Goal: Information Seeking & Learning: Learn about a topic

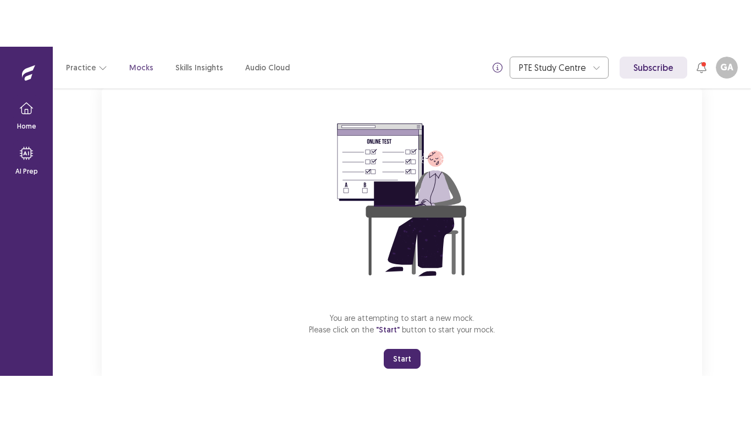
scroll to position [106, 0]
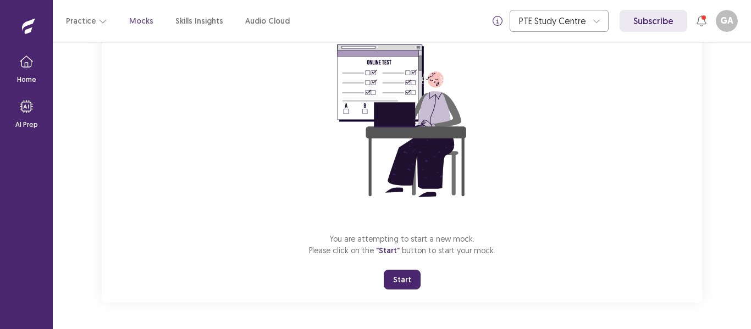
click at [414, 280] on button "Start" at bounding box center [402, 280] width 37 height 20
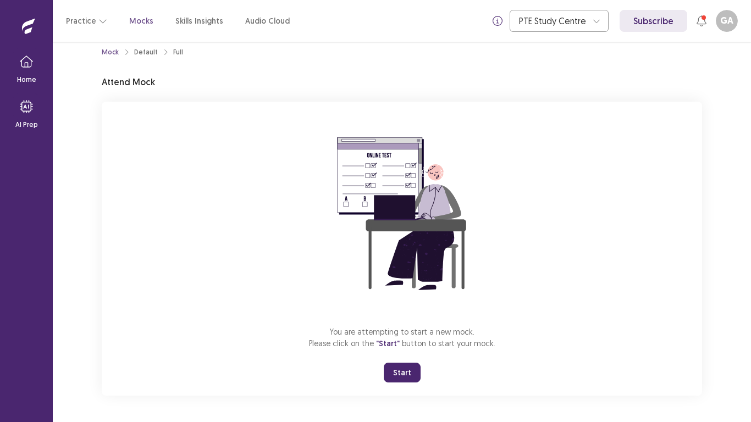
scroll to position [13, 0]
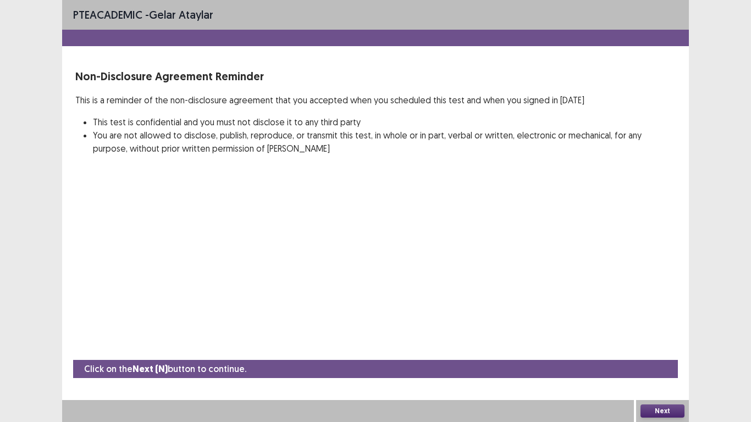
click at [575, 302] on div "PTE academic - Gelar Ataylar Non-Disclosure Agreement Reminder This is a remind…" at bounding box center [375, 211] width 627 height 422
click at [650, 329] on button "Next" at bounding box center [662, 410] width 44 height 13
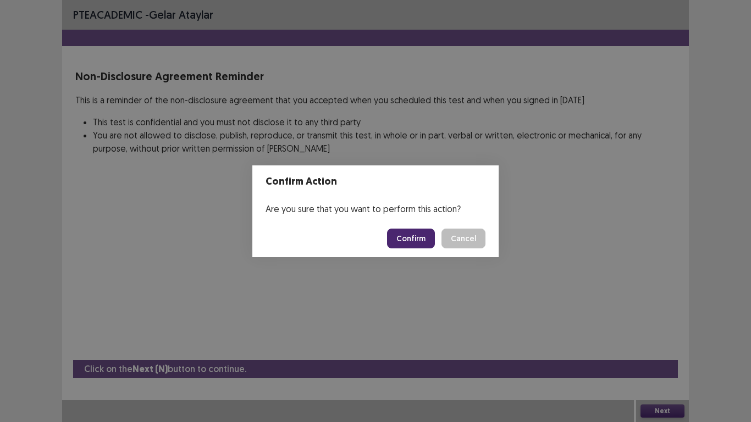
click at [397, 246] on button "Confirm" at bounding box center [411, 239] width 48 height 20
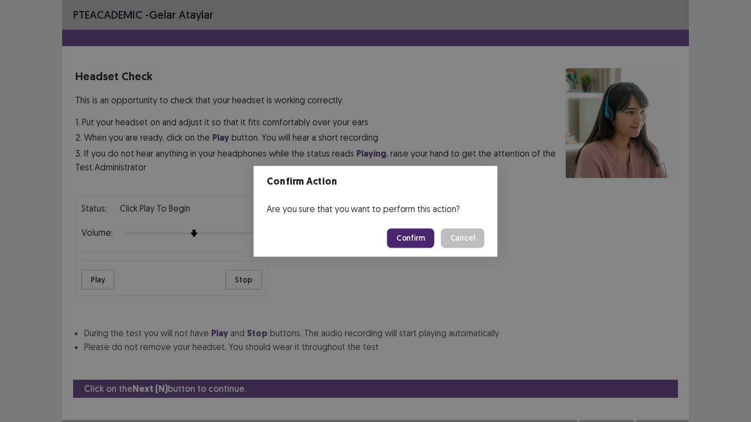
scroll to position [20, 0]
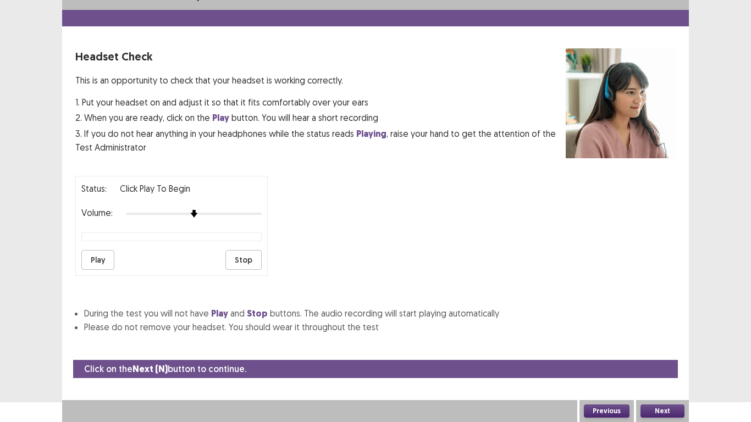
click at [95, 257] on button "Play" at bounding box center [97, 260] width 33 height 20
click at [246, 262] on button "Stop" at bounding box center [243, 260] width 36 height 20
click at [666, 329] on button "Next" at bounding box center [662, 410] width 44 height 13
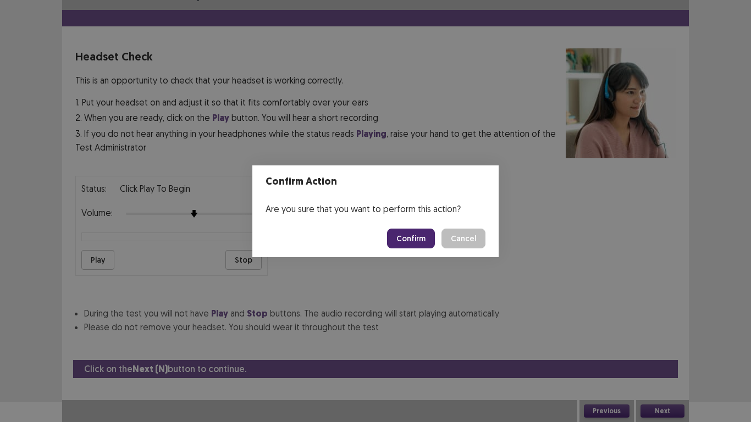
click at [437, 237] on div "Confirm Cancel" at bounding box center [436, 239] width 98 height 20
click at [428, 236] on button "Confirm" at bounding box center [411, 239] width 48 height 20
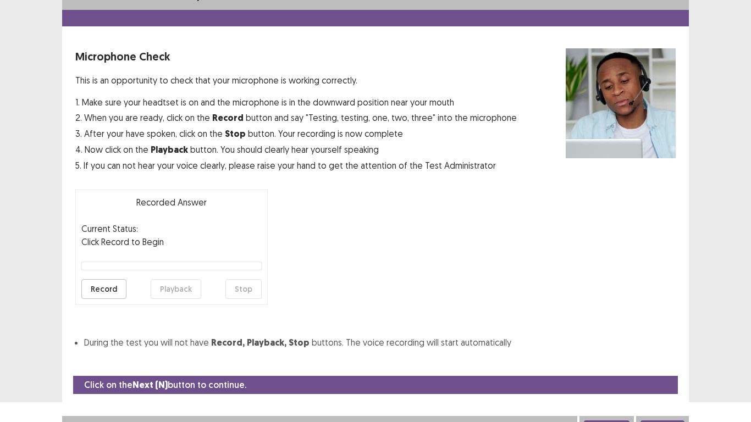
scroll to position [31, 0]
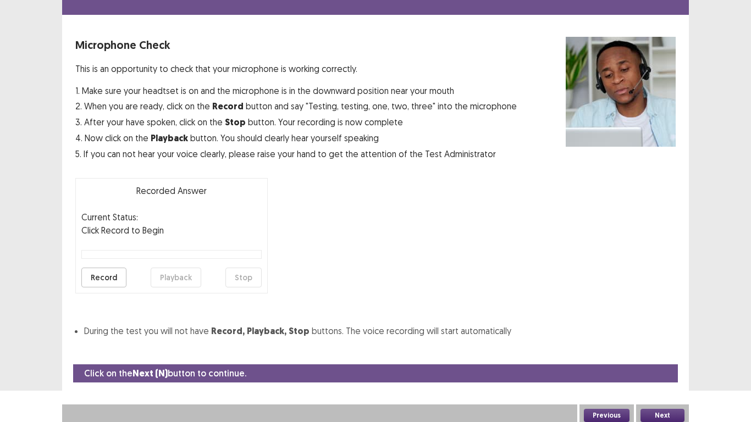
click at [93, 274] on button "Record" at bounding box center [103, 278] width 45 height 20
click at [246, 276] on button "Stop" at bounding box center [243, 278] width 36 height 20
click at [192, 275] on button "Playback" at bounding box center [176, 278] width 51 height 20
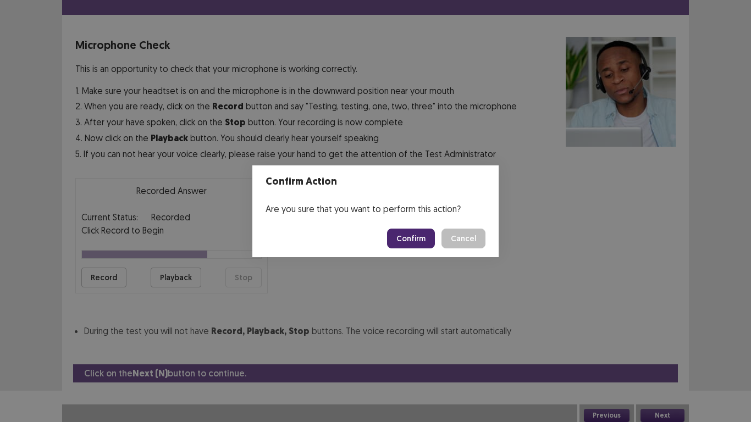
click at [412, 235] on button "Confirm" at bounding box center [411, 239] width 48 height 20
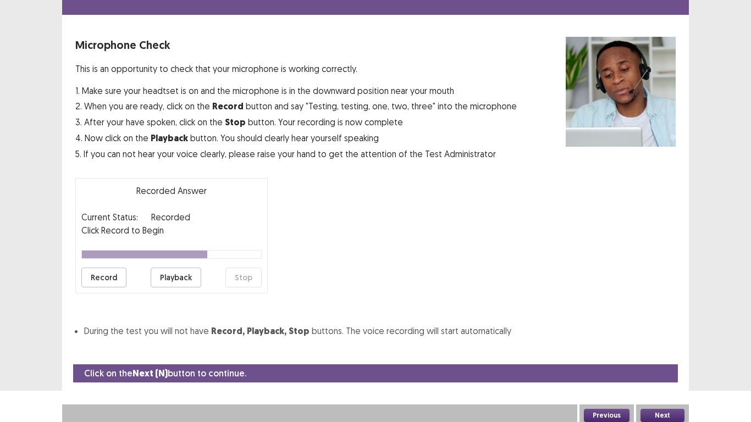
scroll to position [3, 0]
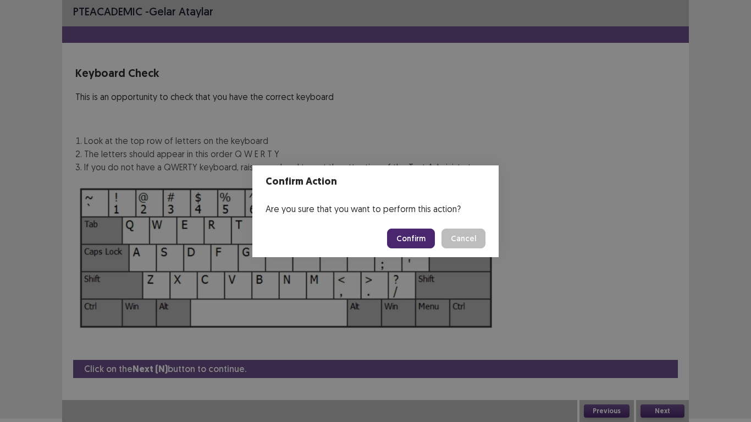
click at [412, 235] on button "Confirm" at bounding box center [411, 239] width 48 height 20
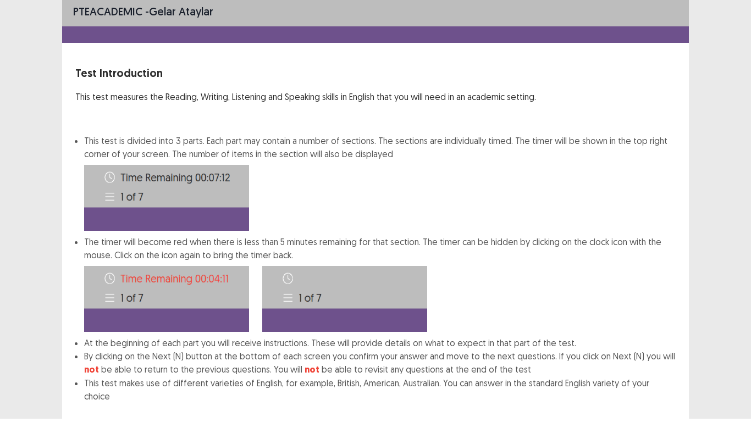
scroll to position [59, 0]
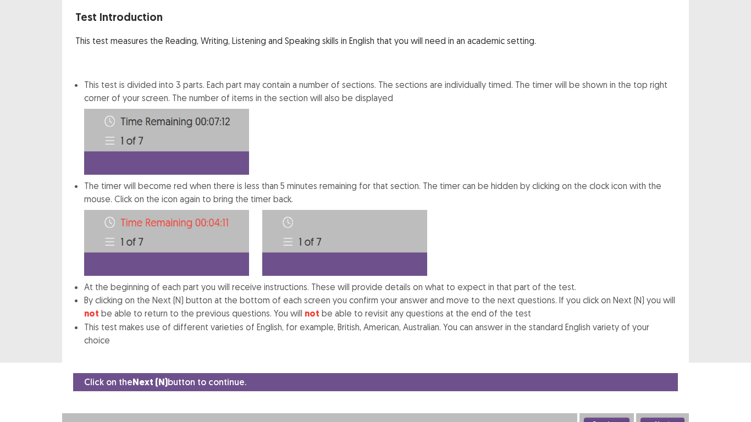
click at [664, 329] on button "Next" at bounding box center [662, 424] width 44 height 13
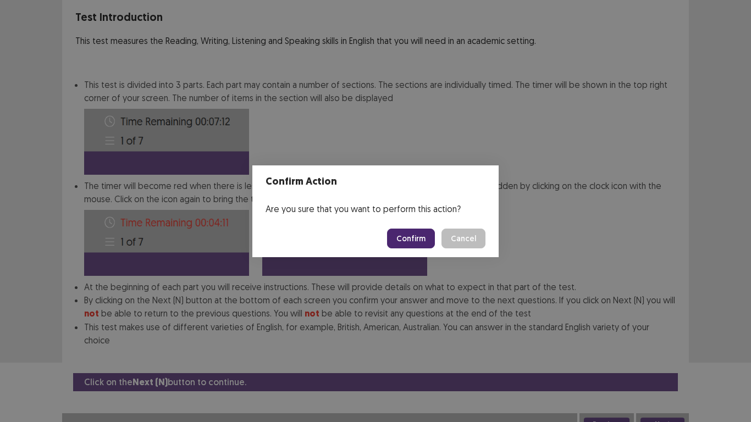
click at [424, 236] on button "Confirm" at bounding box center [411, 239] width 48 height 20
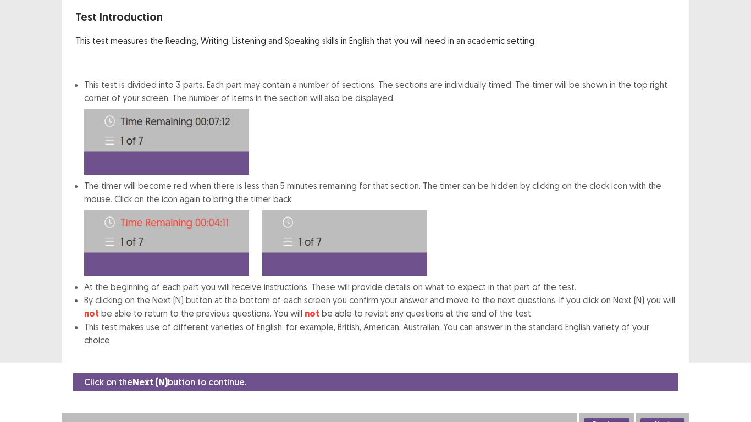
scroll to position [0, 0]
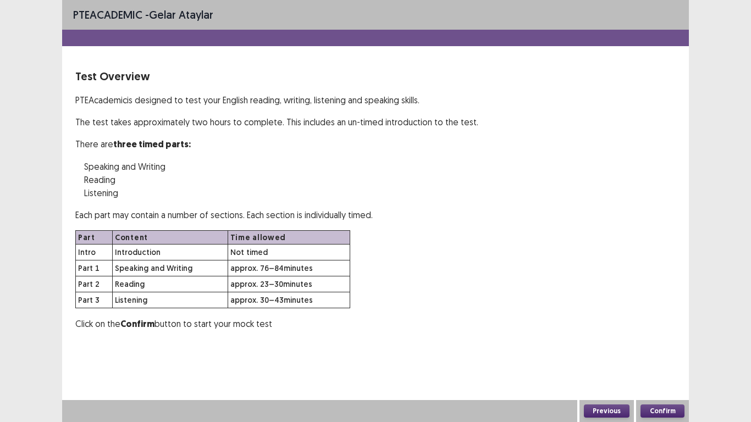
click at [661, 329] on button "Confirm" at bounding box center [662, 410] width 44 height 13
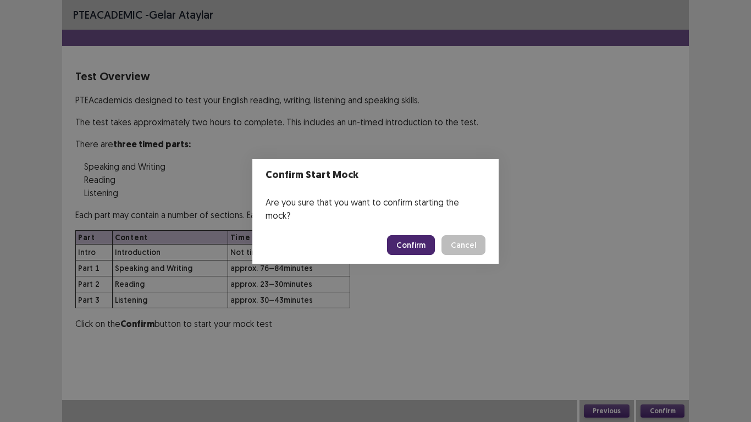
click at [413, 243] on button "Confirm" at bounding box center [411, 245] width 48 height 20
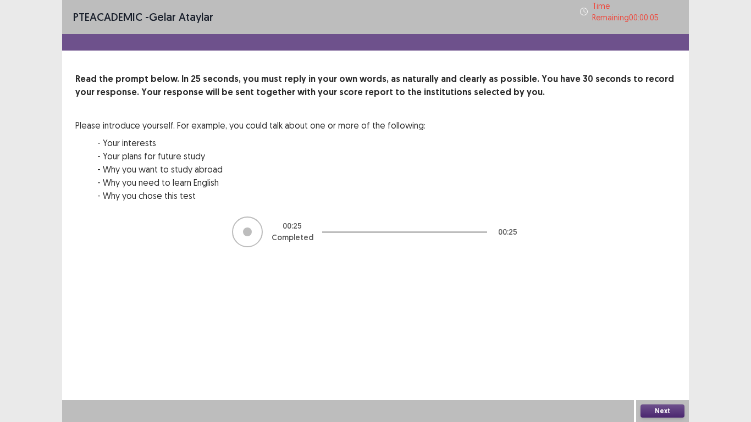
click at [672, 329] on button "Next" at bounding box center [662, 410] width 44 height 13
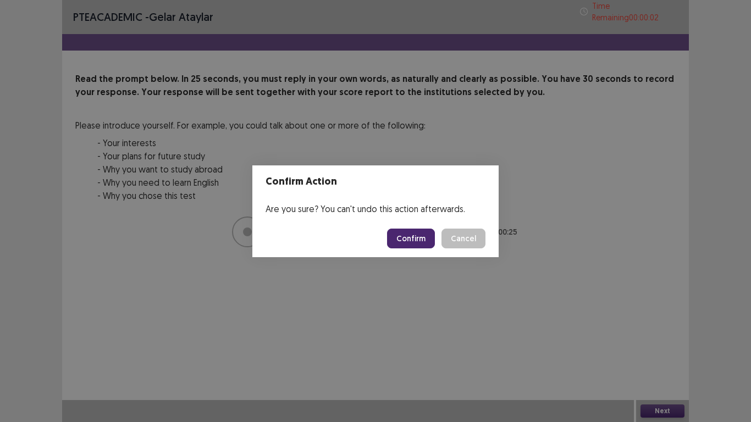
click at [401, 232] on button "Confirm" at bounding box center [411, 239] width 48 height 20
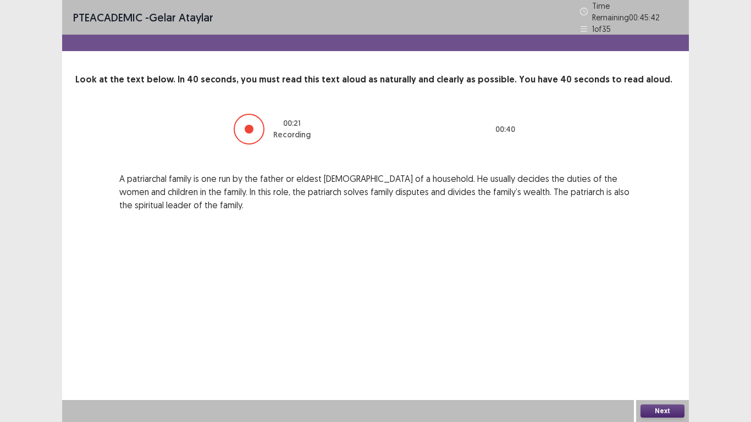
click at [673, 329] on button "Next" at bounding box center [662, 410] width 44 height 13
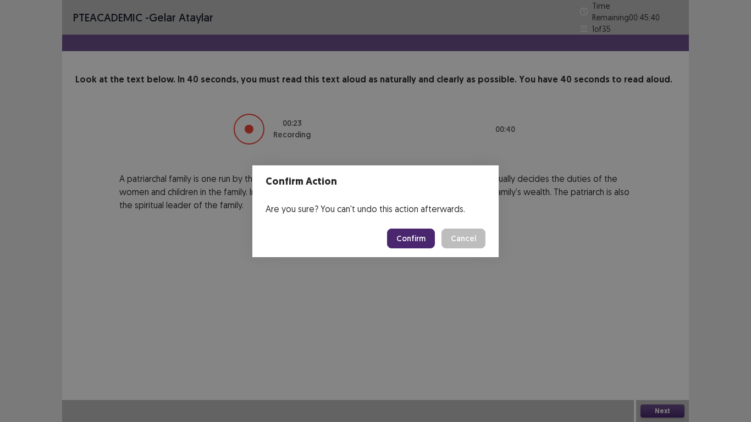
click at [430, 232] on button "Confirm" at bounding box center [411, 239] width 48 height 20
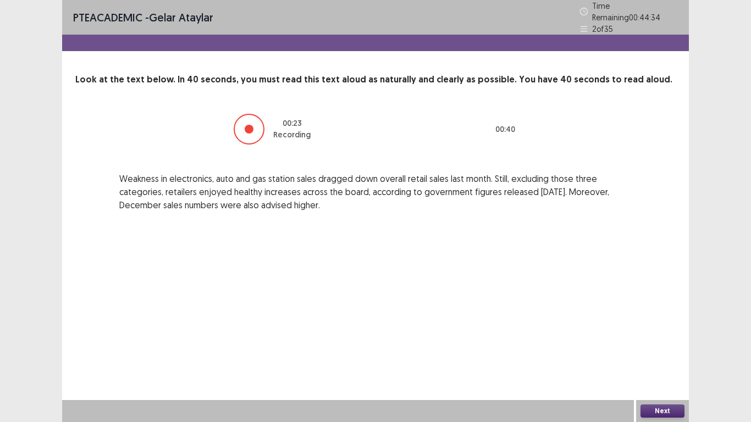
click at [675, 329] on button "Next" at bounding box center [662, 410] width 44 height 13
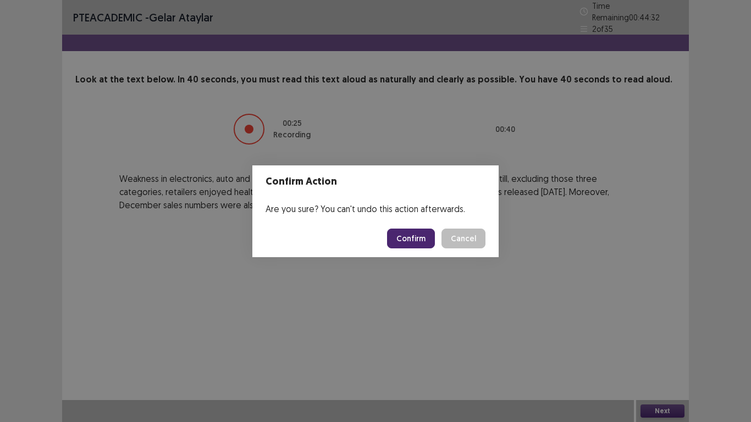
click at [408, 243] on button "Confirm" at bounding box center [411, 239] width 48 height 20
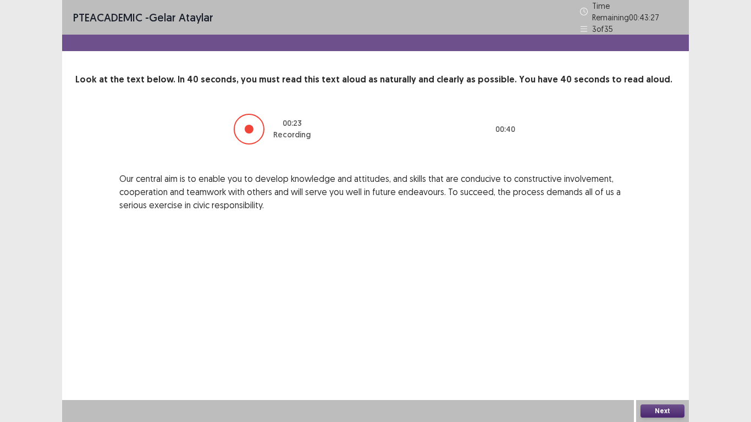
click at [651, 329] on button "Next" at bounding box center [662, 410] width 44 height 13
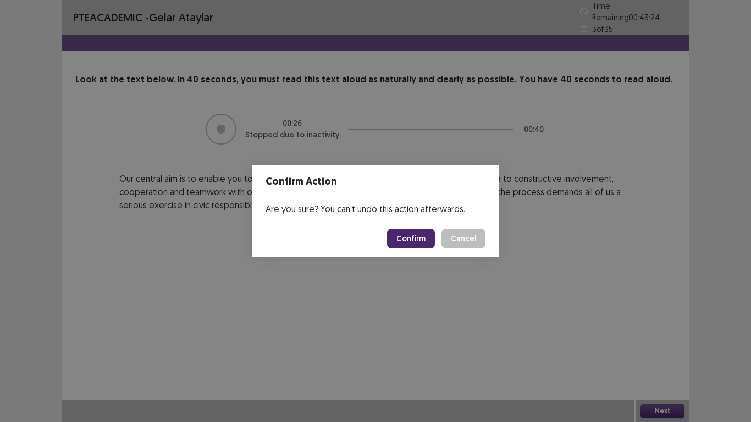
click at [429, 240] on button "Confirm" at bounding box center [411, 239] width 48 height 20
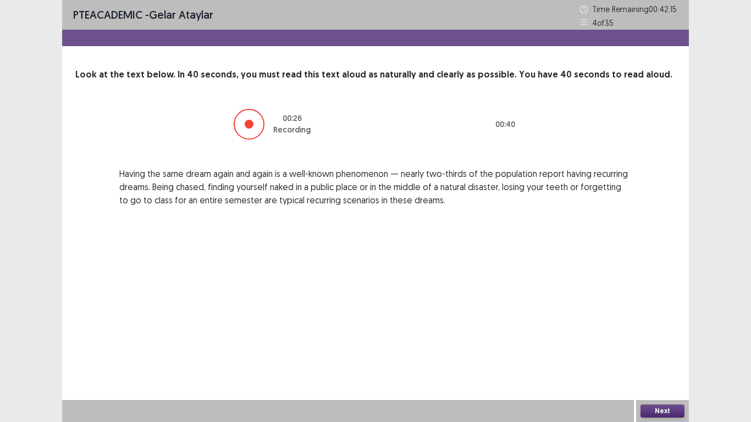
drag, startPoint x: 622, startPoint y: 402, endPoint x: 630, endPoint y: 402, distance: 8.3
click at [630, 329] on div at bounding box center [348, 411] width 572 height 22
click at [651, 329] on button "Next" at bounding box center [662, 410] width 44 height 13
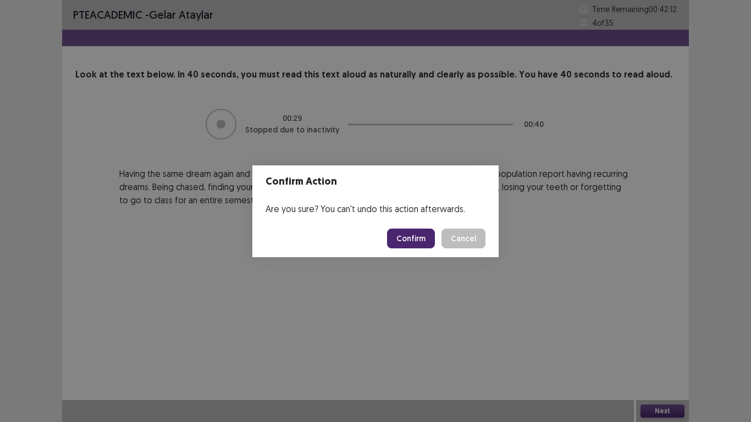
drag, startPoint x: 651, startPoint y: 409, endPoint x: 398, endPoint y: 257, distance: 294.9
click at [398, 257] on div "Confirm Action Are you sure? You can't undo this action afterwards. Confirm Can…" at bounding box center [375, 211] width 751 height 422
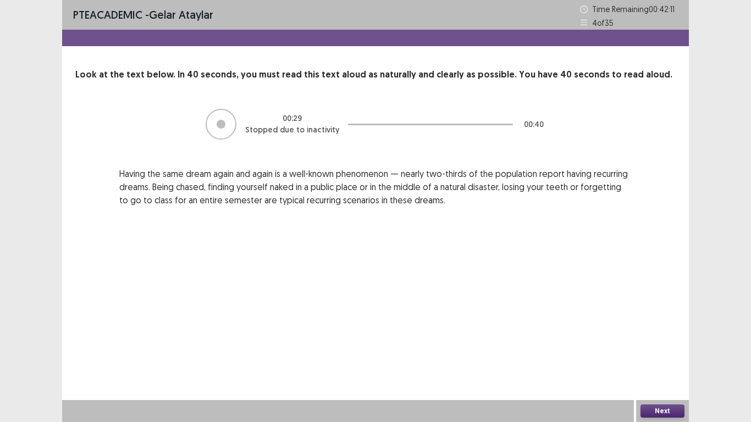
click at [649, 329] on div "PTE academic - Gelar Ataylar Time Remaining 00 : 42 : 11 4 of 35 Look at the te…" at bounding box center [375, 211] width 627 height 422
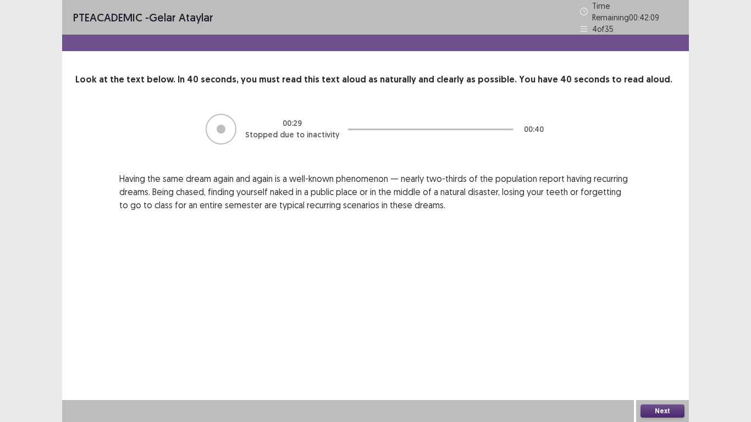
click at [657, 329] on button "Next" at bounding box center [662, 410] width 44 height 13
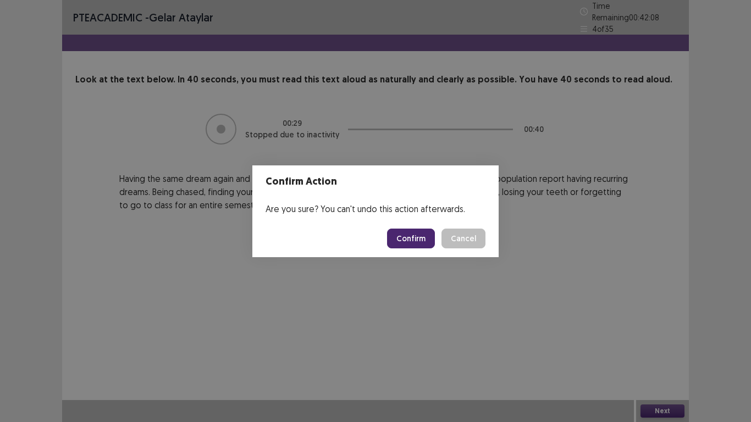
click at [409, 236] on button "Confirm" at bounding box center [411, 239] width 48 height 20
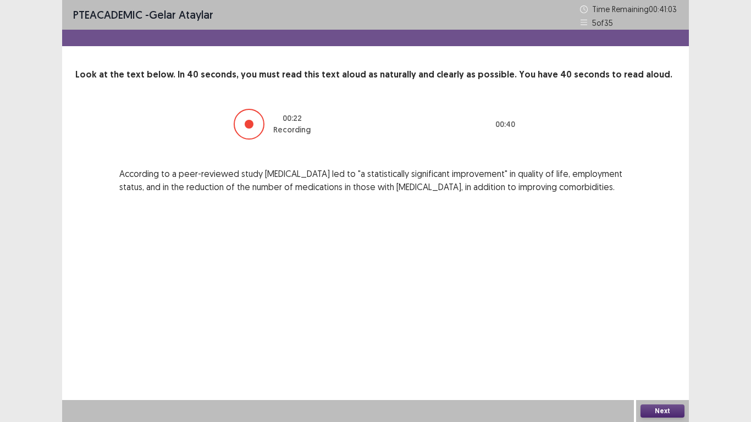
click at [655, 329] on button "Next" at bounding box center [662, 410] width 44 height 13
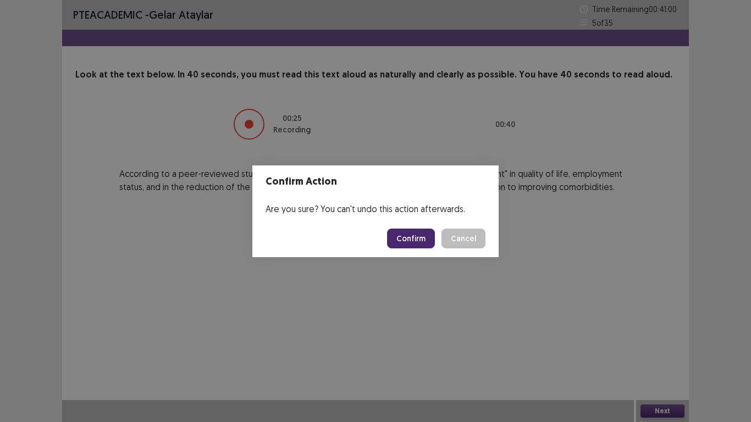
click at [424, 238] on button "Confirm" at bounding box center [411, 239] width 48 height 20
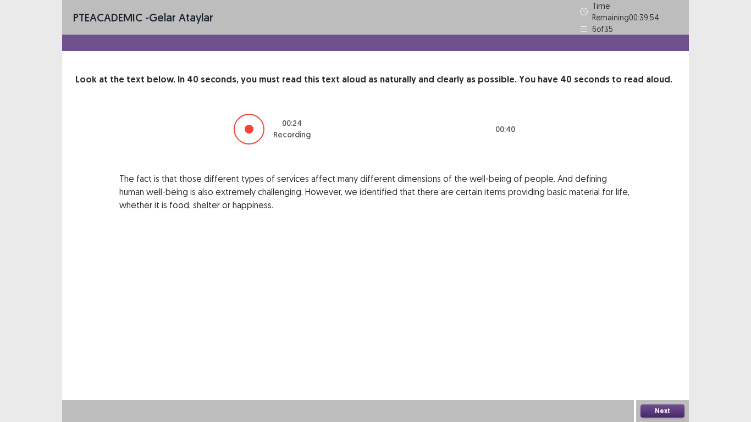
click at [655, 329] on button "Next" at bounding box center [662, 410] width 44 height 13
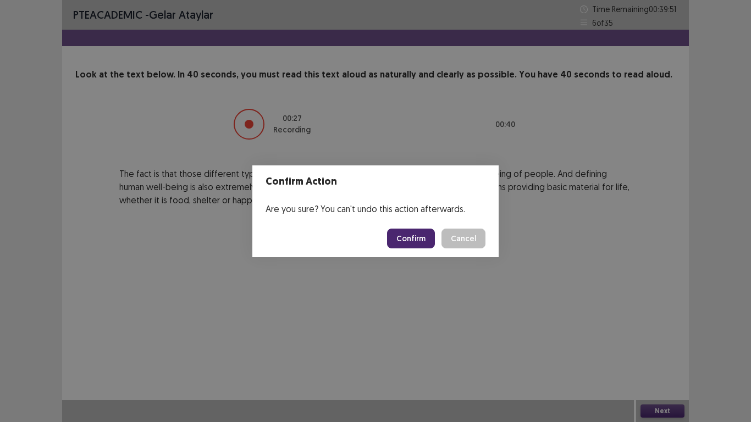
click at [416, 235] on button "Confirm" at bounding box center [411, 239] width 48 height 20
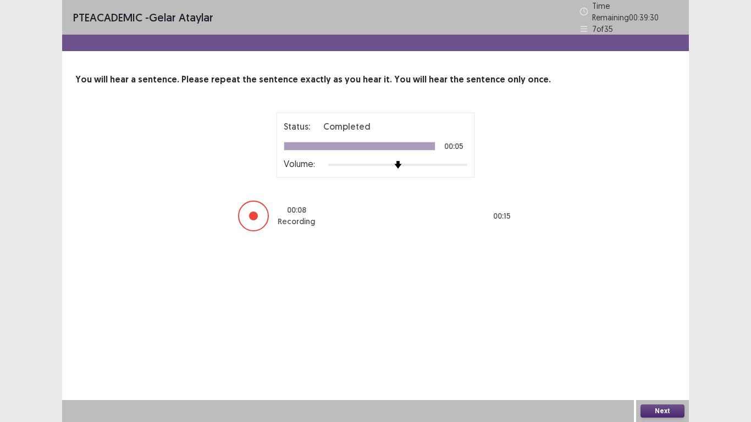
click at [667, 329] on button "Next" at bounding box center [662, 410] width 44 height 13
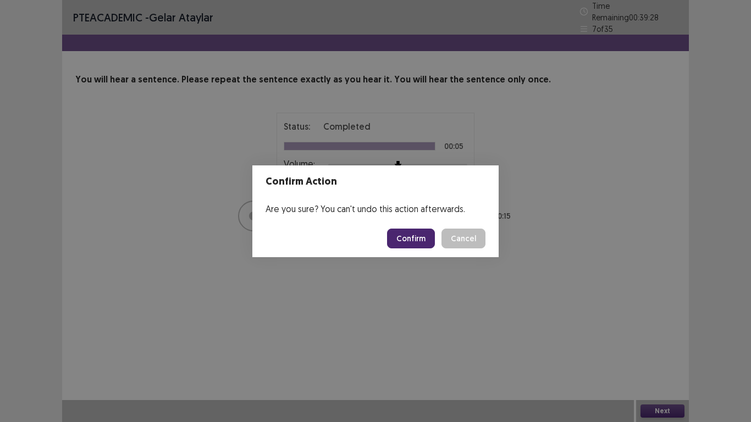
click at [412, 236] on button "Confirm" at bounding box center [411, 239] width 48 height 20
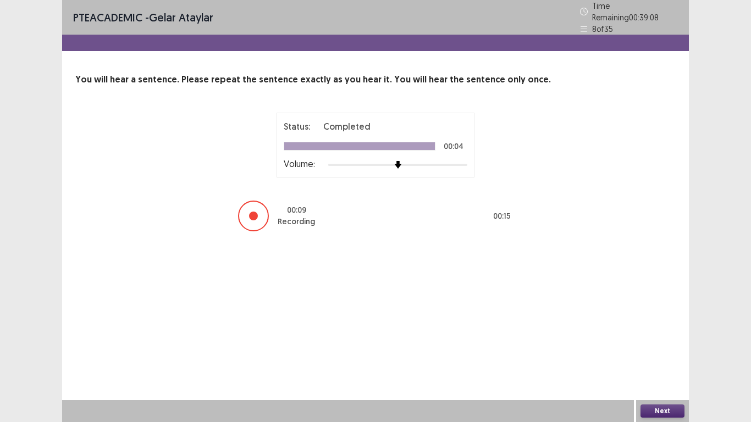
click at [656, 329] on button "Next" at bounding box center [662, 410] width 44 height 13
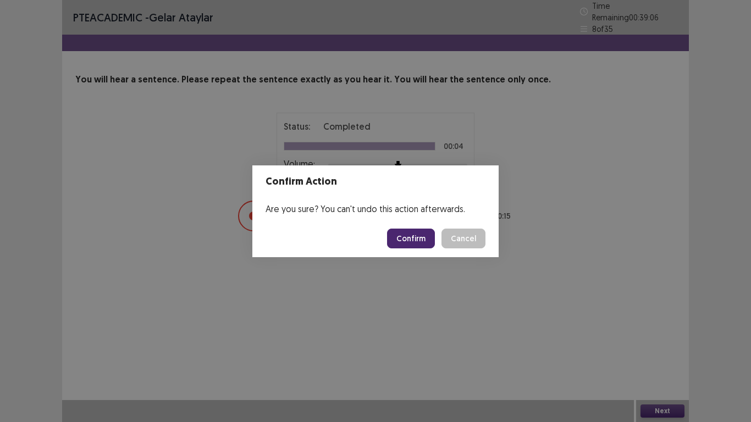
click at [409, 237] on button "Confirm" at bounding box center [411, 239] width 48 height 20
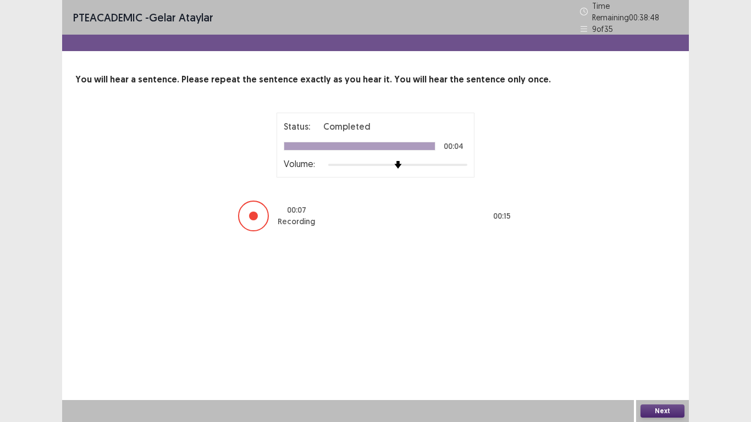
click at [685, 329] on div "Next" at bounding box center [662, 411] width 53 height 22
click at [674, 329] on button "Next" at bounding box center [662, 410] width 44 height 13
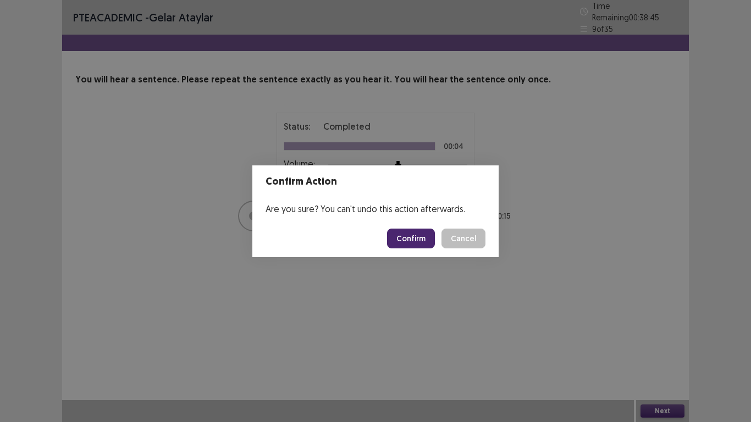
click at [420, 237] on button "Confirm" at bounding box center [411, 239] width 48 height 20
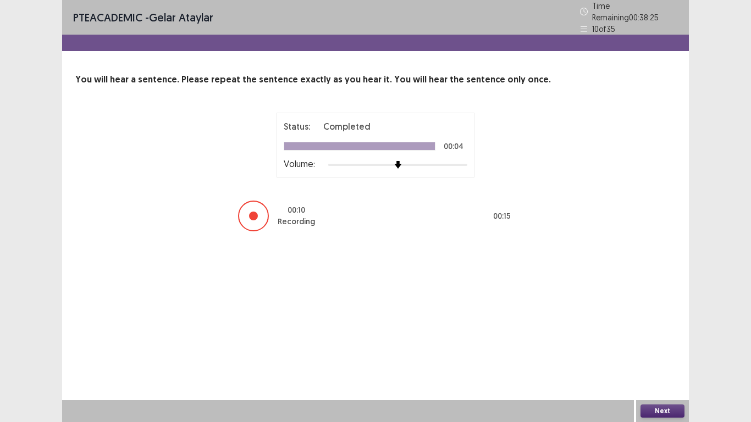
click at [668, 329] on button "Next" at bounding box center [662, 410] width 44 height 13
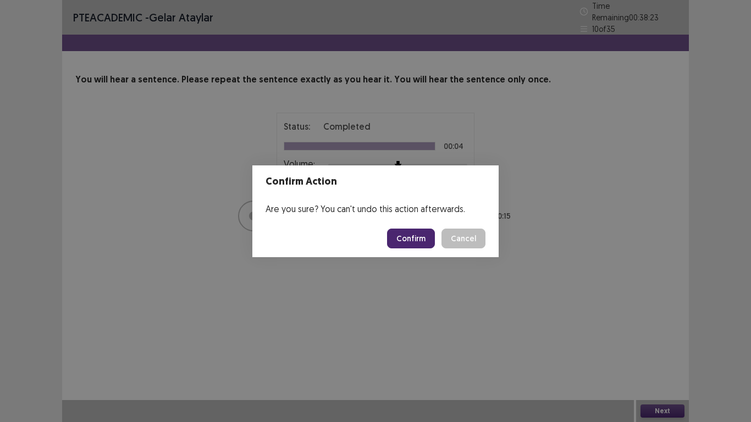
click at [401, 245] on button "Confirm" at bounding box center [411, 239] width 48 height 20
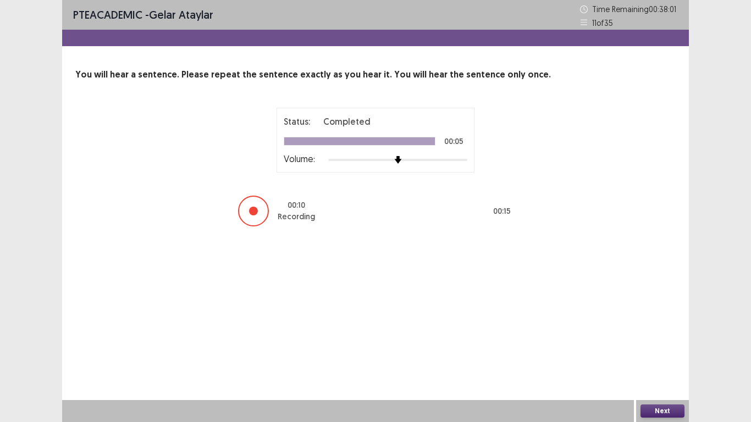
click at [683, 329] on button "Next" at bounding box center [662, 410] width 44 height 13
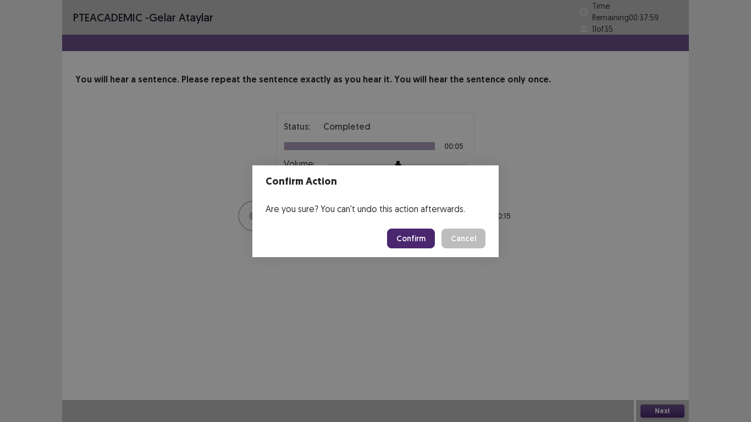
click at [423, 246] on button "Confirm" at bounding box center [411, 239] width 48 height 20
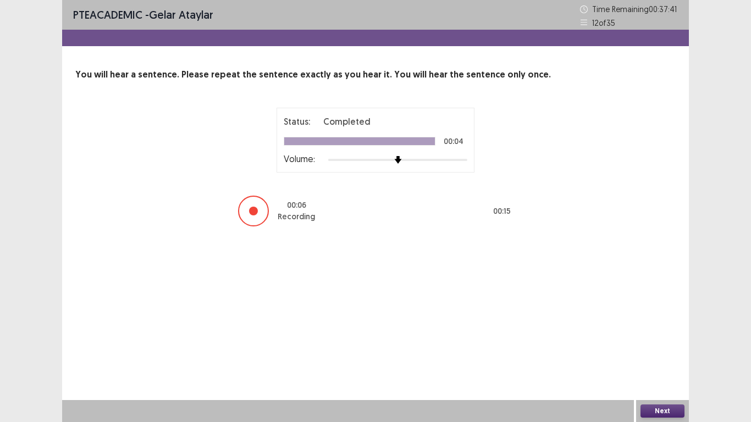
click at [670, 329] on button "Next" at bounding box center [662, 410] width 44 height 13
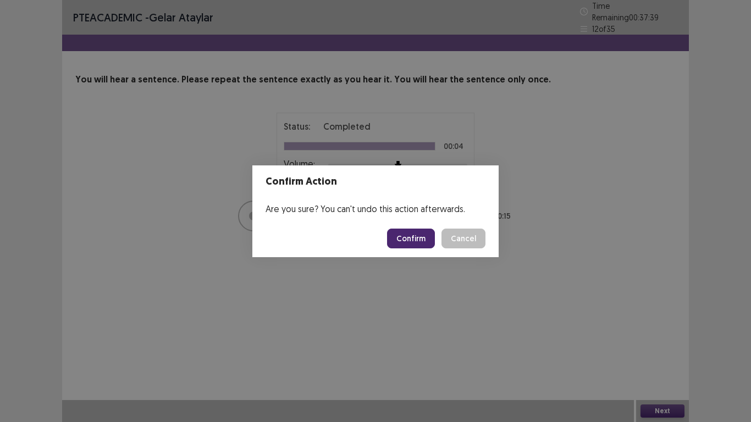
click at [407, 239] on button "Confirm" at bounding box center [411, 239] width 48 height 20
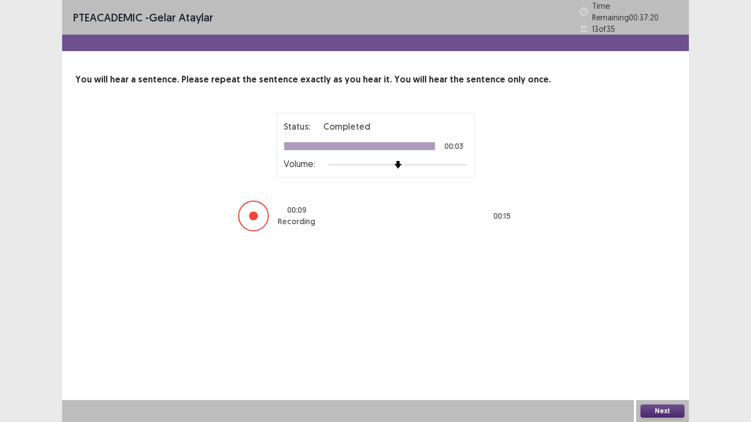
click at [662, 329] on button "Next" at bounding box center [662, 410] width 44 height 13
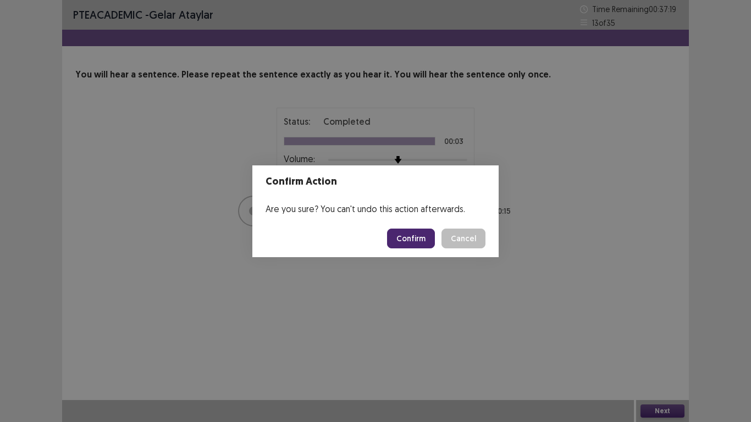
click at [418, 239] on button "Confirm" at bounding box center [411, 239] width 48 height 20
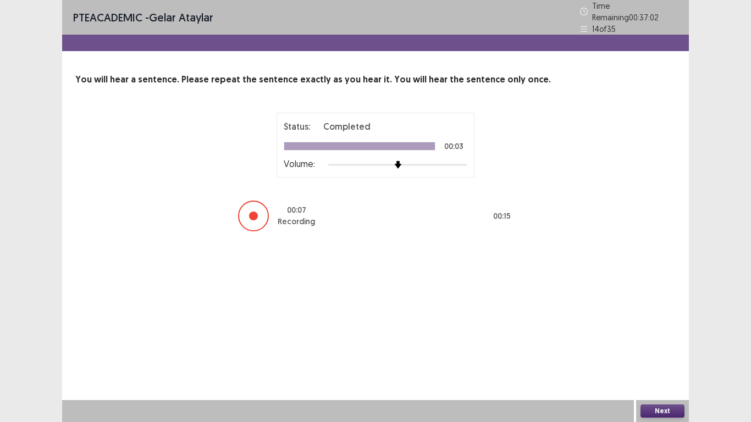
click at [662, 329] on button "Next" at bounding box center [662, 410] width 44 height 13
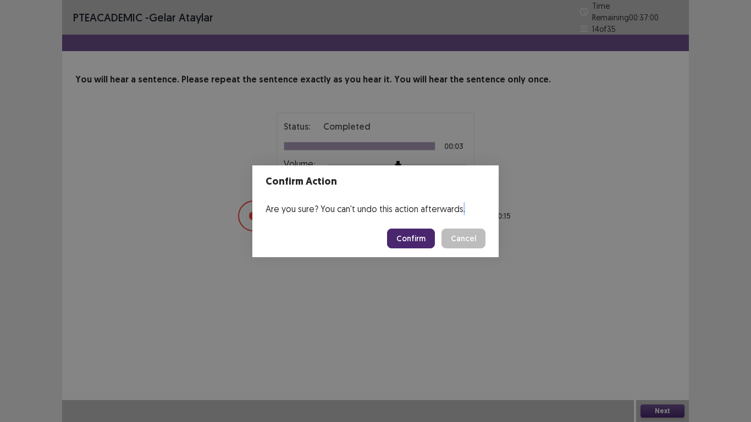
drag, startPoint x: 662, startPoint y: 404, endPoint x: 422, endPoint y: 240, distance: 291.8
click at [422, 240] on div "Confirm Action Are you sure? You can't undo this action afterwards. Confirm Can…" at bounding box center [375, 211] width 751 height 422
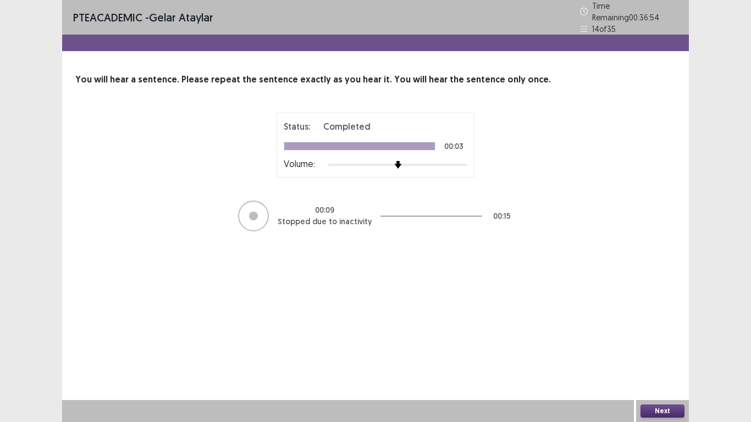
click at [661, 329] on button "Next" at bounding box center [662, 410] width 44 height 13
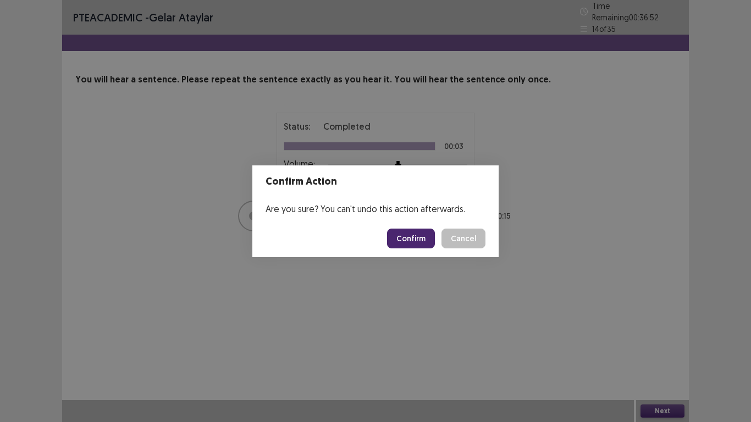
click at [418, 242] on button "Confirm" at bounding box center [411, 239] width 48 height 20
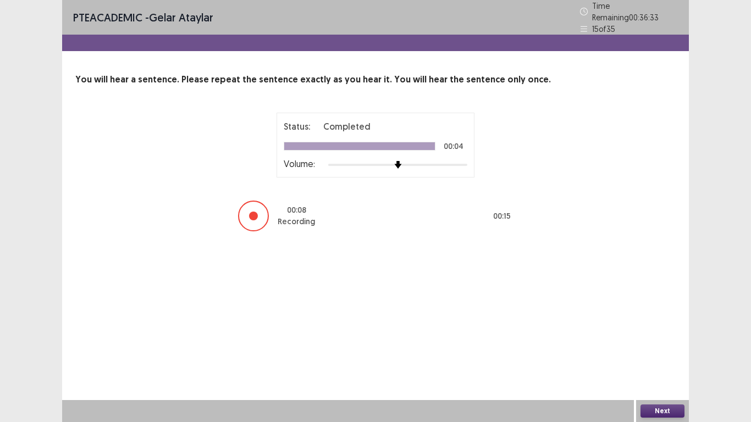
click at [667, 329] on button "Next" at bounding box center [662, 410] width 44 height 13
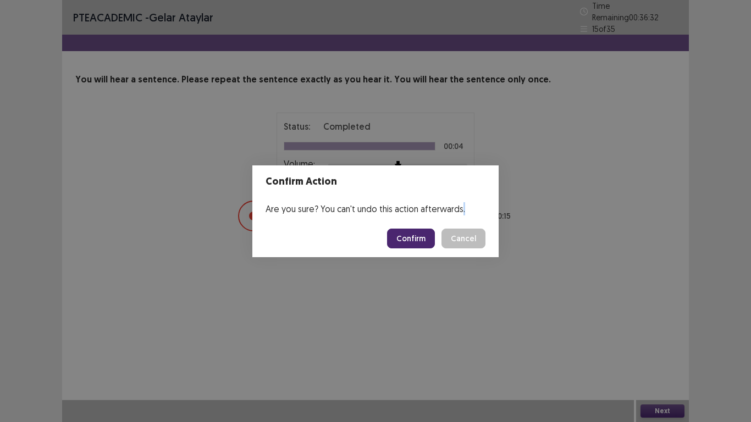
drag, startPoint x: 667, startPoint y: 407, endPoint x: 403, endPoint y: 239, distance: 312.5
click at [403, 239] on div "Confirm Action Are you sure? You can't undo this action afterwards. Confirm Can…" at bounding box center [375, 211] width 751 height 422
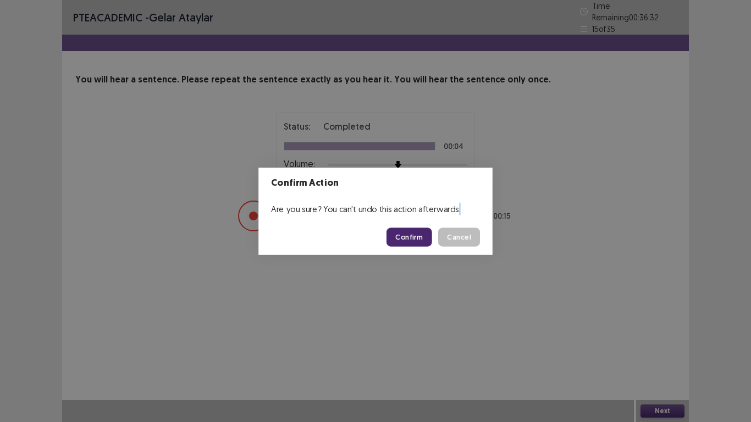
click at [403, 239] on div "PTE academic - Gelar Ataylar Time Remaining 00 : 36 : 32 15 of 35 You will hear…" at bounding box center [375, 127] width 627 height 254
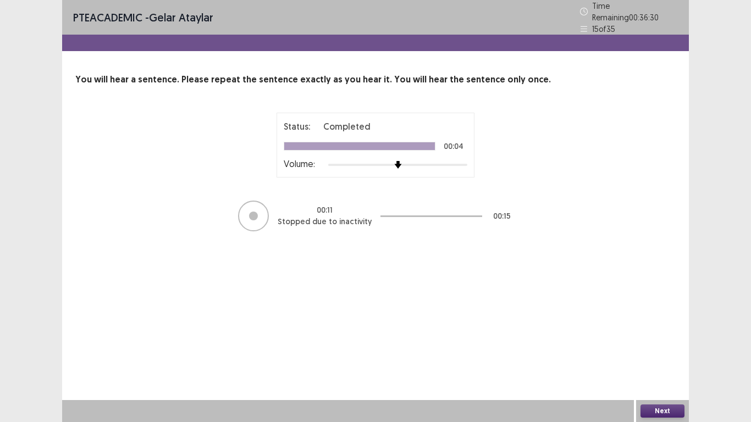
click at [662, 329] on button "Next" at bounding box center [662, 410] width 44 height 13
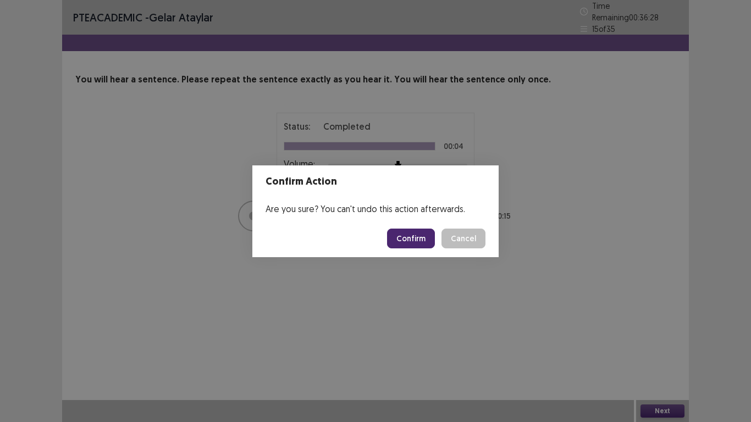
click at [419, 237] on button "Confirm" at bounding box center [411, 239] width 48 height 20
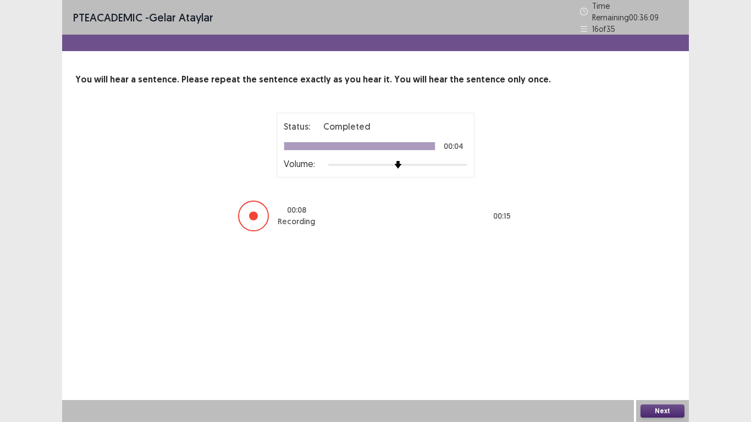
click at [648, 329] on button "Next" at bounding box center [662, 410] width 44 height 13
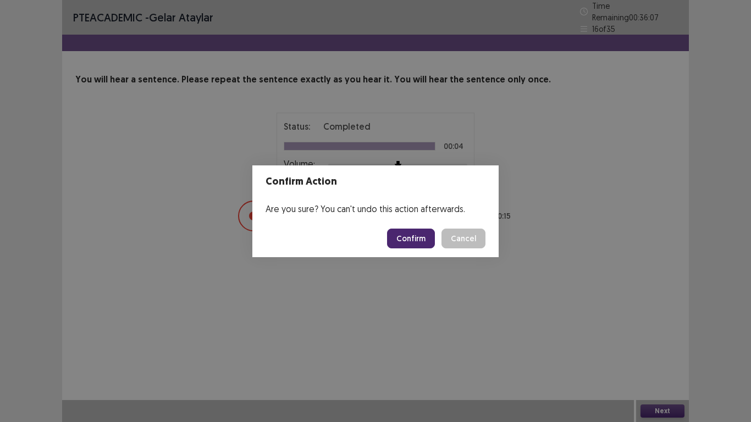
click at [402, 243] on button "Confirm" at bounding box center [411, 239] width 48 height 20
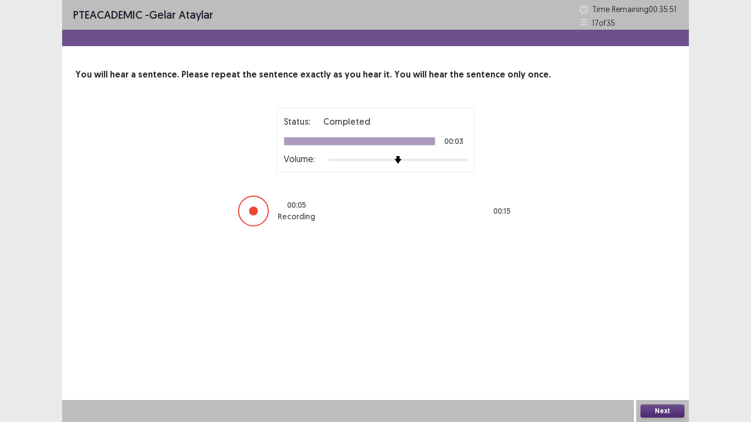
click at [655, 329] on button "Next" at bounding box center [662, 410] width 44 height 13
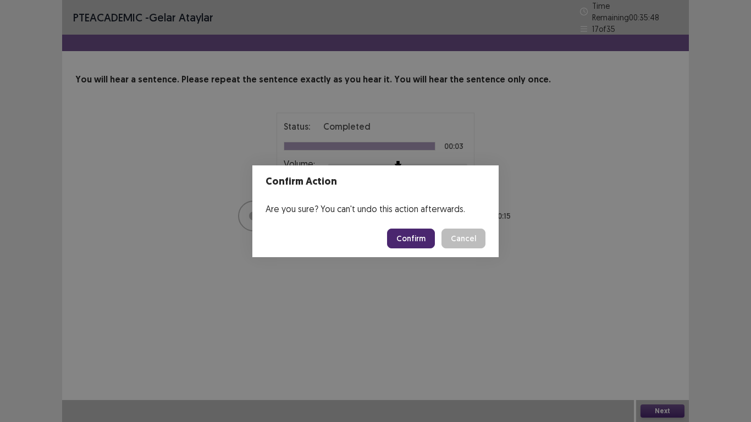
click at [412, 232] on button "Confirm" at bounding box center [411, 239] width 48 height 20
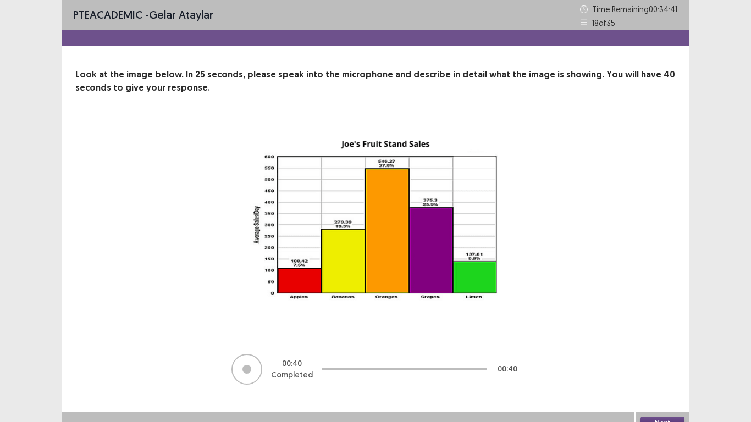
click at [671, 329] on button "Next" at bounding box center [662, 423] width 44 height 13
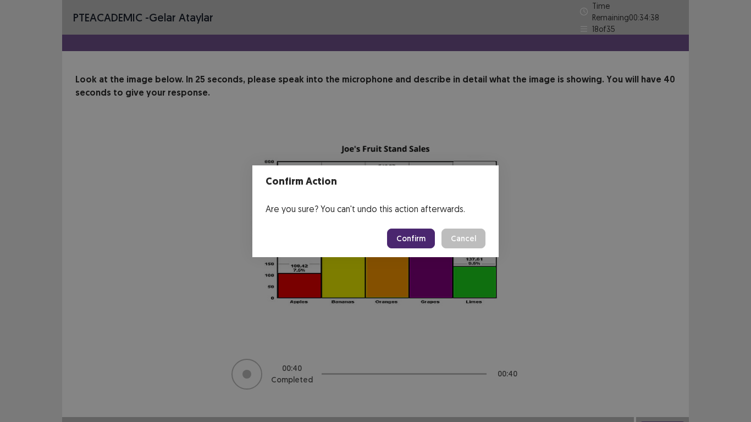
click at [420, 232] on button "Confirm" at bounding box center [411, 239] width 48 height 20
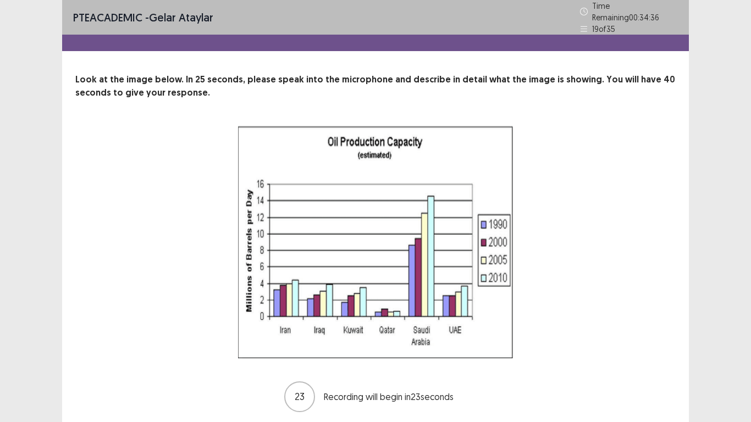
click at [542, 117] on div "Look at the image below. In 25 seconds, please speak into the microphone and de…" at bounding box center [375, 243] width 627 height 340
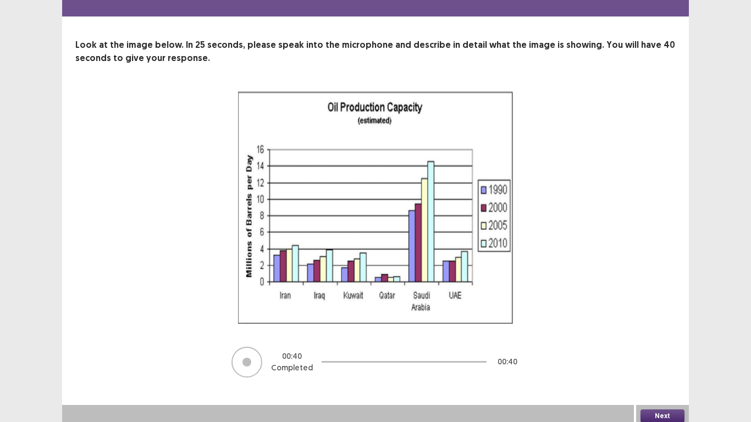
click at [662, 329] on button "Next" at bounding box center [662, 415] width 44 height 13
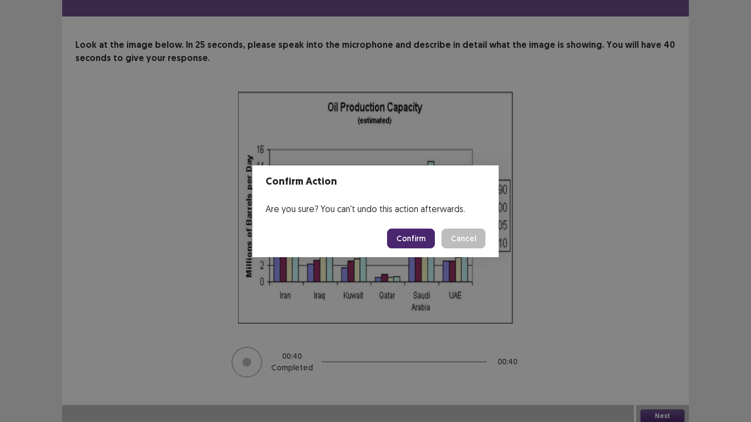
click at [419, 239] on button "Confirm" at bounding box center [411, 239] width 48 height 20
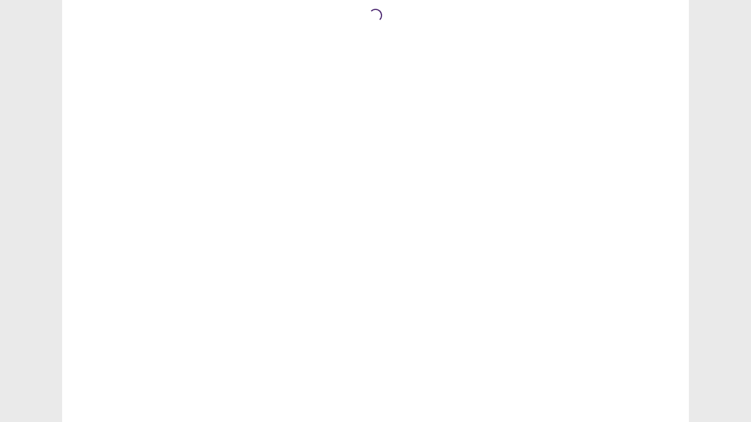
scroll to position [0, 0]
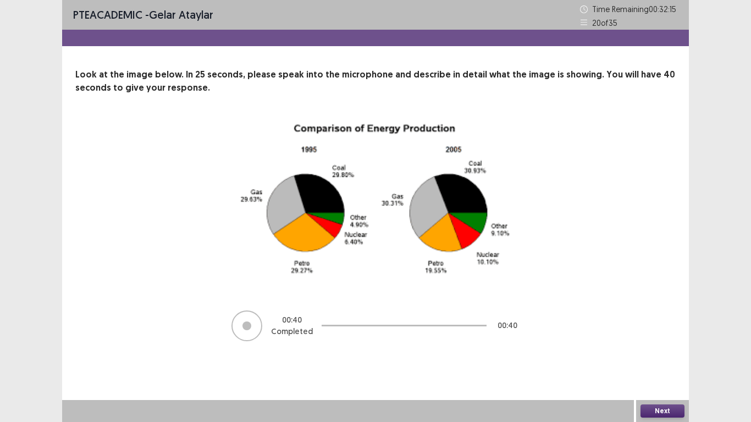
click at [661, 329] on button "Next" at bounding box center [662, 410] width 44 height 13
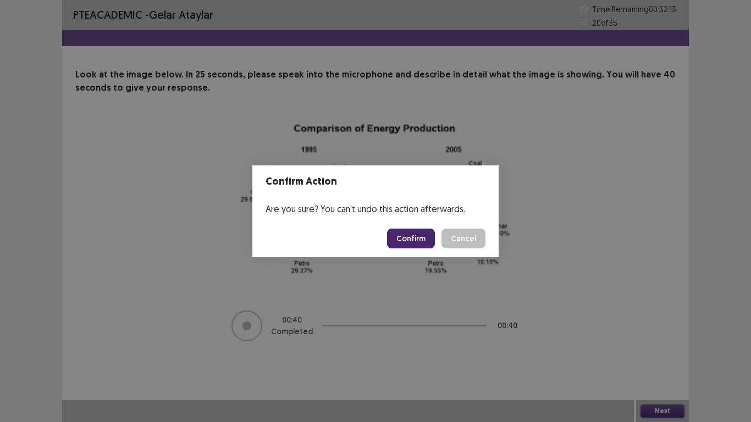
click at [397, 235] on button "Confirm" at bounding box center [411, 239] width 48 height 20
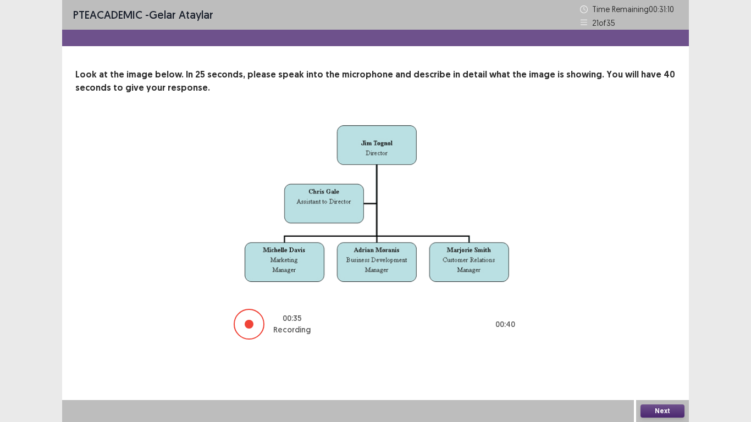
click at [650, 329] on button "Next" at bounding box center [662, 410] width 44 height 13
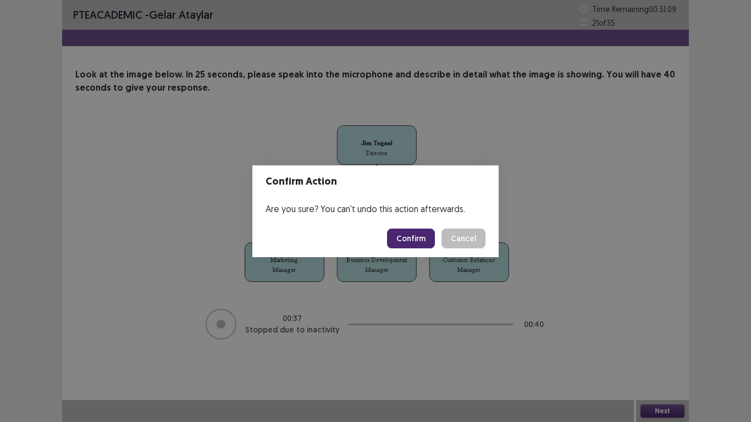
click at [418, 245] on button "Confirm" at bounding box center [411, 239] width 48 height 20
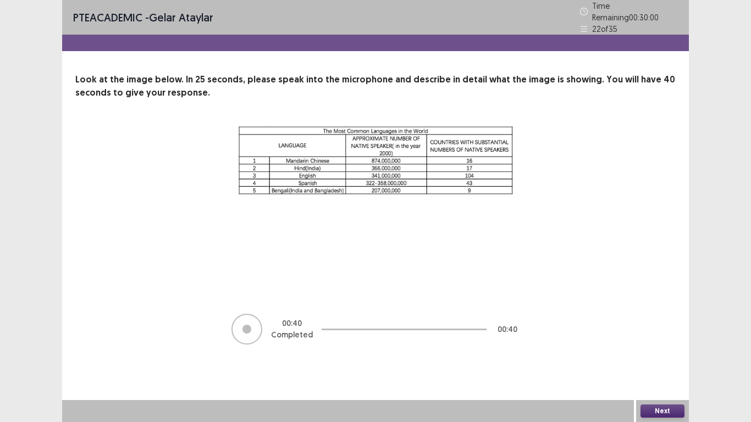
click at [664, 329] on button "Next" at bounding box center [662, 410] width 44 height 13
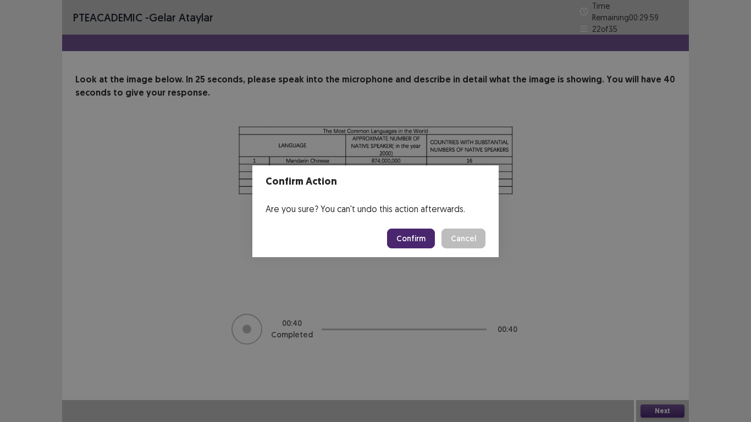
click at [410, 240] on button "Confirm" at bounding box center [411, 239] width 48 height 20
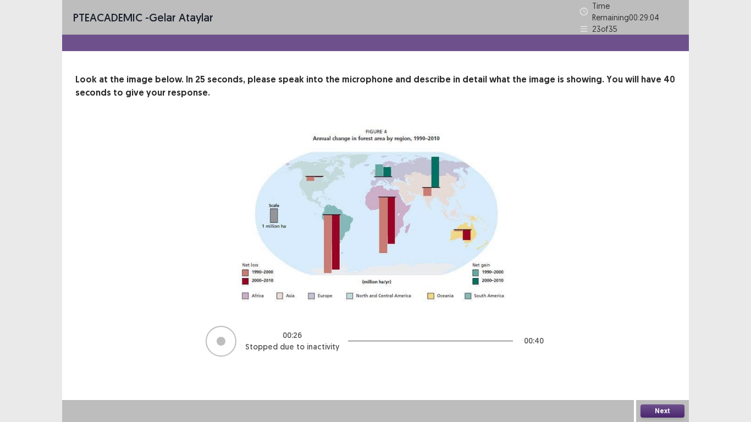
click at [656, 329] on button "Next" at bounding box center [662, 410] width 44 height 13
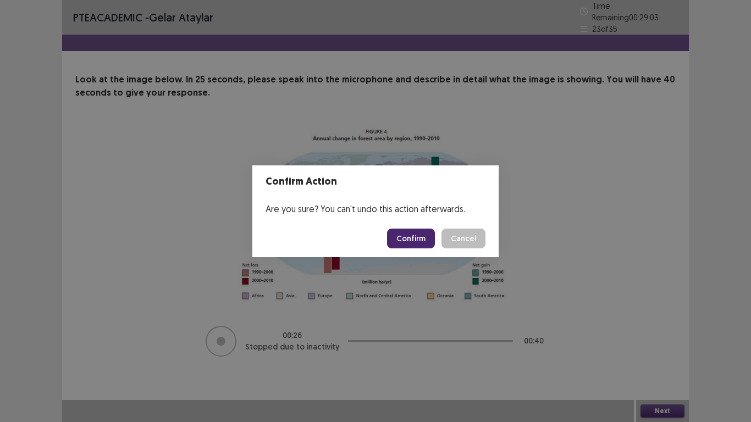
click at [417, 246] on button "Confirm" at bounding box center [411, 239] width 48 height 20
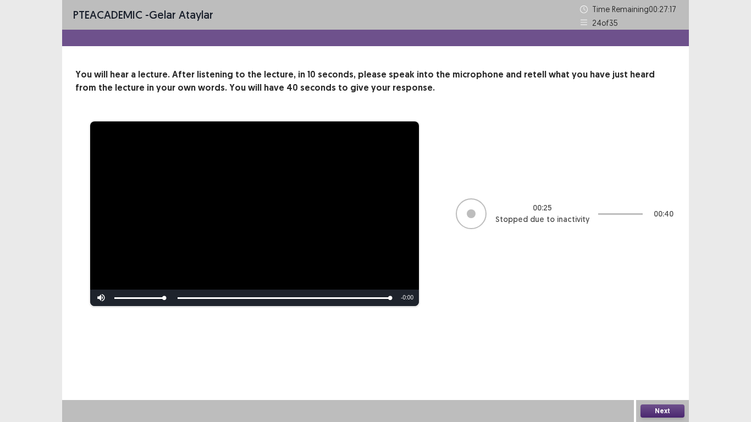
click at [649, 329] on button "Next" at bounding box center [662, 410] width 44 height 13
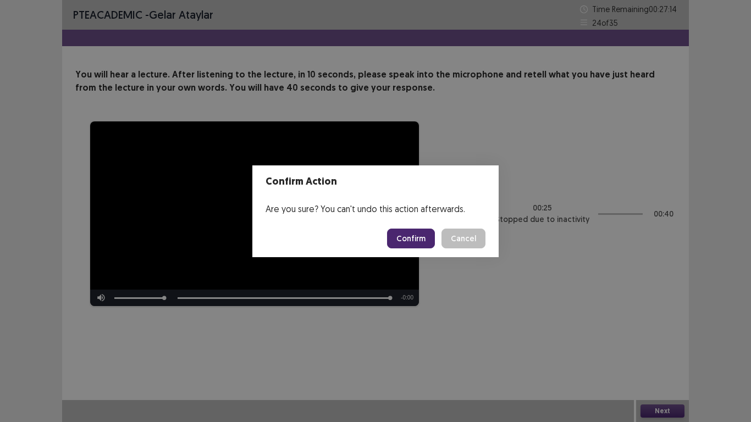
click at [402, 233] on button "Confirm" at bounding box center [411, 239] width 48 height 20
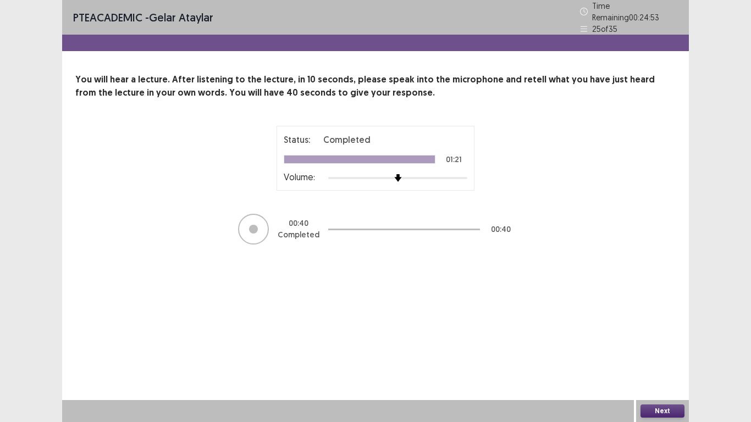
click at [667, 329] on button "Next" at bounding box center [662, 410] width 44 height 13
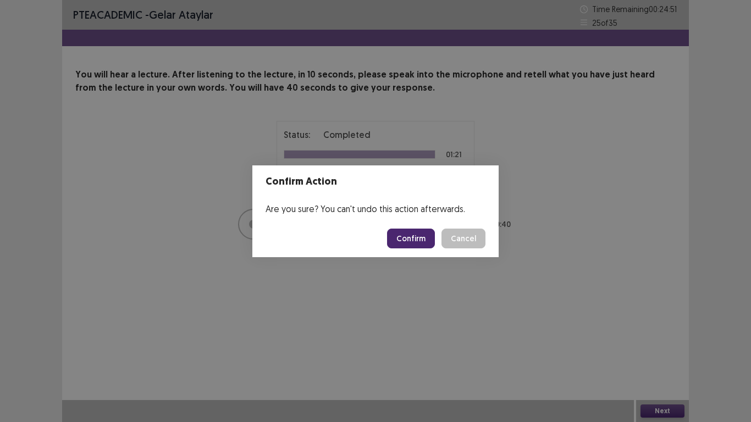
click at [401, 243] on button "Confirm" at bounding box center [411, 239] width 48 height 20
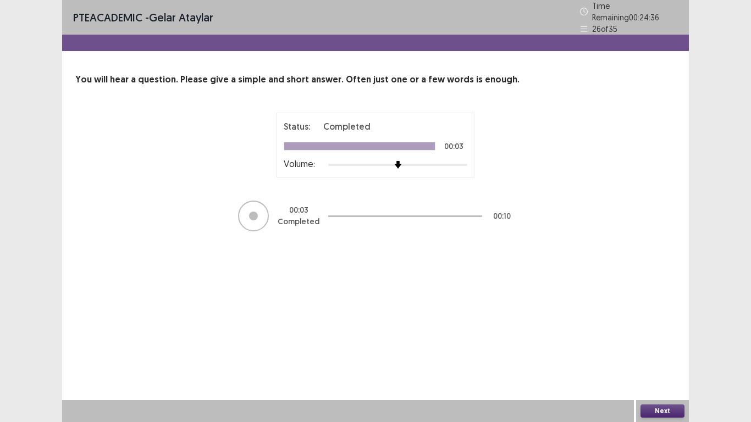
click at [666, 329] on button "Next" at bounding box center [662, 410] width 44 height 13
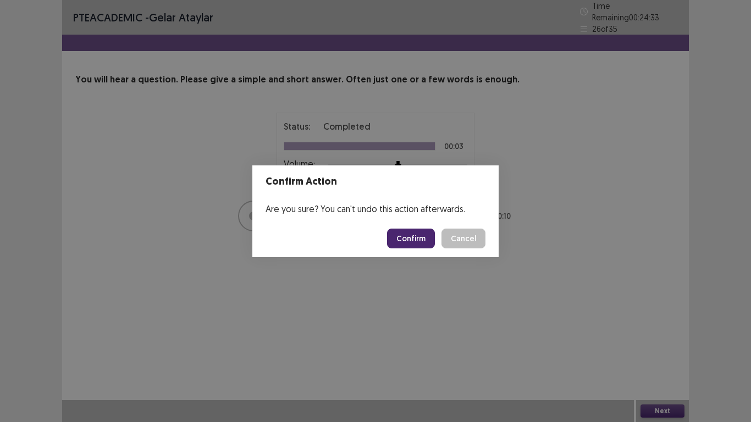
click at [420, 236] on button "Confirm" at bounding box center [411, 239] width 48 height 20
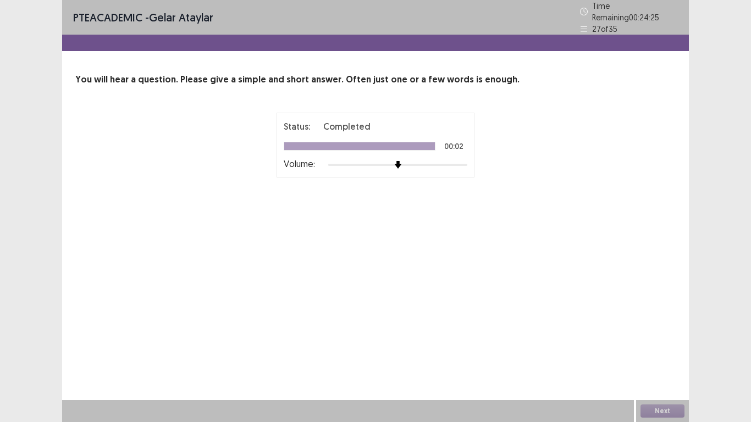
click at [471, 284] on div "PTE academic - Gelar Ataylar Time Remaining 00 : 24 : 25 27 of 35 You will hear…" at bounding box center [375, 211] width 627 height 422
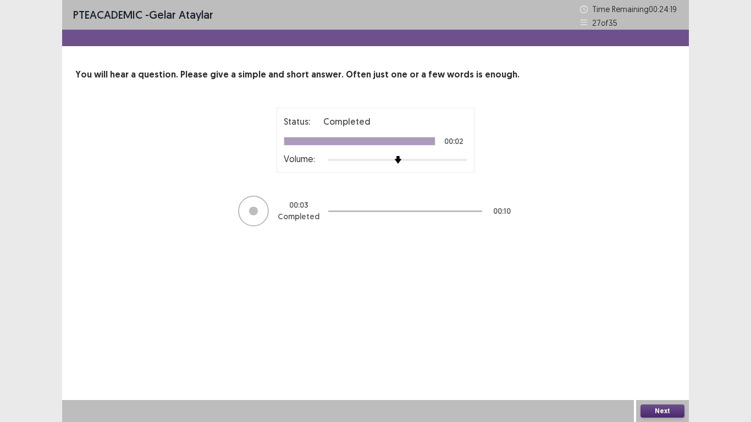
click at [654, 329] on button "Next" at bounding box center [662, 410] width 44 height 13
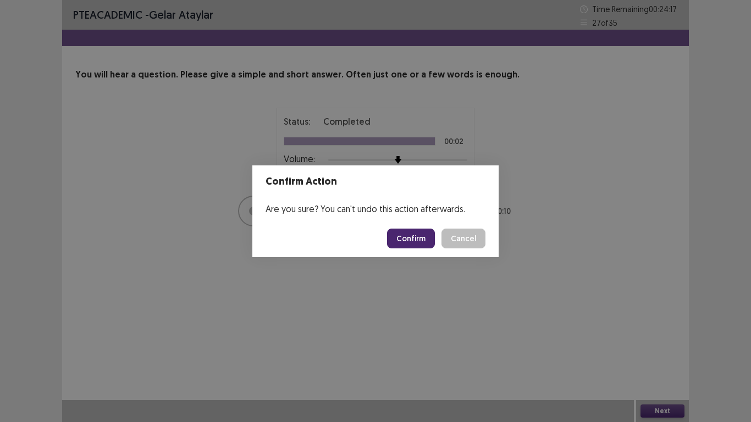
click at [408, 238] on button "Confirm" at bounding box center [411, 239] width 48 height 20
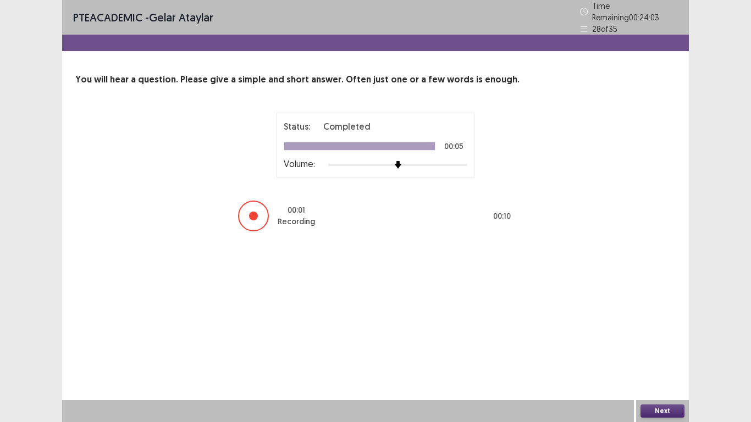
click at [659, 329] on button "Next" at bounding box center [662, 410] width 44 height 13
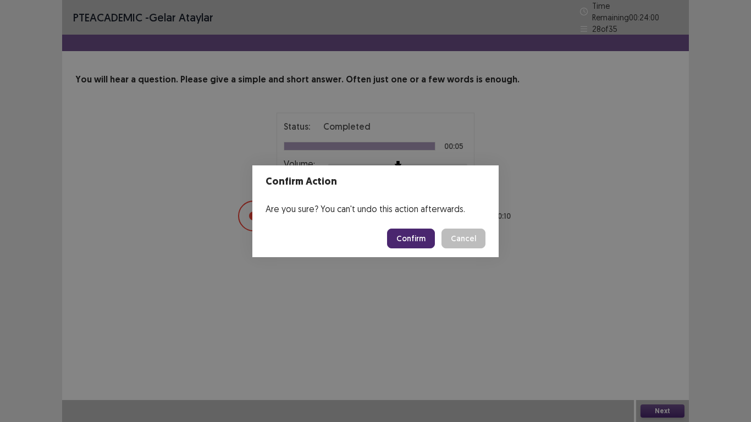
click at [400, 237] on button "Confirm" at bounding box center [411, 239] width 48 height 20
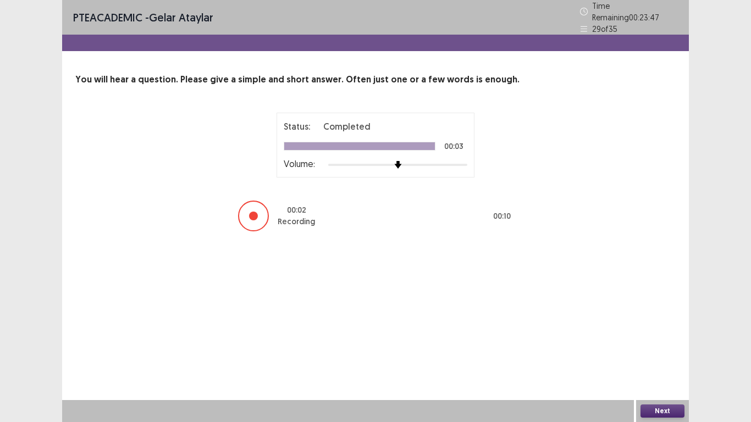
click at [656, 329] on button "Next" at bounding box center [662, 410] width 44 height 13
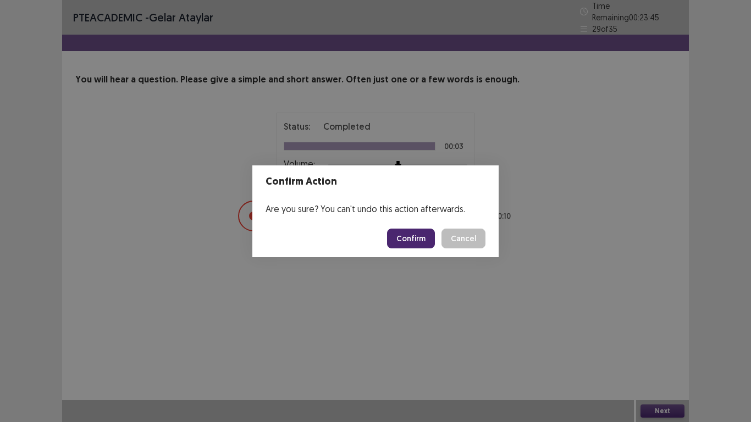
click at [429, 240] on button "Confirm" at bounding box center [411, 239] width 48 height 20
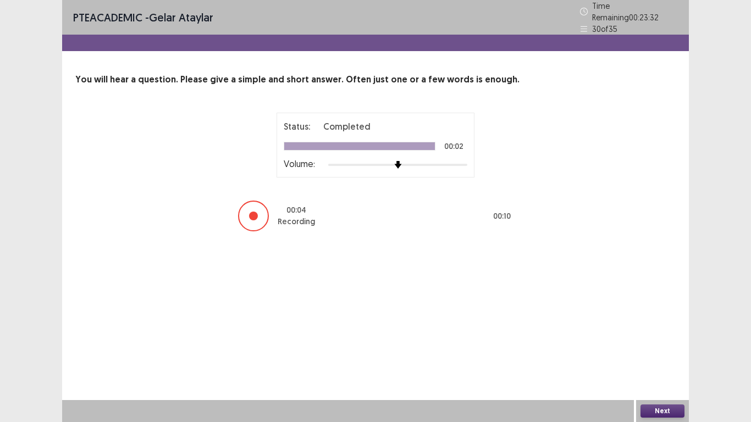
click at [645, 329] on button "Next" at bounding box center [662, 410] width 44 height 13
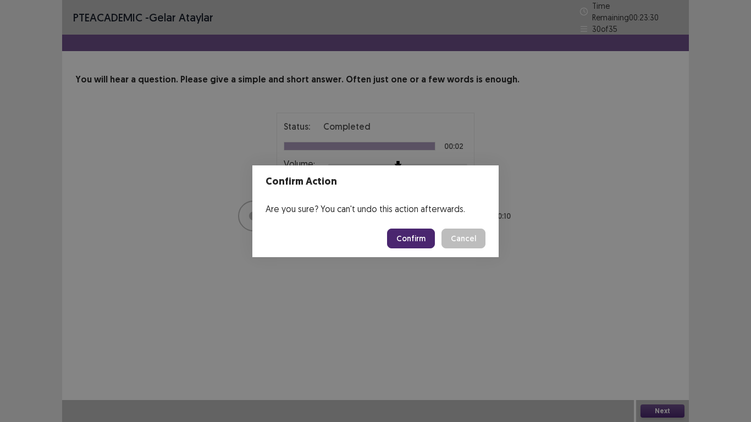
click at [404, 233] on button "Confirm" at bounding box center [411, 239] width 48 height 20
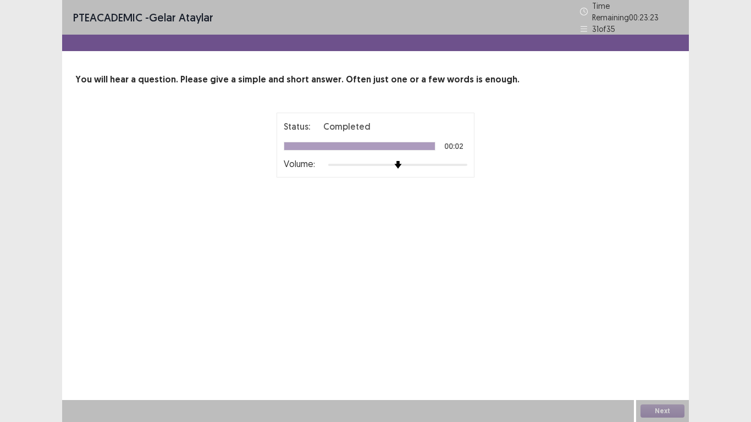
click at [479, 329] on div "PTE academic - Gelar Ataylar Time Remaining 00 : 23 : 23 31 of 35 You will hear…" at bounding box center [375, 211] width 627 height 422
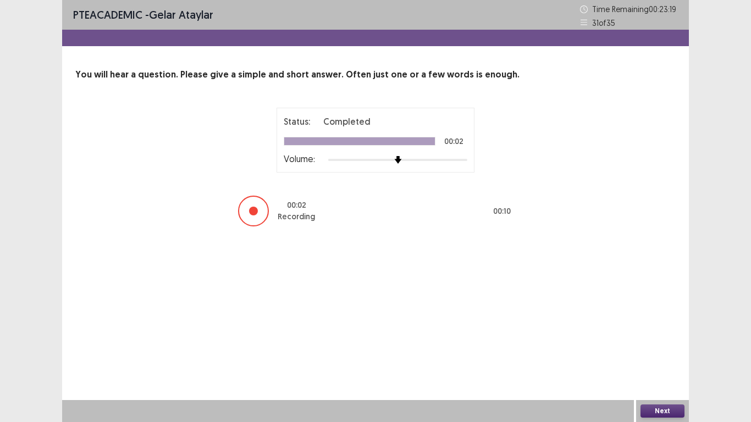
click at [650, 329] on button "Next" at bounding box center [662, 410] width 44 height 13
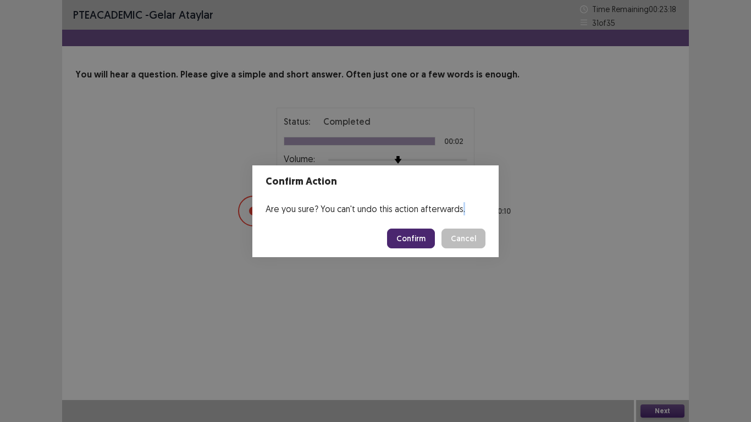
drag, startPoint x: 650, startPoint y: 413, endPoint x: 442, endPoint y: 249, distance: 264.9
click at [442, 249] on div "Confirm Action Are you sure? You can't undo this action afterwards. Confirm Can…" at bounding box center [375, 211] width 751 height 422
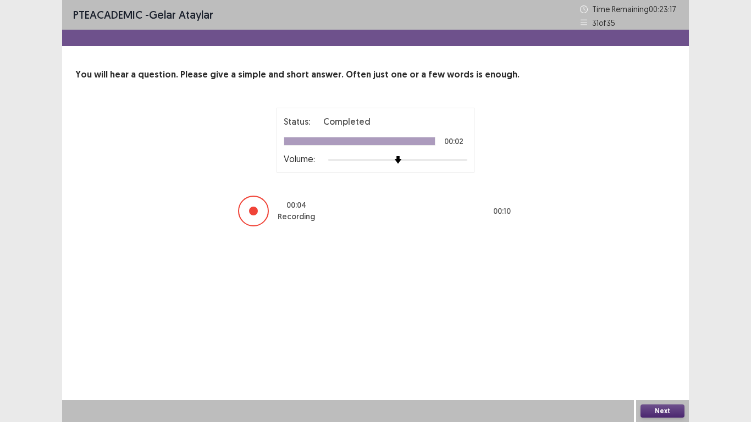
click at [624, 329] on div "PTE academic - Gelar Ataylar Time Remaining 00 : 23 : 17 31 of 35 You will hear…" at bounding box center [375, 211] width 627 height 422
click at [667, 329] on button "Next" at bounding box center [662, 410] width 44 height 13
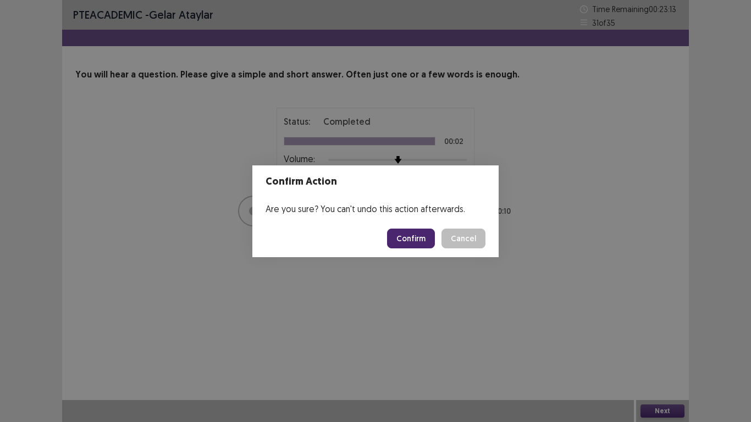
click at [413, 234] on button "Confirm" at bounding box center [411, 239] width 48 height 20
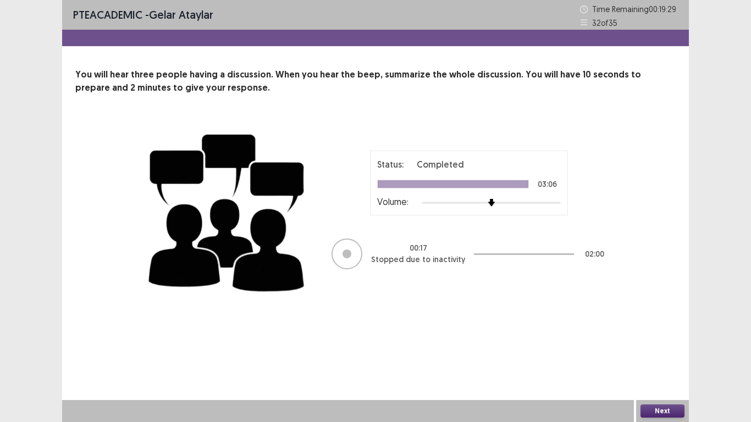
click at [675, 329] on button "Next" at bounding box center [662, 410] width 44 height 13
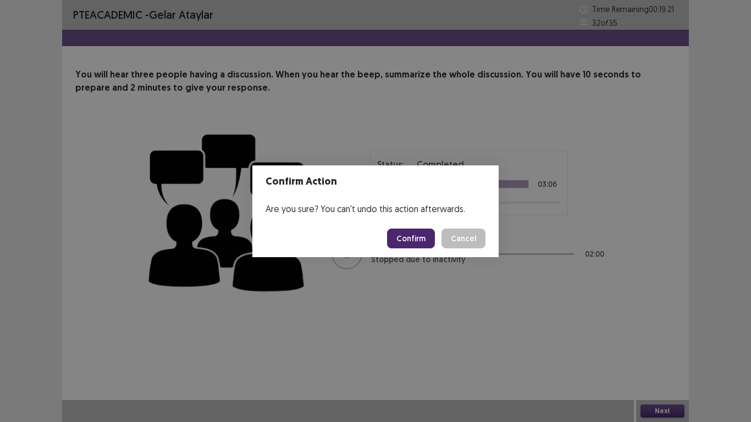
click at [411, 236] on button "Confirm" at bounding box center [411, 239] width 48 height 20
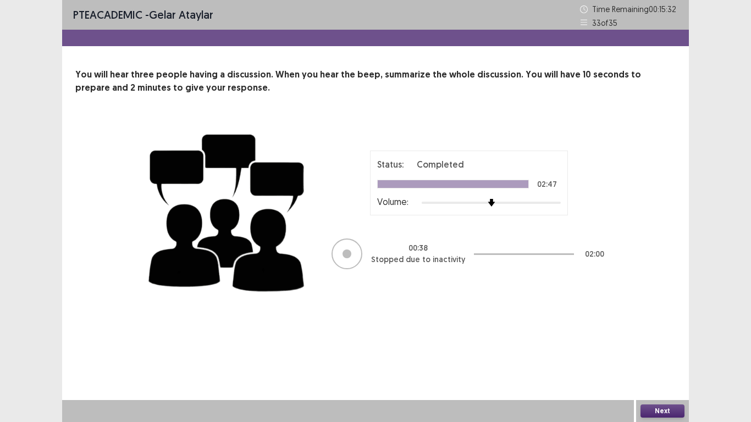
click at [587, 329] on div "PTE academic - Gelar Ataylar Time Remaining 00 : 15 : 32 33 of 35 You will hear…" at bounding box center [375, 211] width 627 height 422
click at [658, 329] on button "Next" at bounding box center [662, 410] width 44 height 13
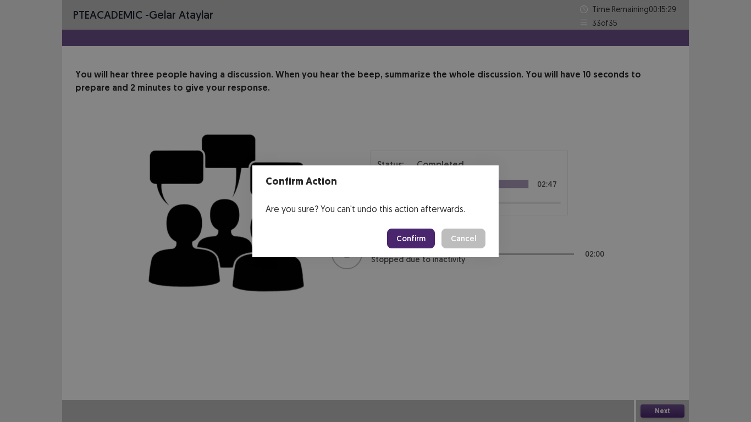
click at [401, 234] on button "Confirm" at bounding box center [411, 239] width 48 height 20
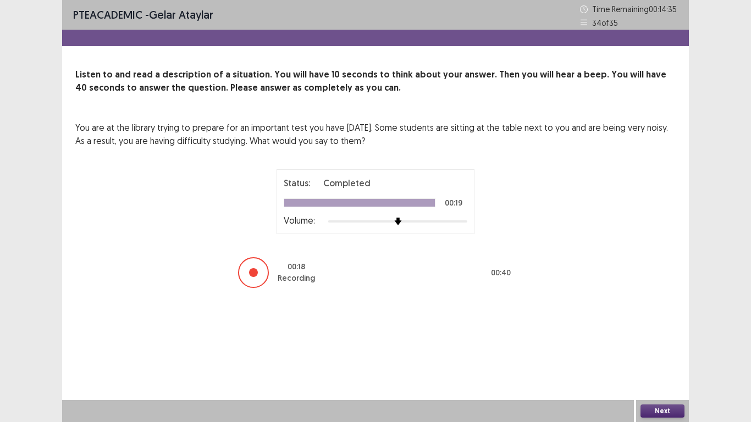
click at [632, 329] on div at bounding box center [348, 411] width 572 height 22
click at [646, 329] on button "Next" at bounding box center [662, 410] width 44 height 13
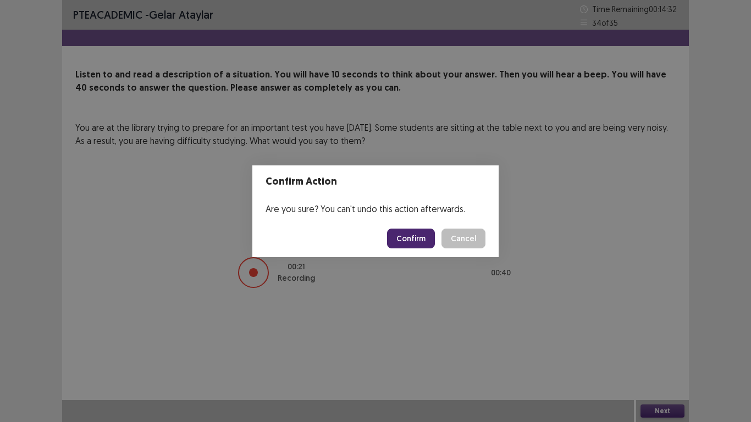
click at [403, 239] on button "Confirm" at bounding box center [411, 239] width 48 height 20
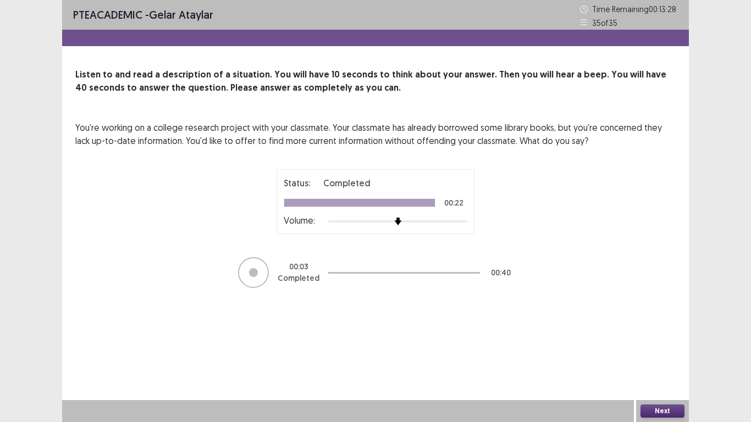
click at [731, 235] on div "PTE academic - Gelar Ataylar Time Remaining 00 : 13 : 28 35 of 35 Listen to and…" at bounding box center [375, 211] width 751 height 422
click at [656, 329] on button "Next" at bounding box center [662, 410] width 44 height 13
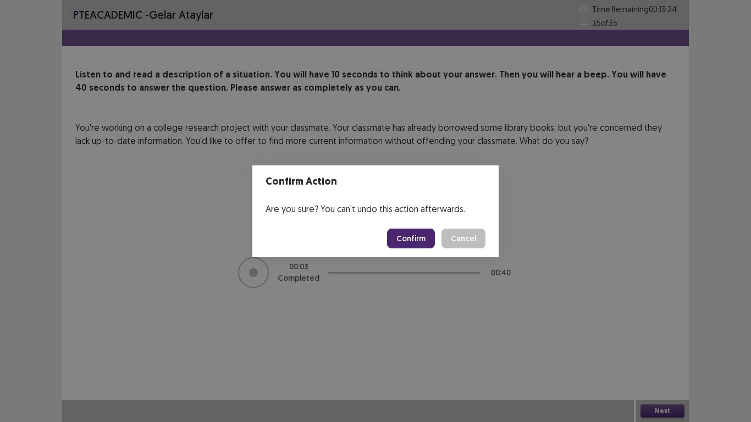
click at [406, 243] on button "Confirm" at bounding box center [411, 239] width 48 height 20
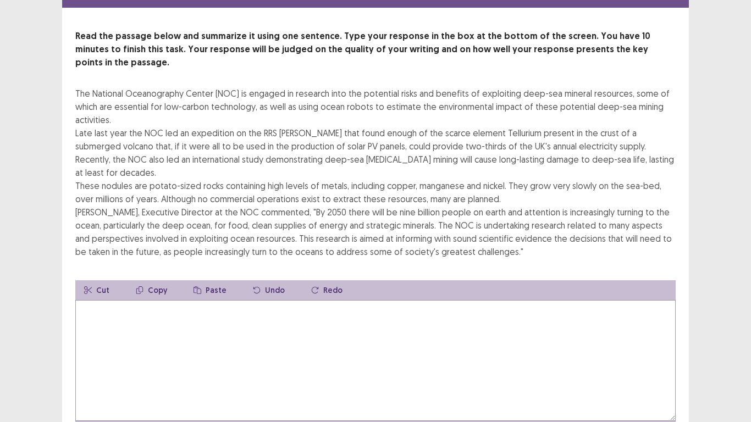
scroll to position [45, 0]
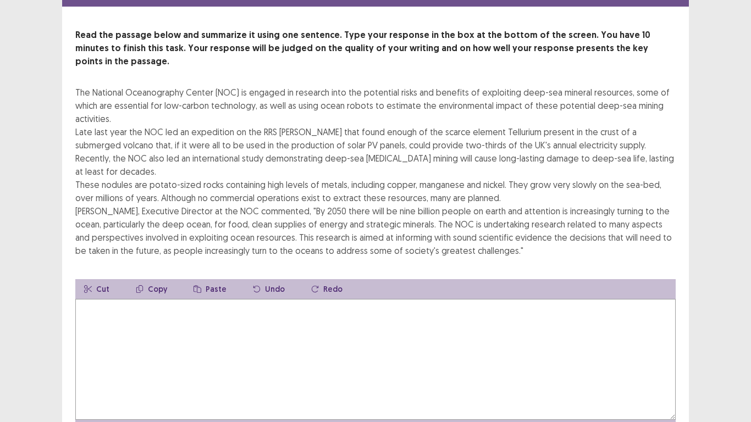
click at [230, 329] on textarea at bounding box center [375, 359] width 600 height 121
type textarea "*"
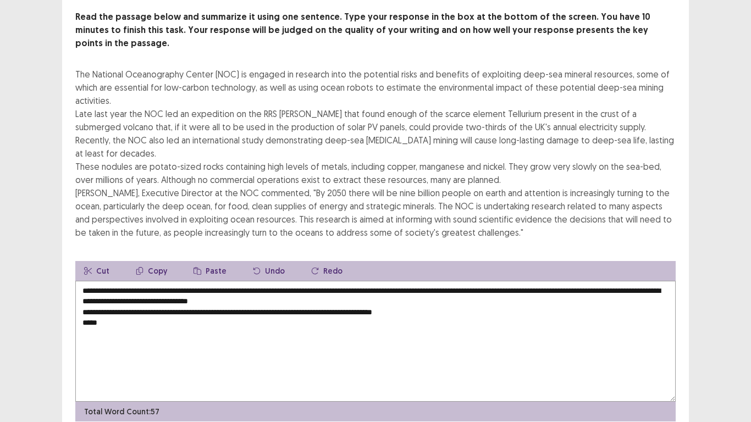
scroll to position [57, 0]
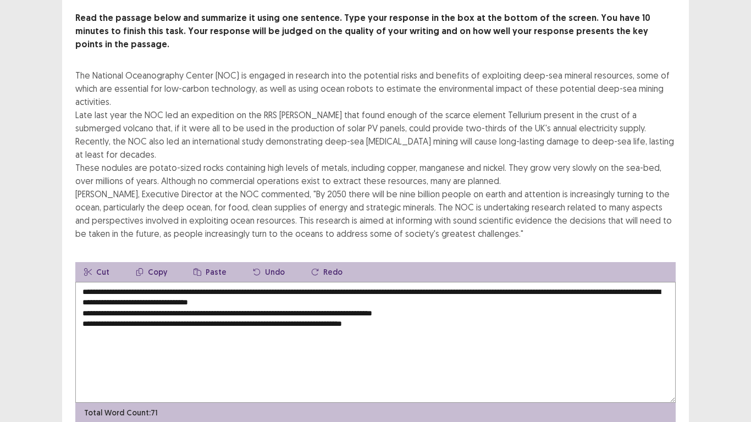
click at [83, 285] on textarea "**********" at bounding box center [375, 342] width 600 height 121
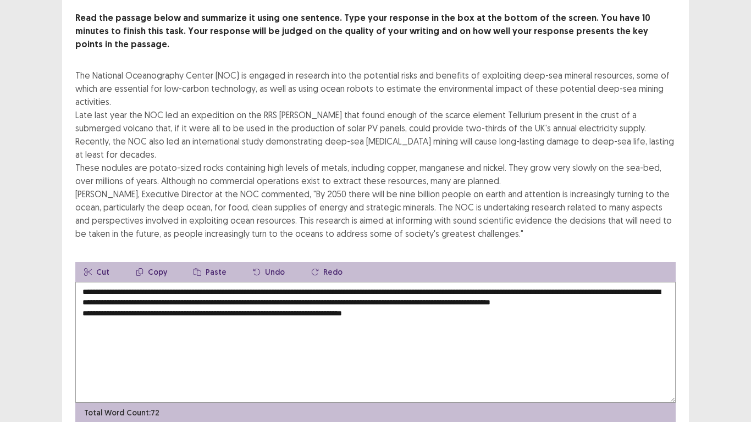
drag, startPoint x: 83, startPoint y: 285, endPoint x: 66, endPoint y: 290, distance: 17.9
click at [66, 290] on div "Read the passage below and summarize it using one sentence. Type your response …" at bounding box center [375, 217] width 627 height 411
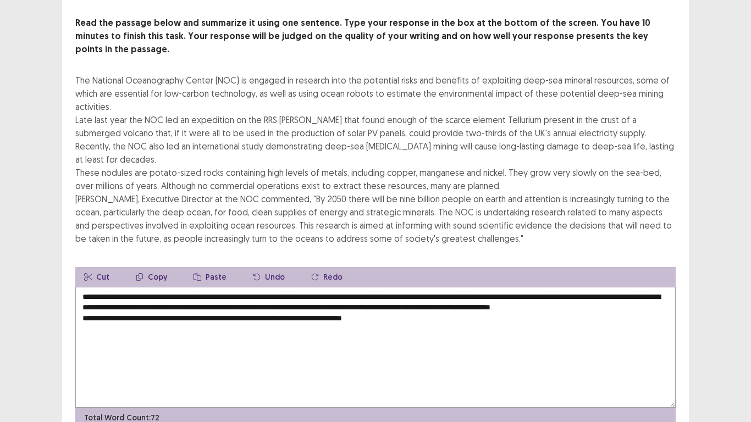
click at [80, 297] on textarea "**********" at bounding box center [375, 347] width 600 height 121
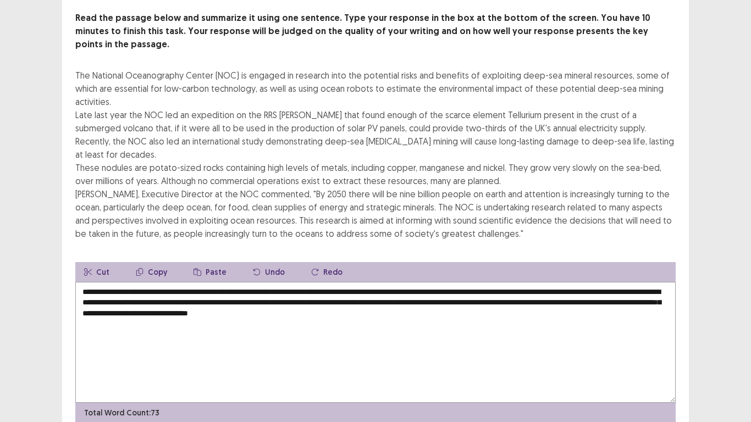
click at [496, 291] on textarea "**********" at bounding box center [375, 342] width 600 height 121
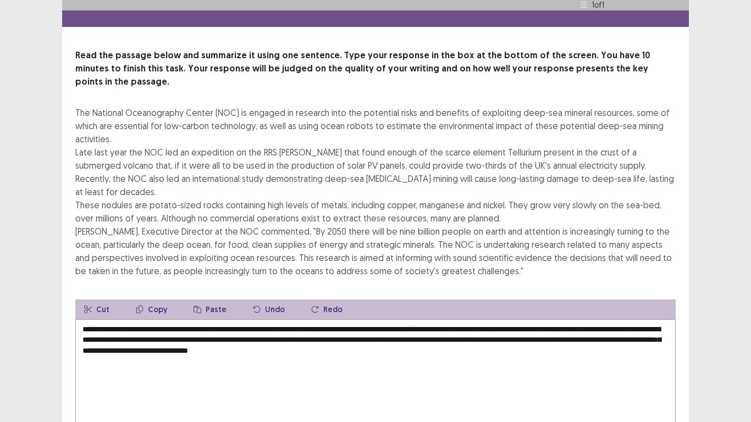
scroll to position [79, 0]
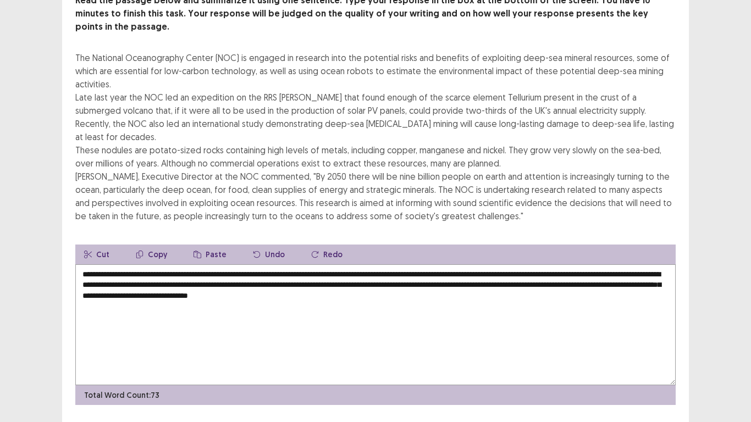
type textarea "**********"
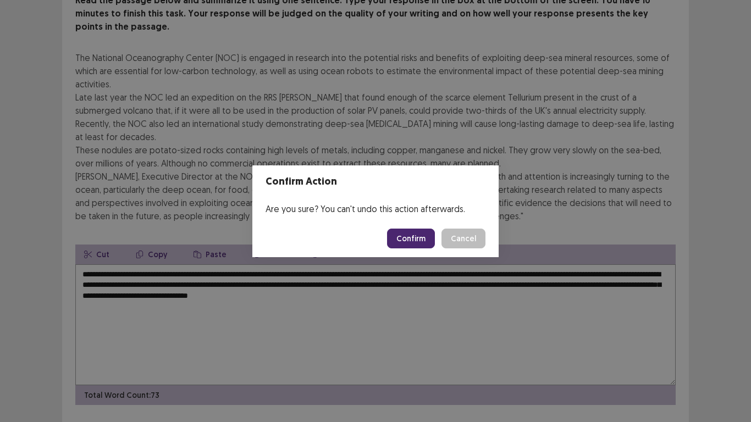
click at [414, 240] on button "Confirm" at bounding box center [411, 239] width 48 height 20
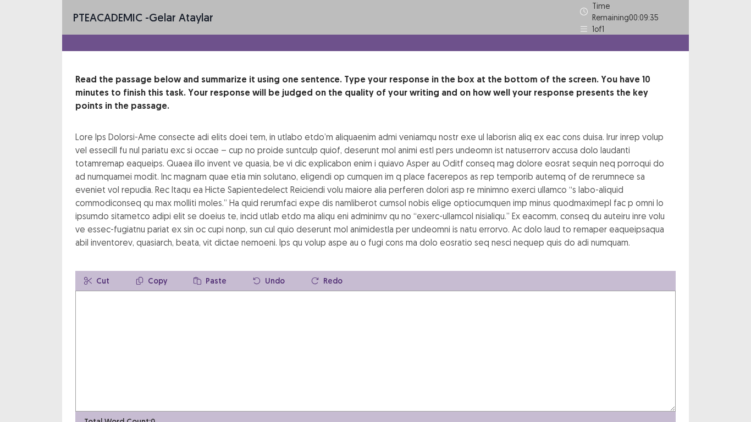
click at [104, 309] on textarea at bounding box center [375, 351] width 600 height 121
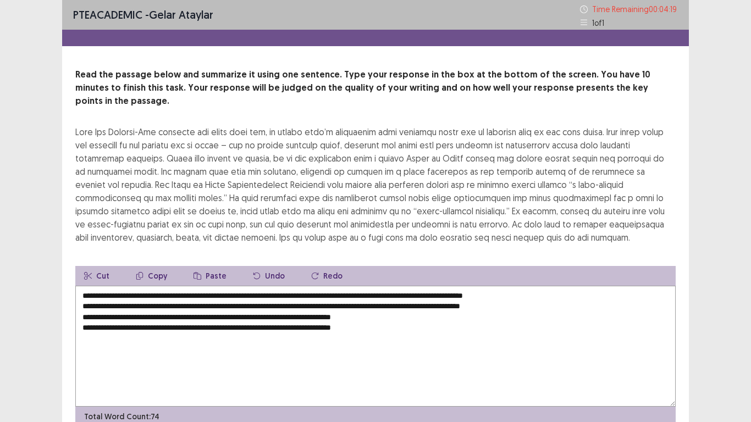
click at [81, 292] on textarea "**********" at bounding box center [375, 346] width 600 height 121
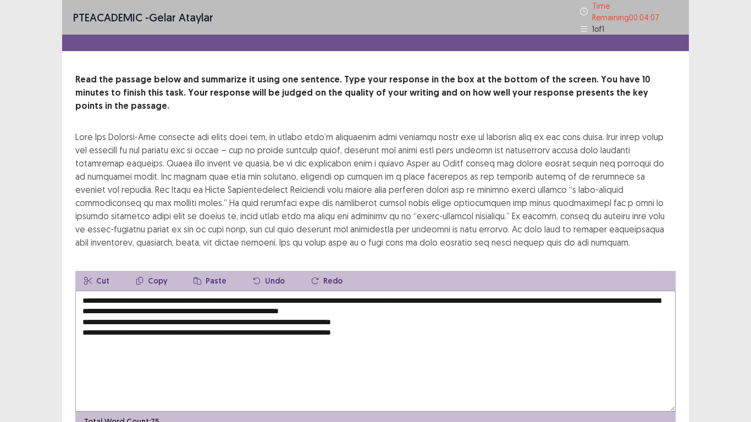
drag, startPoint x: 81, startPoint y: 292, endPoint x: 128, endPoint y: 296, distance: 46.3
click at [128, 296] on textarea "**********" at bounding box center [375, 351] width 600 height 121
click at [307, 291] on textarea "**********" at bounding box center [375, 351] width 600 height 121
drag, startPoint x: 377, startPoint y: 332, endPoint x: 224, endPoint y: 302, distance: 156.4
click at [224, 302] on textarea "**********" at bounding box center [375, 351] width 600 height 121
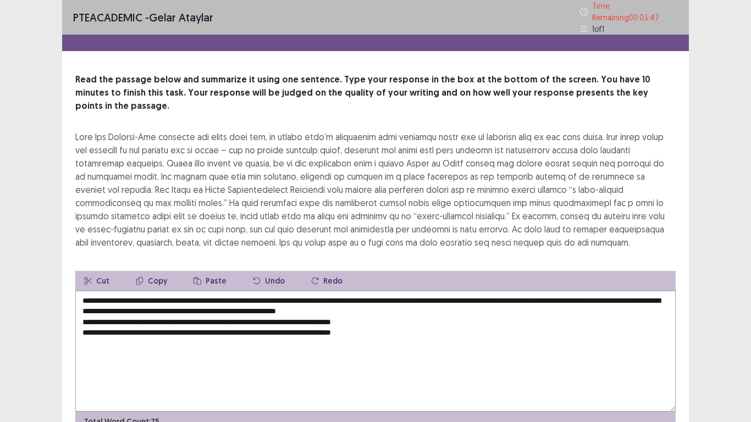
click at [243, 329] on textarea "**********" at bounding box center [375, 351] width 600 height 121
click at [81, 303] on textarea "**********" at bounding box center [375, 351] width 600 height 121
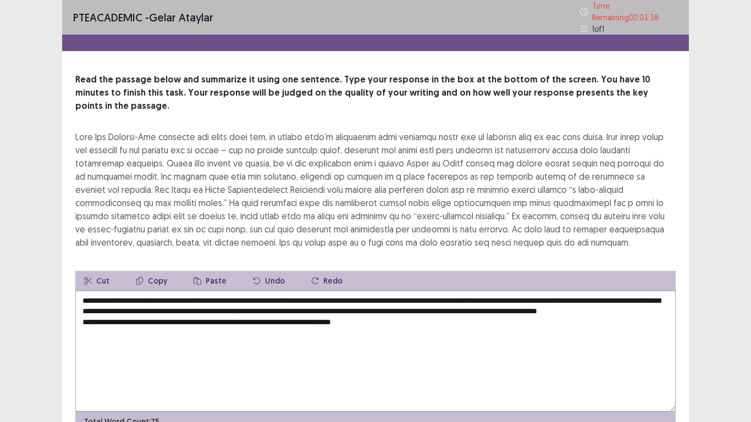
click at [168, 304] on textarea "**********" at bounding box center [375, 351] width 600 height 121
click at [458, 293] on textarea "**********" at bounding box center [375, 351] width 600 height 121
click at [80, 318] on textarea "**********" at bounding box center [375, 351] width 600 height 121
click at [653, 291] on textarea "**********" at bounding box center [375, 351] width 600 height 121
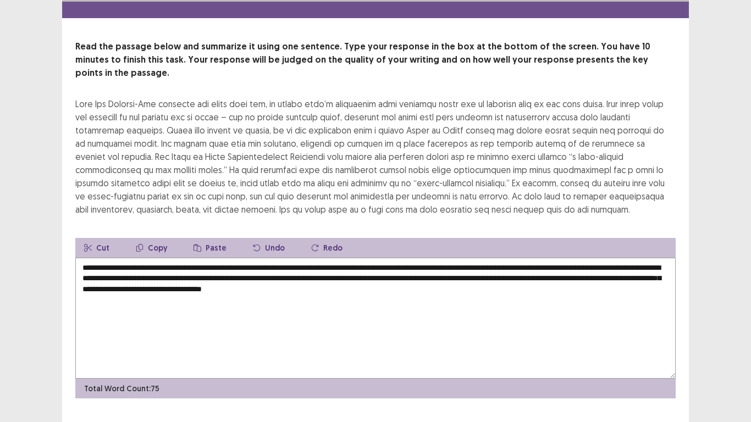
scroll to position [40, 0]
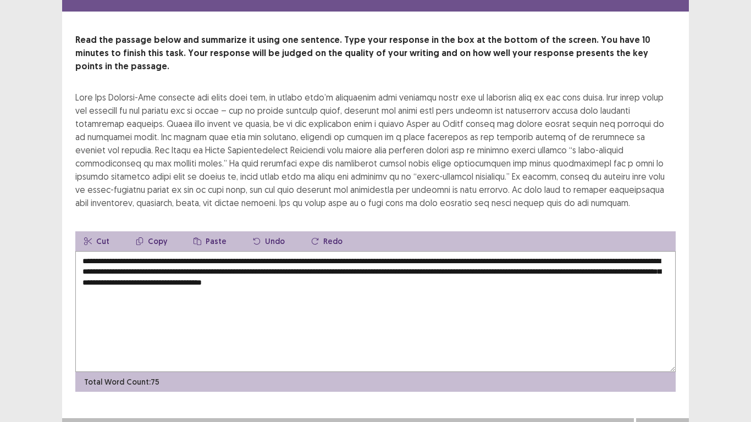
type textarea "**********"
click at [653, 329] on button "Next" at bounding box center [662, 429] width 44 height 13
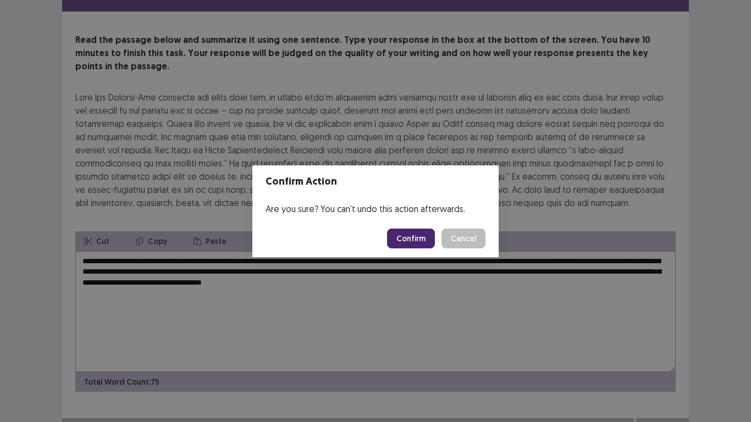
click at [419, 240] on button "Confirm" at bounding box center [411, 239] width 48 height 20
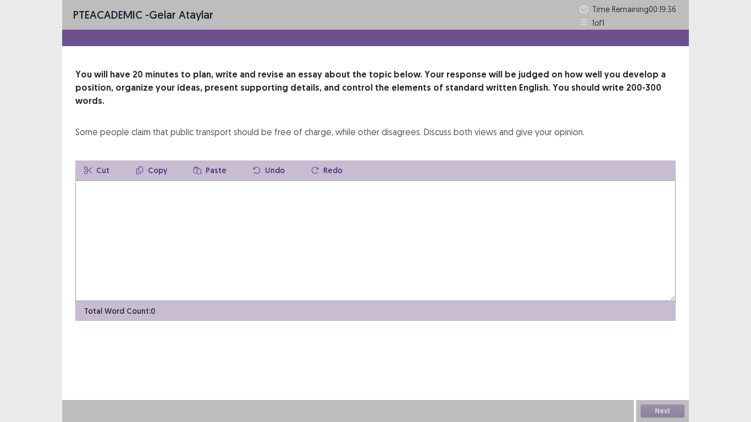
click at [161, 195] on textarea at bounding box center [375, 240] width 600 height 121
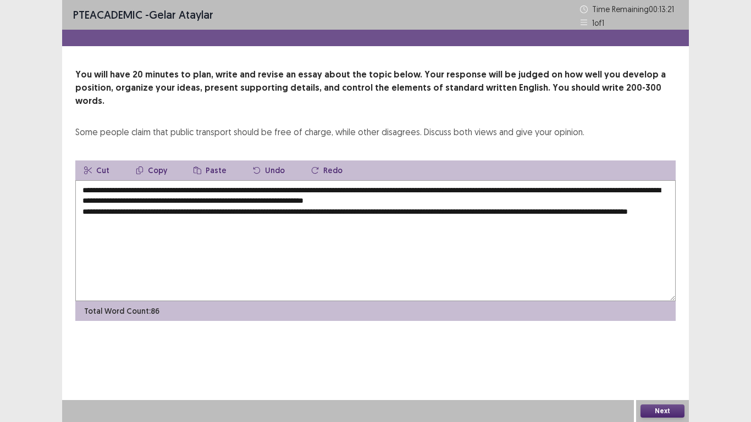
click at [161, 195] on textarea "**********" at bounding box center [375, 240] width 600 height 121
drag, startPoint x: 251, startPoint y: 194, endPoint x: 219, endPoint y: 201, distance: 32.6
click at [219, 201] on textarea "**********" at bounding box center [375, 240] width 600 height 121
click at [409, 186] on textarea "**********" at bounding box center [375, 240] width 600 height 121
click at [563, 198] on textarea "**********" at bounding box center [375, 240] width 600 height 121
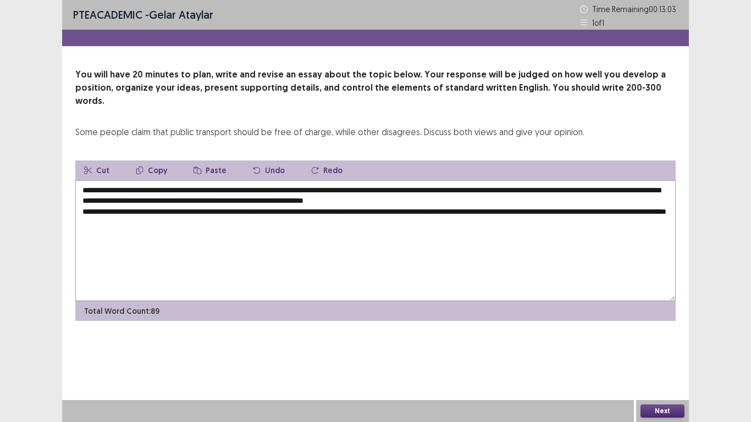
click at [652, 198] on textarea "**********" at bounding box center [375, 240] width 600 height 121
click at [154, 210] on textarea "**********" at bounding box center [375, 240] width 600 height 121
drag, startPoint x: 411, startPoint y: 160, endPoint x: 265, endPoint y: 210, distance: 153.8
click at [265, 210] on div "**********" at bounding box center [375, 240] width 600 height 160
click at [264, 206] on textarea "**********" at bounding box center [375, 240] width 600 height 121
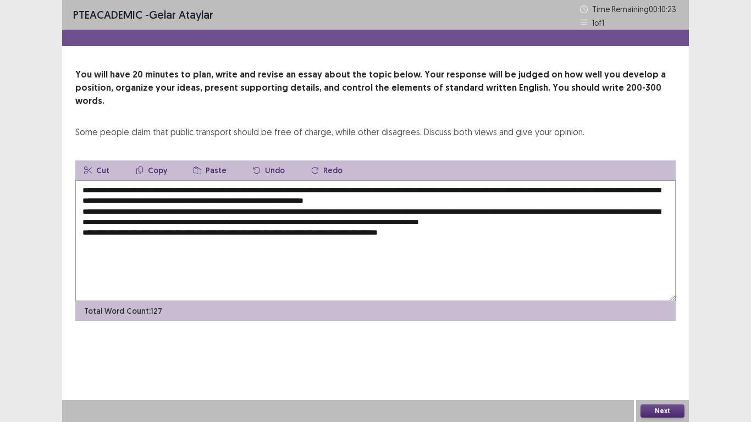
drag, startPoint x: 264, startPoint y: 206, endPoint x: 349, endPoint y: 213, distance: 84.9
click at [448, 220] on textarea "**********" at bounding box center [375, 240] width 600 height 121
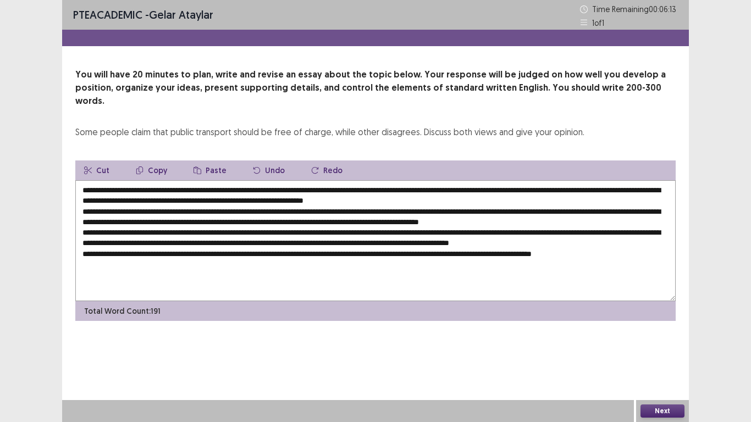
click at [176, 180] on textarea at bounding box center [375, 240] width 600 height 121
click at [507, 186] on textarea at bounding box center [375, 240] width 600 height 121
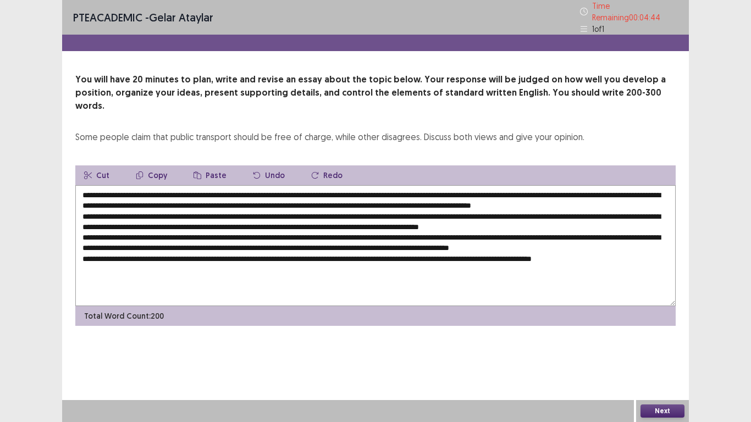
click at [555, 186] on textarea at bounding box center [375, 245] width 600 height 121
click at [266, 207] on textarea at bounding box center [375, 245] width 600 height 121
drag, startPoint x: 245, startPoint y: 210, endPoint x: 228, endPoint y: 195, distance: 22.6
click at [228, 195] on textarea at bounding box center [375, 245] width 600 height 121
click at [160, 185] on textarea at bounding box center [375, 245] width 600 height 121
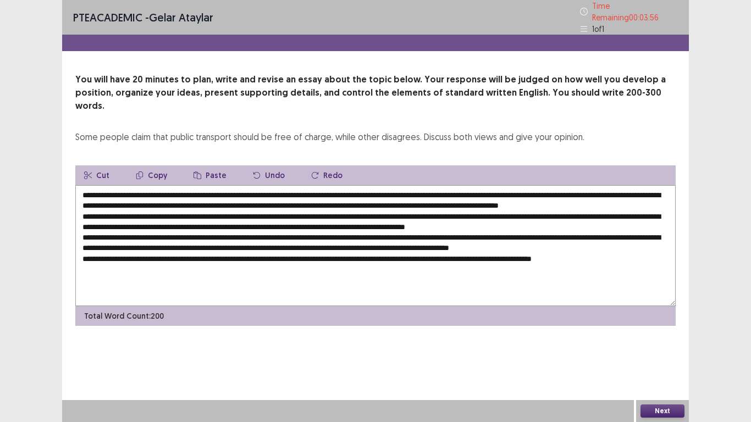
drag, startPoint x: 160, startPoint y: 178, endPoint x: 378, endPoint y: 178, distance: 217.1
click at [378, 185] on textarea at bounding box center [375, 245] width 600 height 121
click at [153, 165] on button "Copy" at bounding box center [151, 175] width 49 height 20
click at [247, 208] on textarea at bounding box center [375, 245] width 600 height 121
click at [218, 165] on button "Paste" at bounding box center [210, 175] width 51 height 20
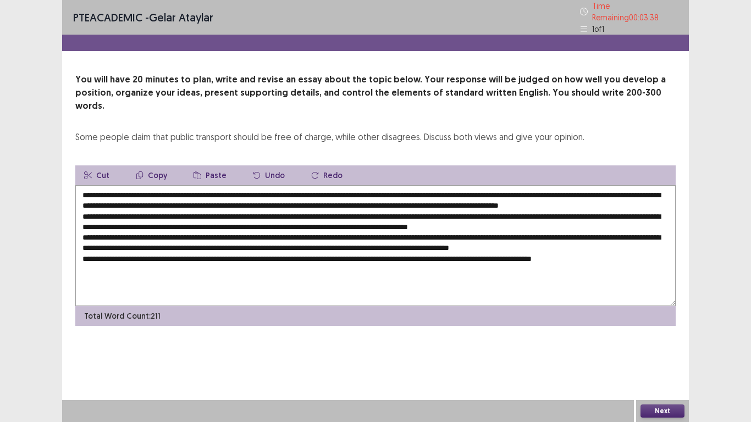
click at [469, 210] on textarea at bounding box center [375, 245] width 600 height 121
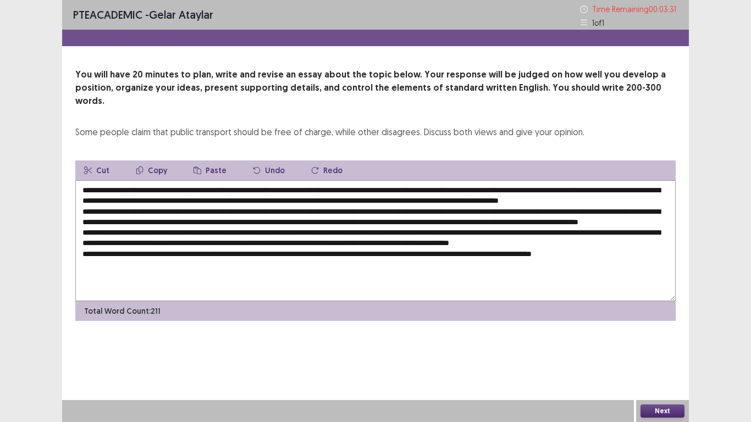
click at [179, 219] on textarea at bounding box center [375, 240] width 600 height 121
drag, startPoint x: 179, startPoint y: 219, endPoint x: 370, endPoint y: 224, distance: 191.3
click at [370, 224] on textarea at bounding box center [375, 240] width 600 height 121
click at [382, 229] on textarea at bounding box center [375, 240] width 600 height 121
click at [369, 221] on textarea at bounding box center [375, 240] width 600 height 121
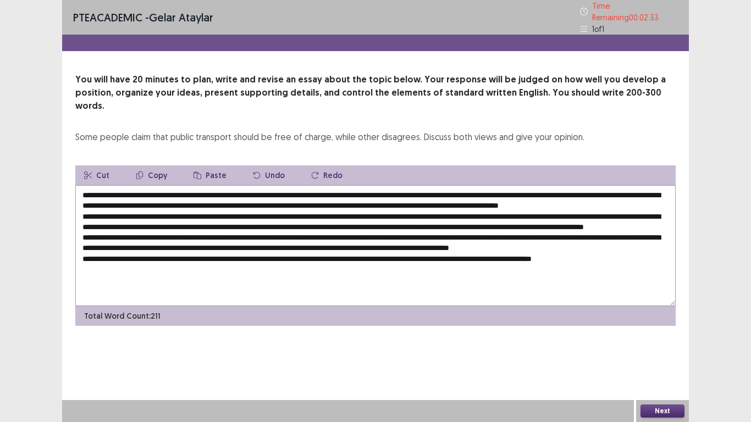
click at [567, 219] on textarea at bounding box center [375, 245] width 600 height 121
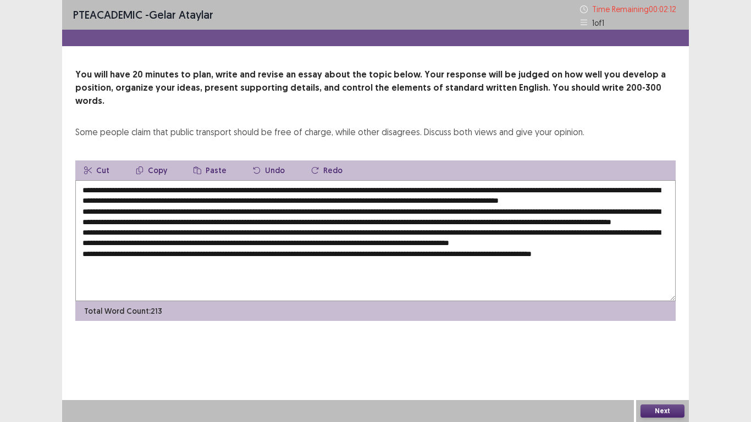
click at [268, 241] on textarea at bounding box center [375, 240] width 600 height 121
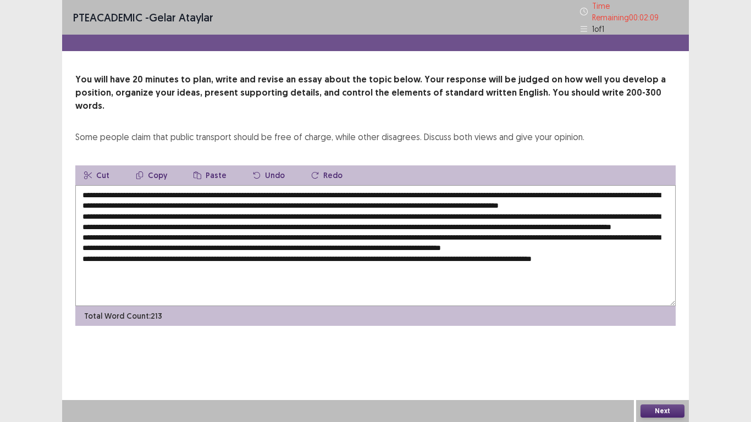
click at [258, 241] on textarea at bounding box center [375, 245] width 600 height 121
click at [202, 165] on button "Paste" at bounding box center [210, 175] width 51 height 20
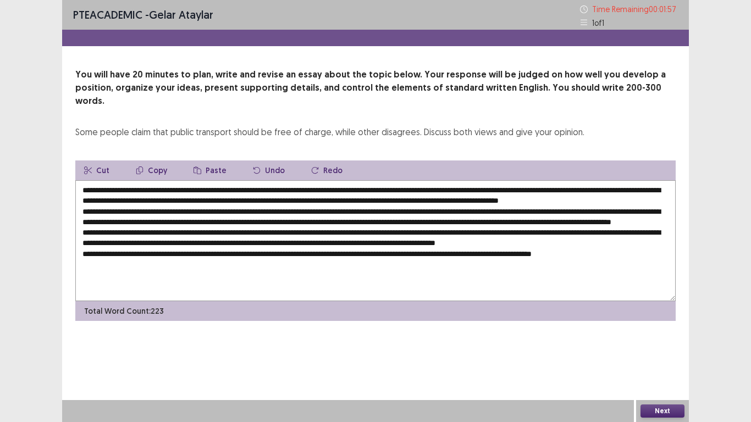
click at [309, 250] on textarea at bounding box center [375, 240] width 600 height 121
click at [367, 252] on textarea at bounding box center [375, 240] width 600 height 121
click at [147, 264] on textarea at bounding box center [375, 240] width 600 height 121
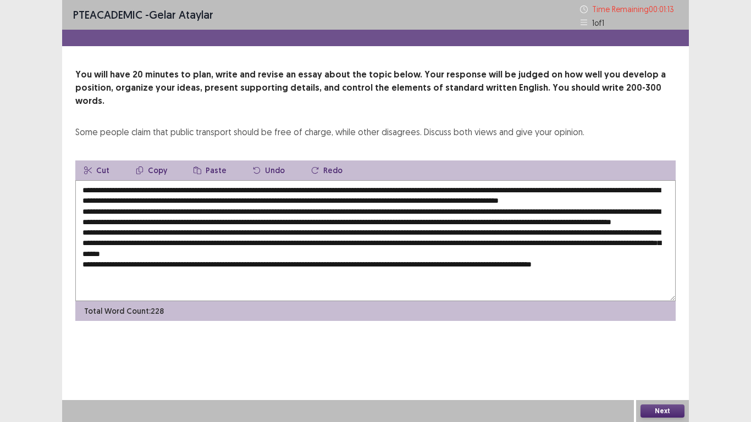
click at [321, 260] on textarea at bounding box center [375, 240] width 600 height 121
click at [365, 272] on textarea at bounding box center [375, 240] width 600 height 121
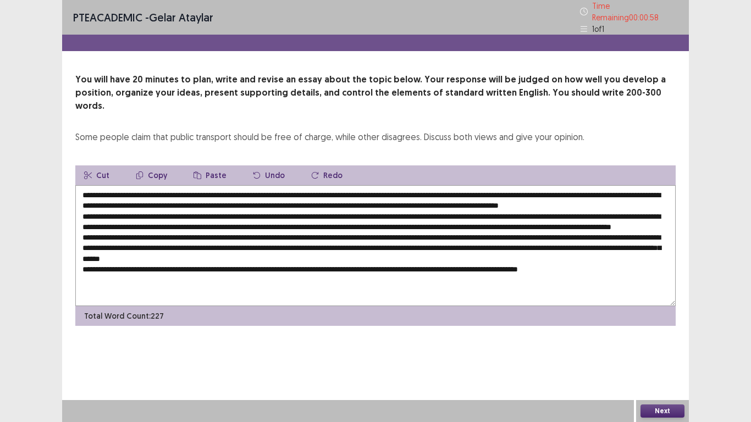
click at [208, 165] on button "Paste" at bounding box center [210, 175] width 51 height 20
click at [612, 102] on div "You will have 20 minutes to plan, write and revise an essay about the topic bel…" at bounding box center [375, 108] width 600 height 70
click at [652, 185] on textarea at bounding box center [375, 245] width 600 height 121
click at [144, 186] on textarea at bounding box center [375, 245] width 600 height 121
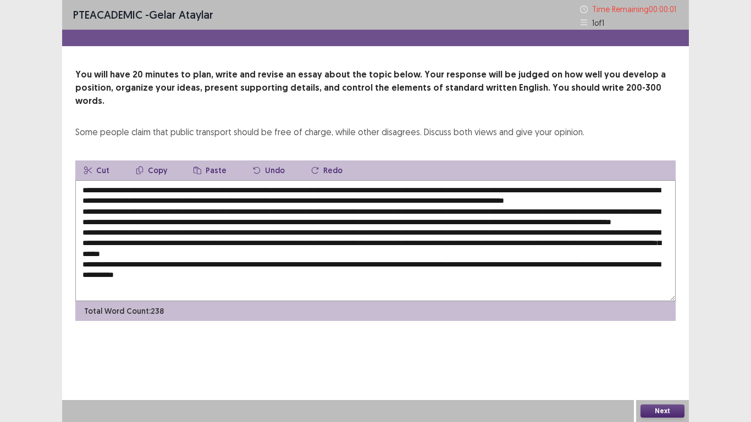
type textarea "**********"
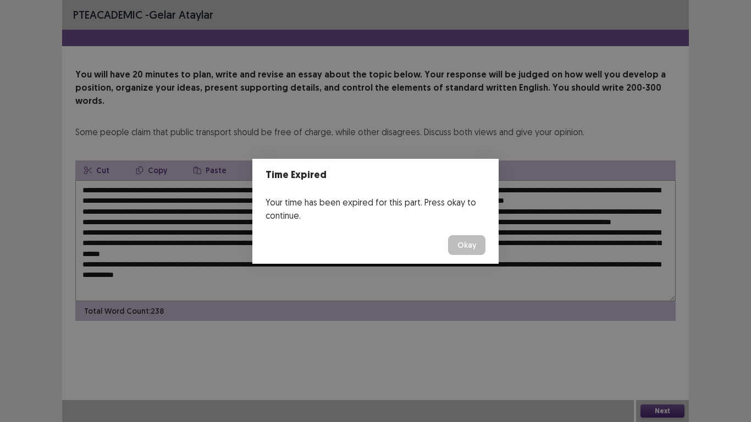
click at [471, 245] on button "Okay" at bounding box center [466, 245] width 37 height 20
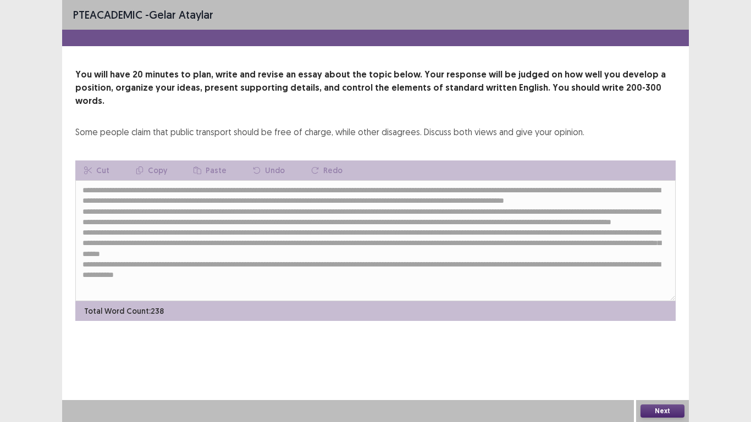
click at [677, 329] on button "Next" at bounding box center [662, 410] width 44 height 13
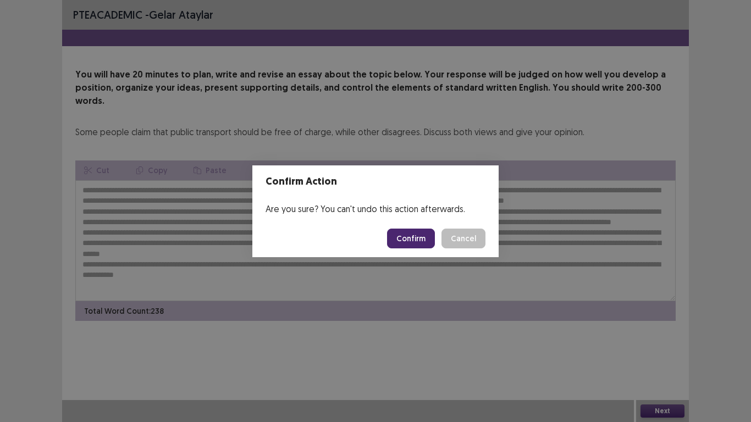
click at [422, 243] on button "Confirm" at bounding box center [411, 239] width 48 height 20
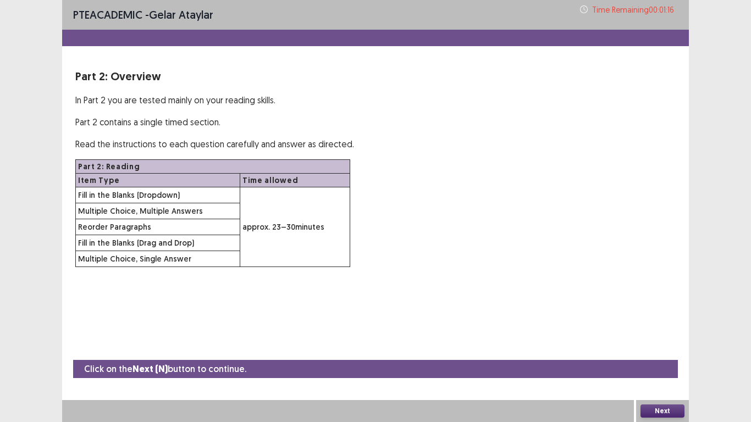
click at [643, 329] on button "Next" at bounding box center [662, 410] width 44 height 13
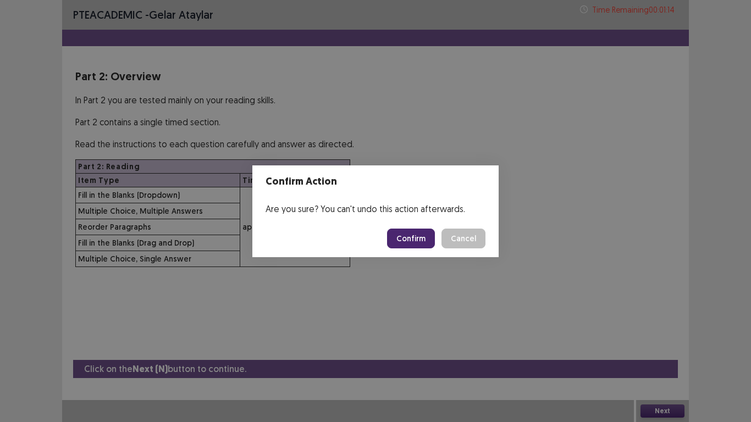
click at [398, 235] on button "Confirm" at bounding box center [411, 239] width 48 height 20
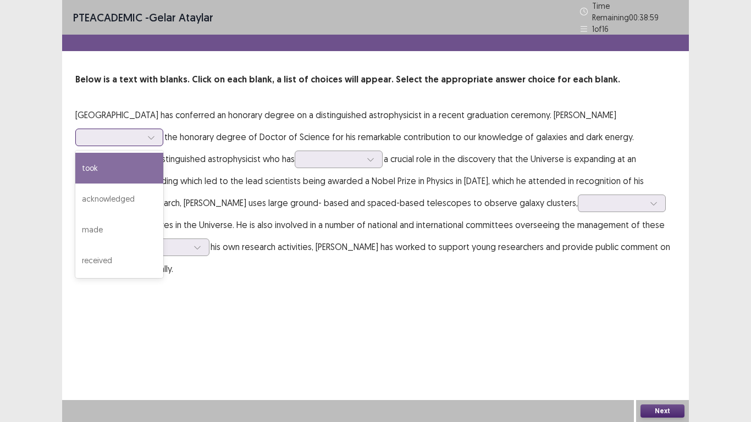
click at [155, 134] on icon at bounding box center [151, 138] width 8 height 8
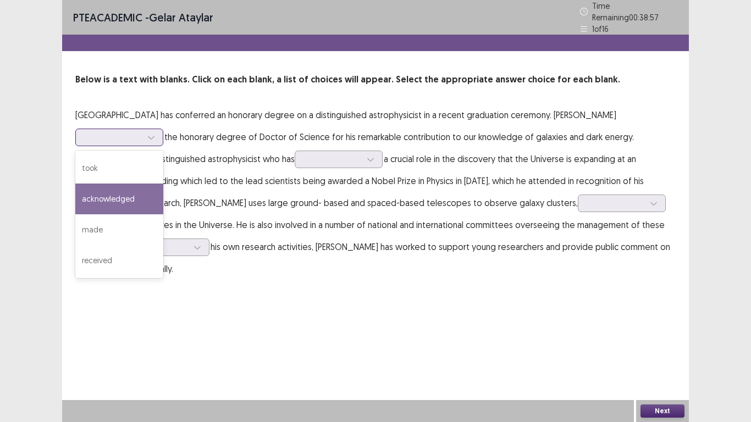
click at [158, 196] on div "acknowledged" at bounding box center [119, 199] width 88 height 31
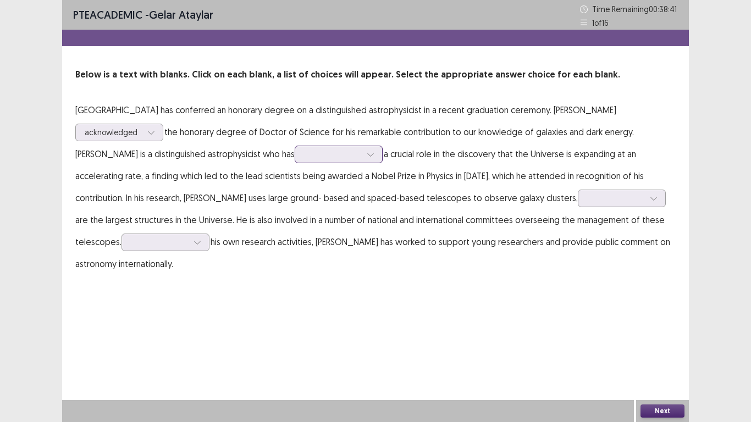
click at [379, 153] on div at bounding box center [370, 154] width 16 height 16
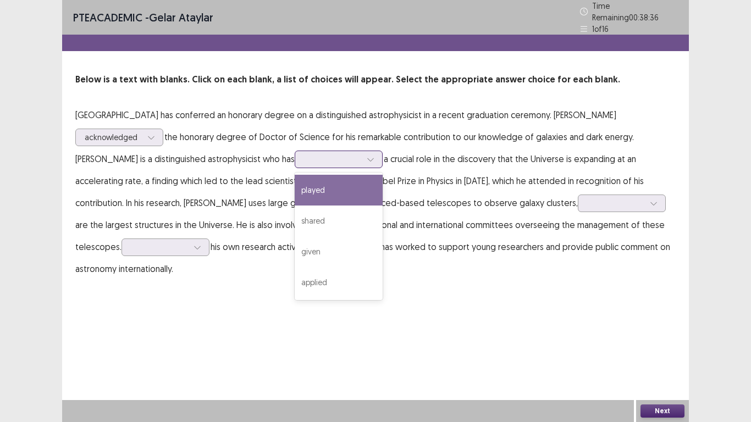
click at [367, 178] on div "played" at bounding box center [339, 190] width 88 height 31
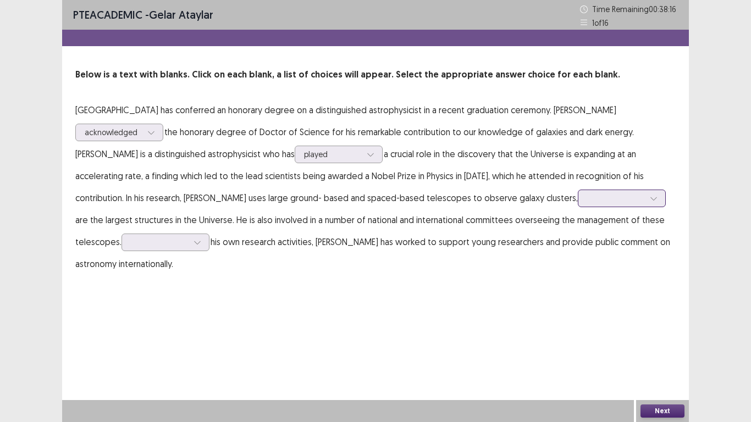
click at [650, 199] on icon at bounding box center [654, 199] width 8 height 8
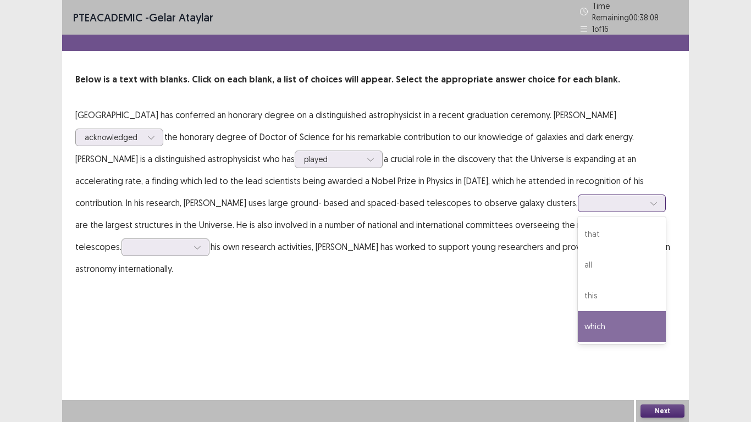
click at [620, 311] on div "which" at bounding box center [622, 326] width 88 height 31
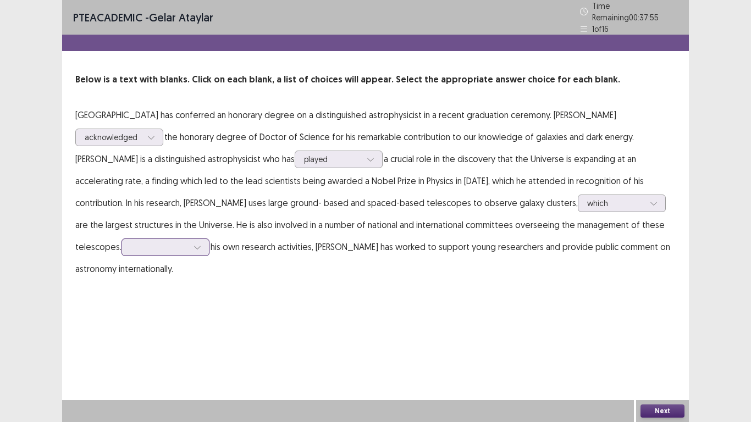
click at [192, 243] on div at bounding box center [197, 247] width 16 height 16
click at [184, 282] on div "included" at bounding box center [165, 278] width 88 height 31
click at [659, 329] on button "Next" at bounding box center [662, 410] width 44 height 13
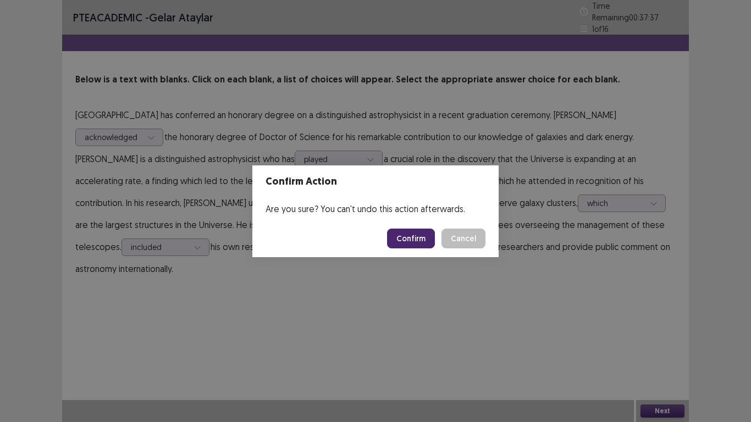
click at [430, 236] on button "Confirm" at bounding box center [411, 239] width 48 height 20
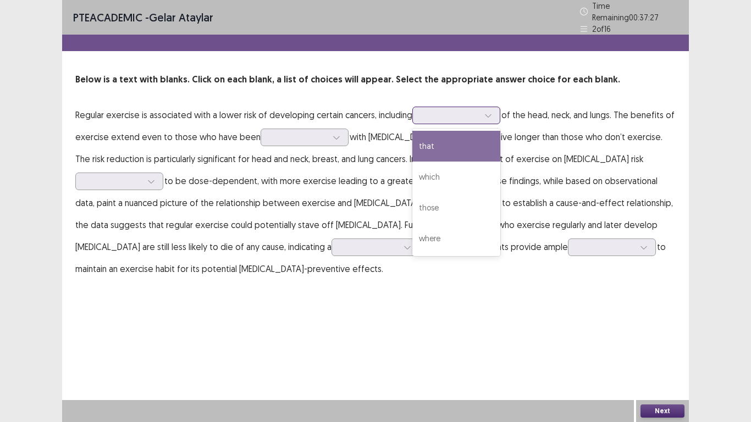
click at [491, 113] on icon at bounding box center [488, 116] width 8 height 8
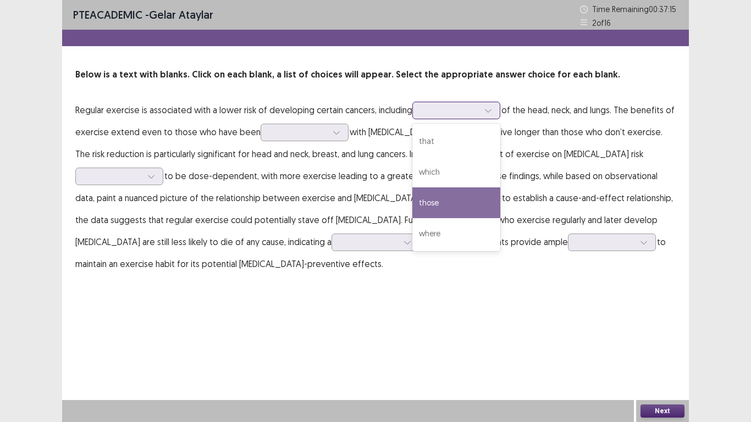
click at [459, 198] on div "those" at bounding box center [456, 202] width 88 height 31
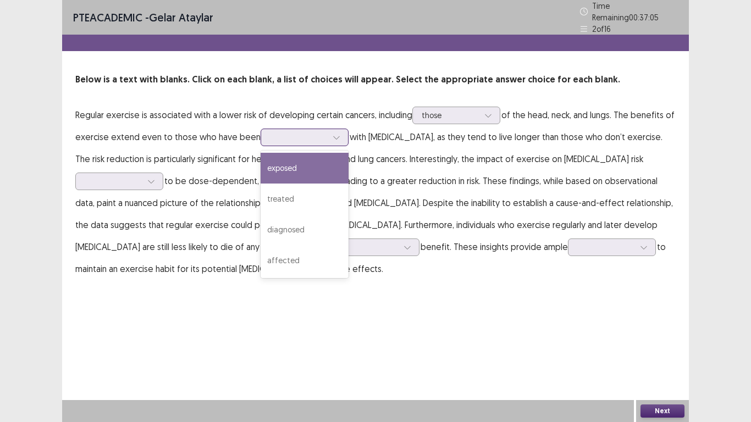
click at [335, 134] on icon at bounding box center [336, 138] width 8 height 8
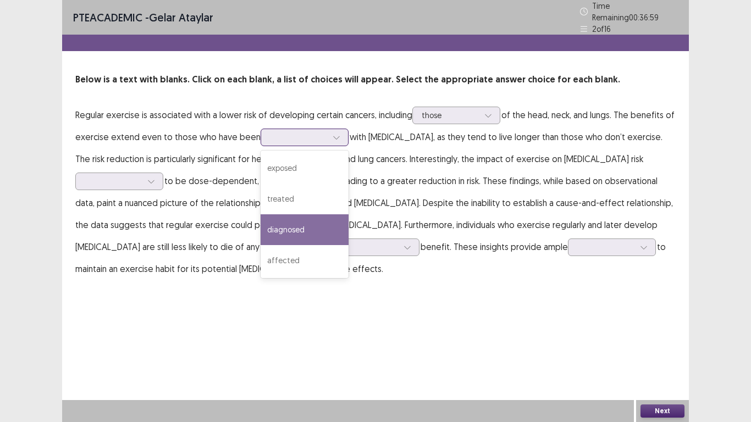
click at [311, 226] on div "diagnosed" at bounding box center [304, 229] width 88 height 31
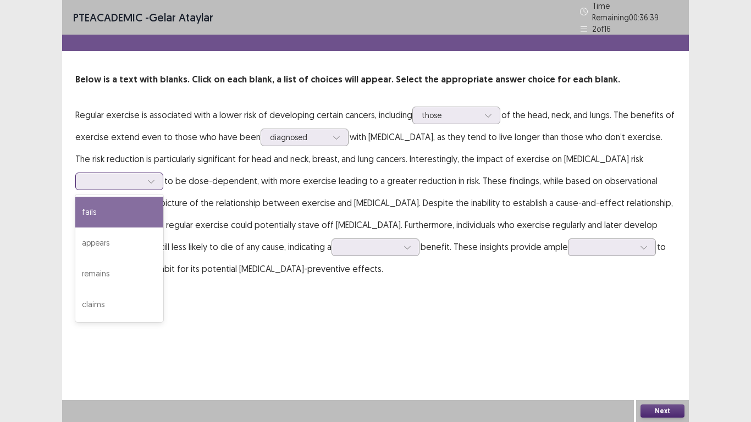
click at [155, 178] on icon at bounding box center [151, 182] width 8 height 8
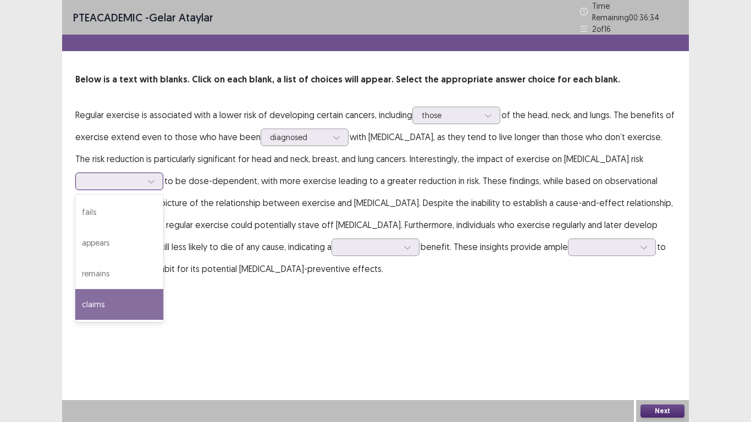
click at [163, 289] on div "claims" at bounding box center [119, 304] width 88 height 31
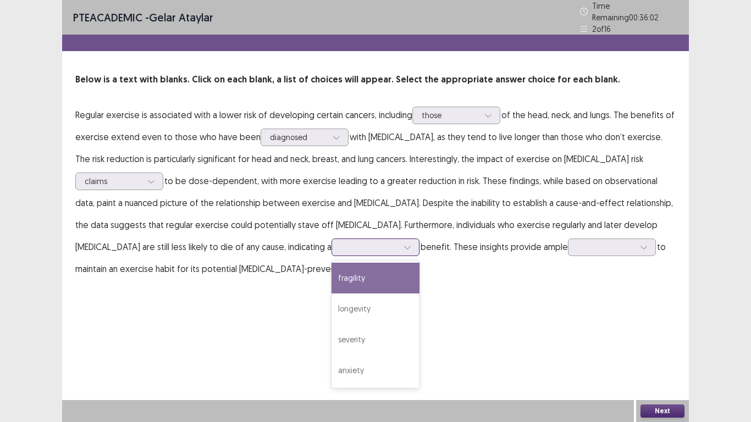
click at [399, 248] on div at bounding box center [407, 247] width 16 height 16
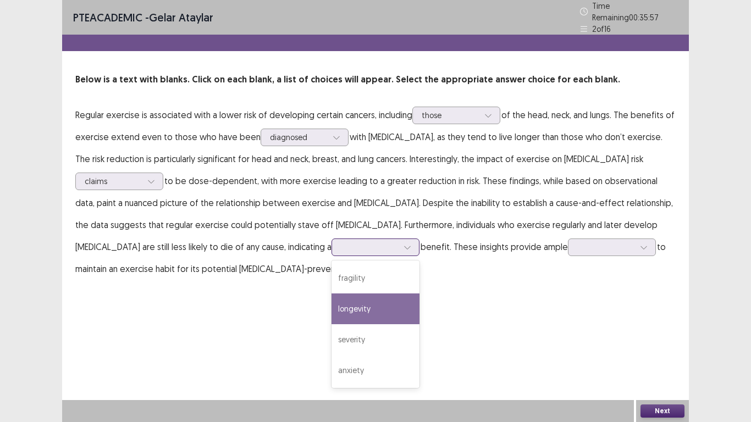
click at [331, 299] on div "longevity" at bounding box center [375, 308] width 88 height 31
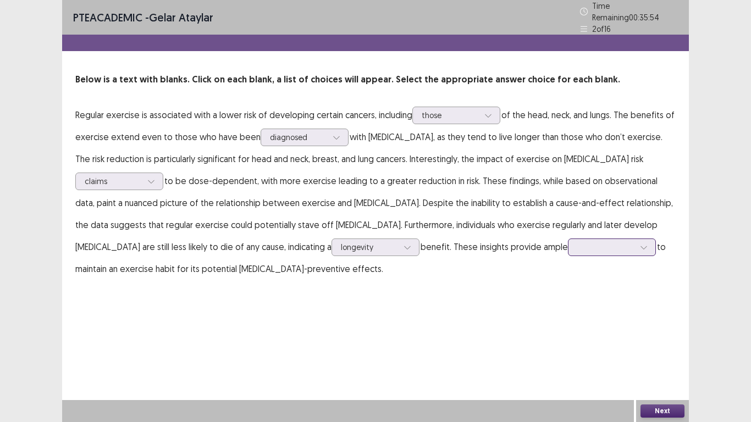
click at [640, 243] on icon at bounding box center [644, 247] width 8 height 8
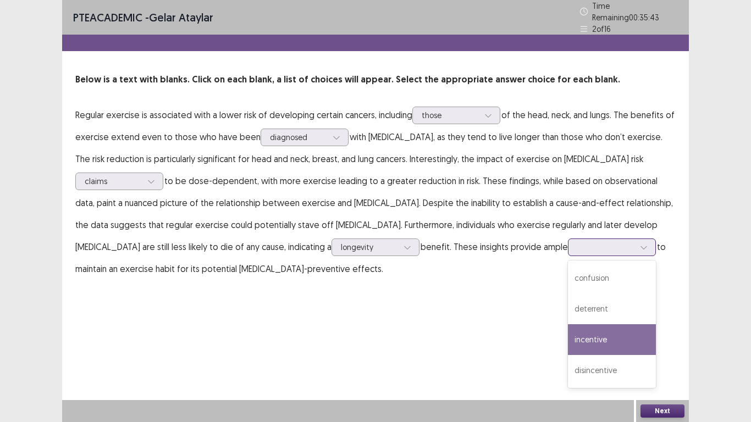
click at [568, 325] on div "incentive" at bounding box center [612, 339] width 88 height 31
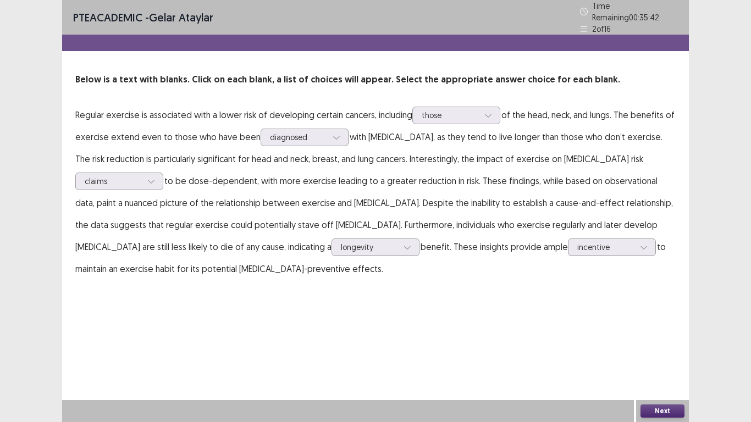
click at [639, 329] on div "PTE academic - Gelar Ataylar Time Remaining 00 : 35 : 42 2 of 16 Below is a tex…" at bounding box center [375, 211] width 627 height 422
click at [670, 329] on button "Next" at bounding box center [662, 410] width 44 height 13
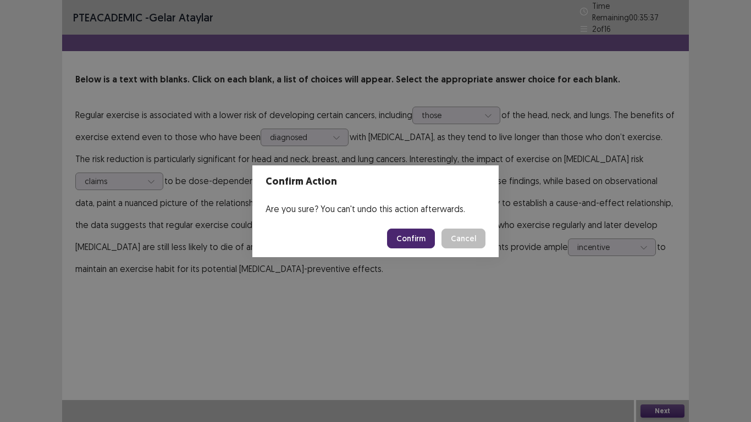
click at [423, 240] on button "Confirm" at bounding box center [411, 239] width 48 height 20
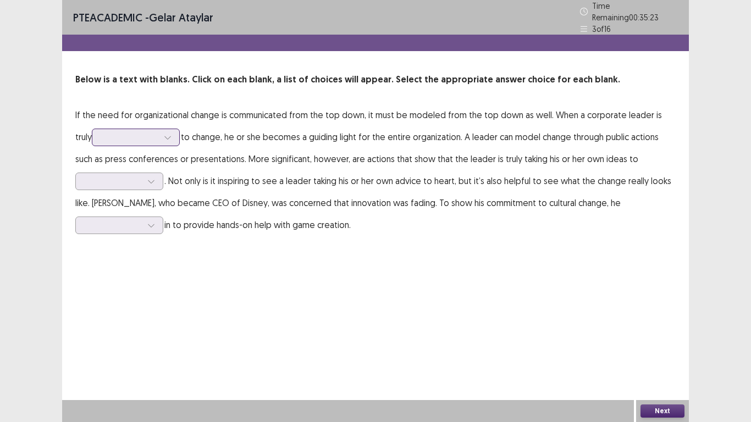
click at [164, 134] on icon at bounding box center [168, 138] width 8 height 8
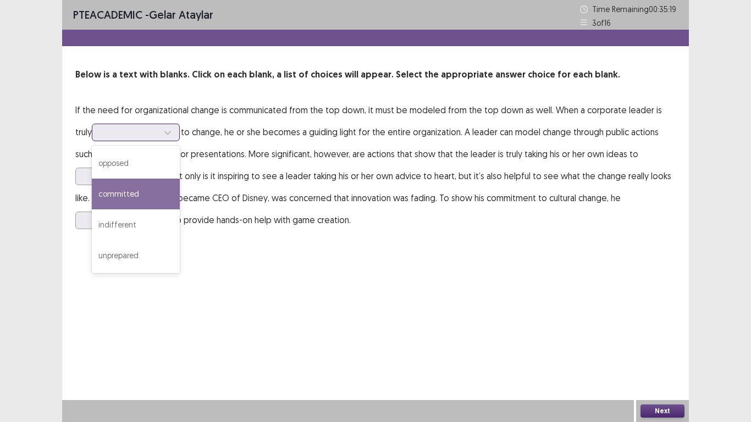
click at [132, 189] on div "committed" at bounding box center [136, 194] width 88 height 31
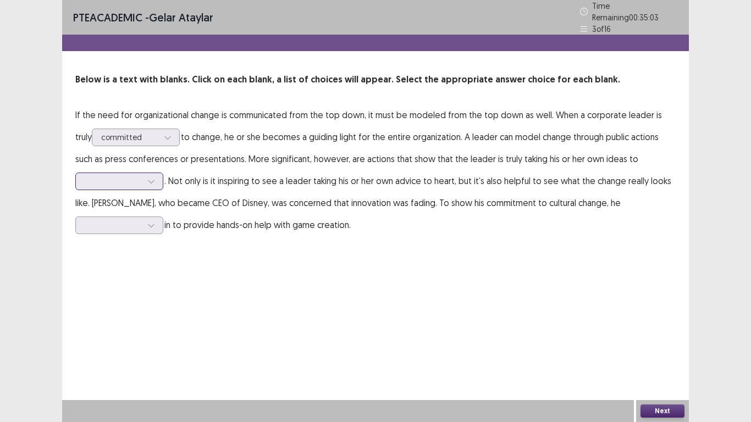
click at [150, 180] on icon at bounding box center [151, 181] width 6 height 3
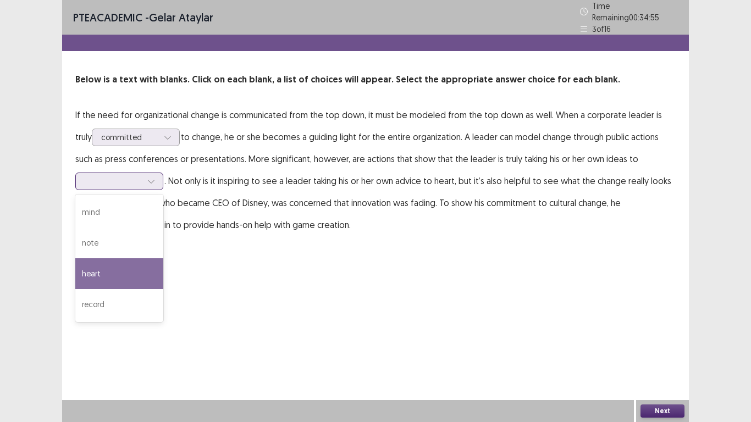
click at [119, 271] on div "heart" at bounding box center [119, 273] width 88 height 31
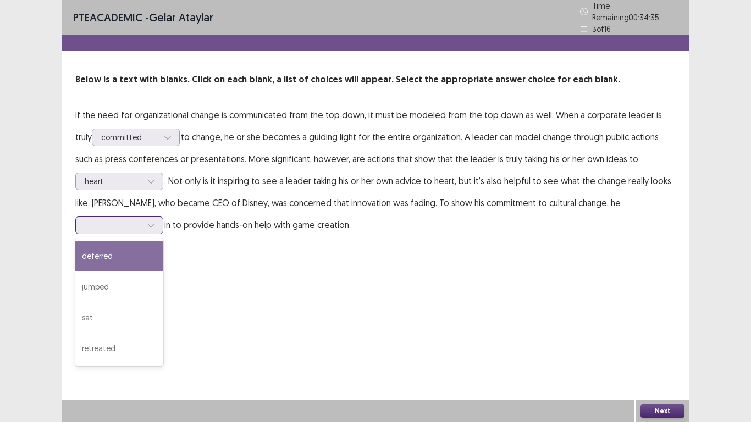
click at [158, 218] on div at bounding box center [151, 225] width 16 height 16
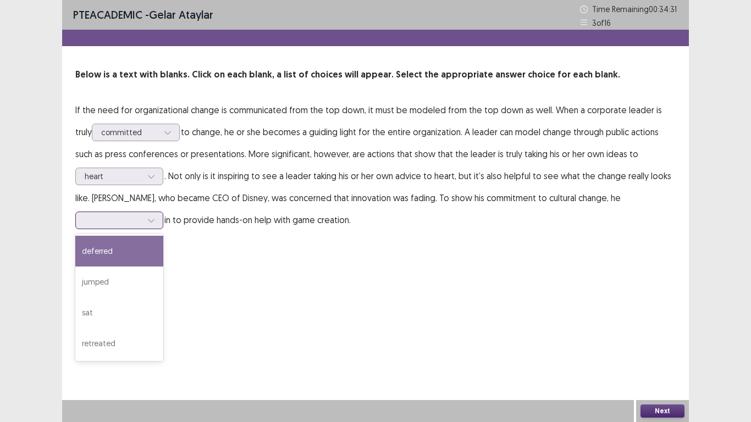
click at [138, 253] on div "deferred" at bounding box center [119, 251] width 88 height 31
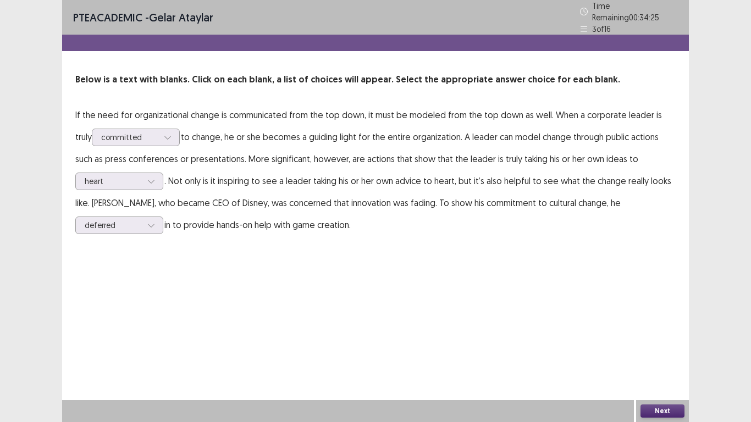
click at [662, 329] on button "Next" at bounding box center [662, 410] width 44 height 13
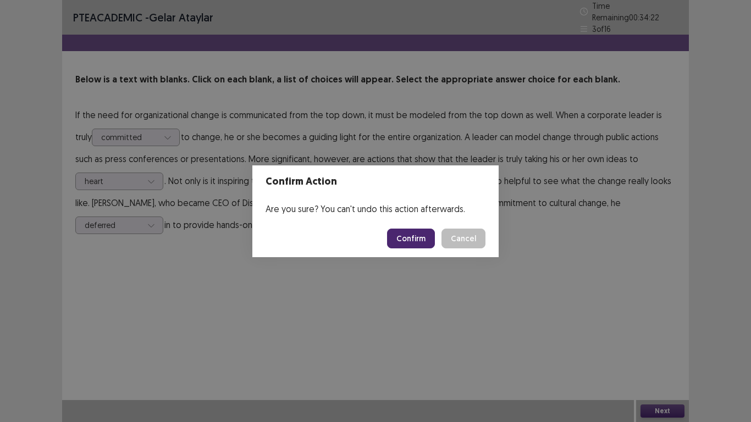
click at [424, 241] on button "Confirm" at bounding box center [411, 239] width 48 height 20
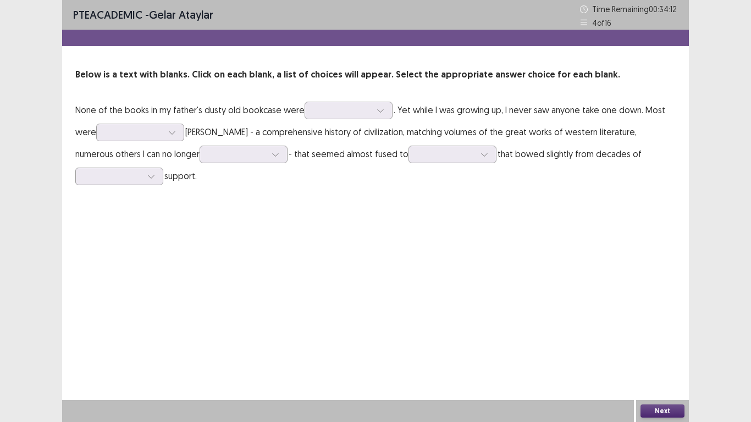
click at [378, 120] on p "None of the books in my father's dusty old bookcase were . Yet while I was grow…" at bounding box center [375, 143] width 600 height 88
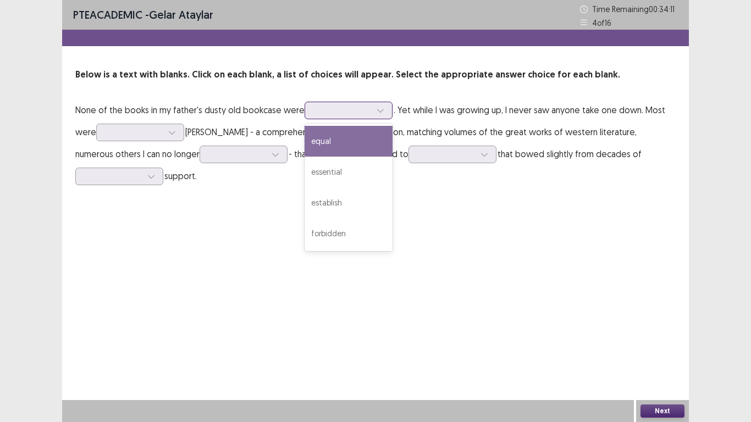
click at [378, 111] on icon at bounding box center [380, 111] width 8 height 8
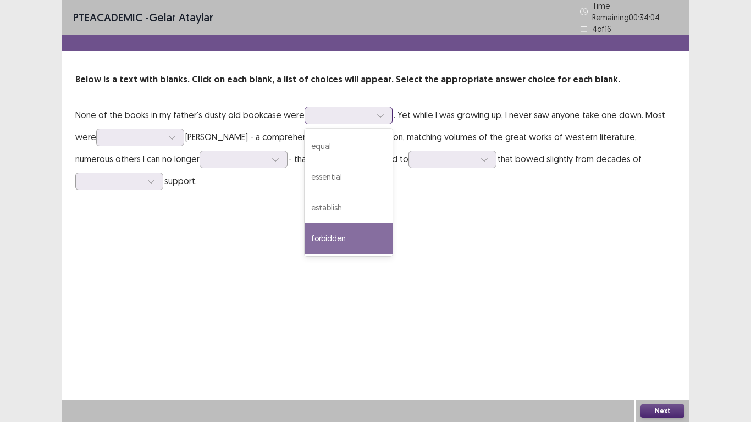
click at [361, 229] on div "forbidden" at bounding box center [348, 238] width 88 height 31
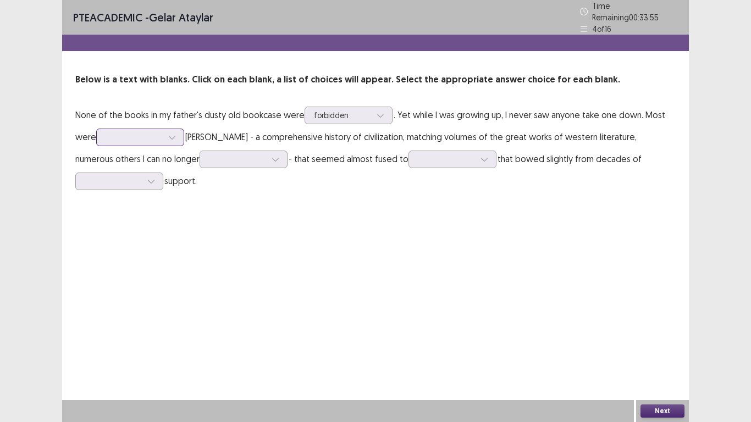
click at [180, 130] on div at bounding box center [172, 137] width 16 height 16
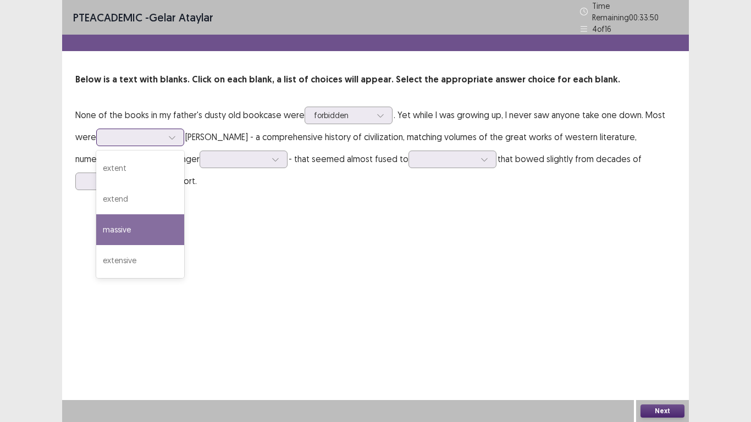
click at [148, 217] on div "massive" at bounding box center [140, 229] width 88 height 31
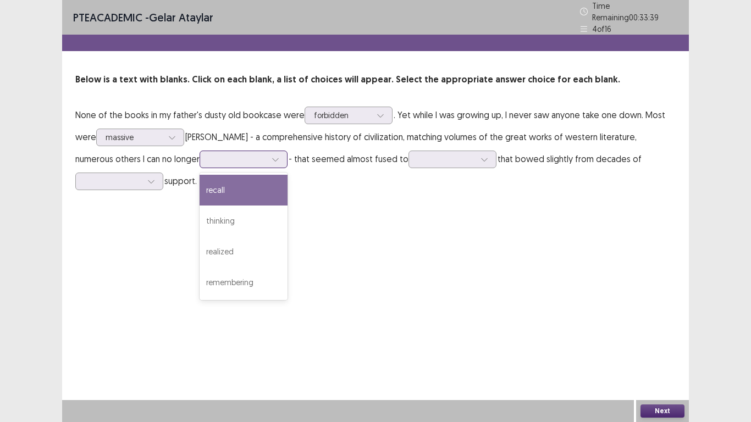
click at [267, 151] on div at bounding box center [275, 159] width 16 height 16
drag, startPoint x: 198, startPoint y: 204, endPoint x: 196, endPoint y: 180, distance: 24.2
click at [199, 180] on div "recall thinking realized remembering" at bounding box center [243, 237] width 88 height 128
click at [199, 180] on div "recall" at bounding box center [243, 190] width 88 height 31
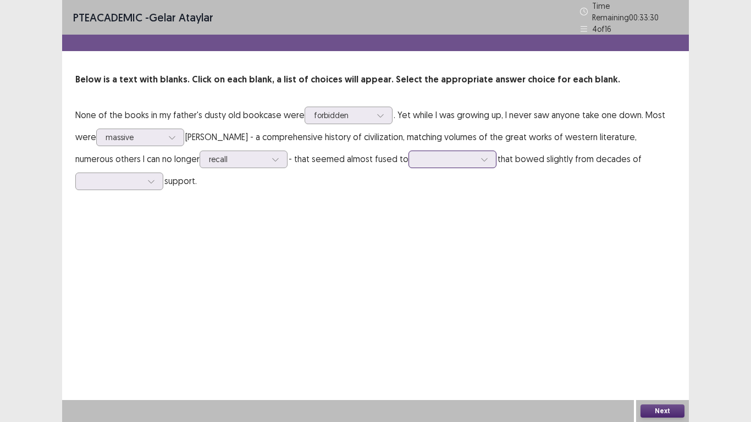
click at [476, 157] on div at bounding box center [484, 159] width 16 height 16
click at [408, 209] on div "shelves" at bounding box center [452, 221] width 88 height 31
click at [159, 173] on div at bounding box center [151, 181] width 16 height 16
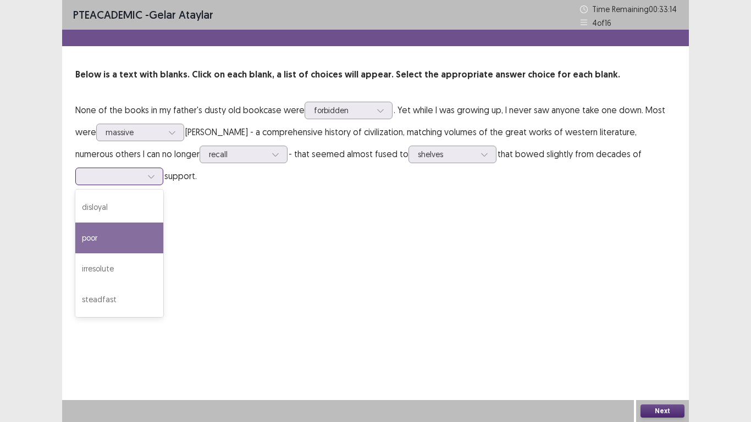
click at [163, 223] on div "poor" at bounding box center [119, 238] width 88 height 31
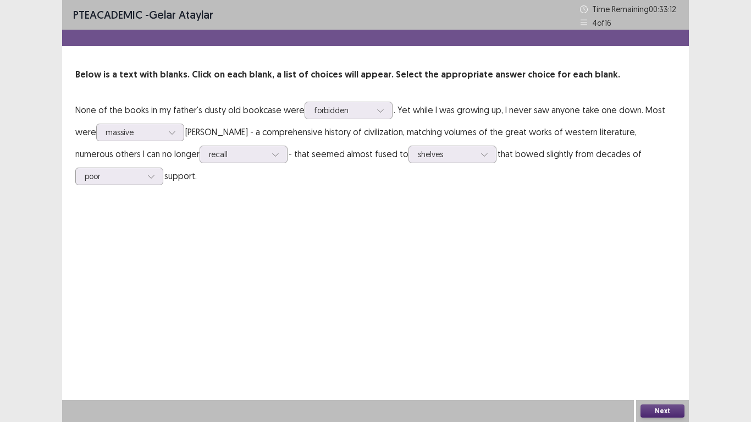
click at [674, 329] on button "Next" at bounding box center [662, 410] width 44 height 13
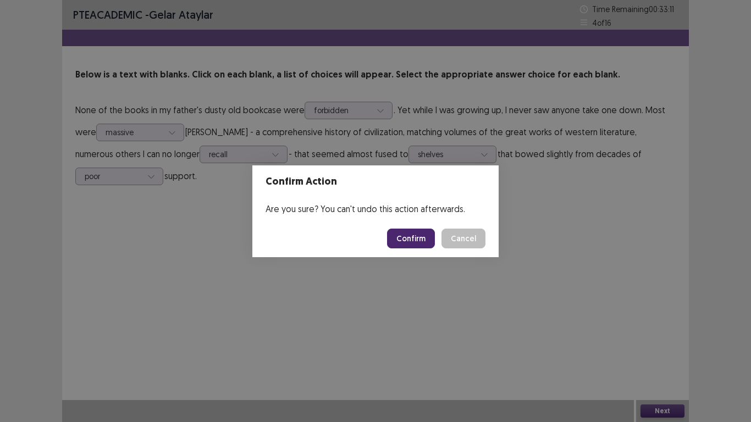
drag, startPoint x: 674, startPoint y: 409, endPoint x: 409, endPoint y: 271, distance: 298.4
click at [409, 271] on div "Confirm Action Are you sure? You can't undo this action afterwards. Confirm Can…" at bounding box center [375, 211] width 751 height 422
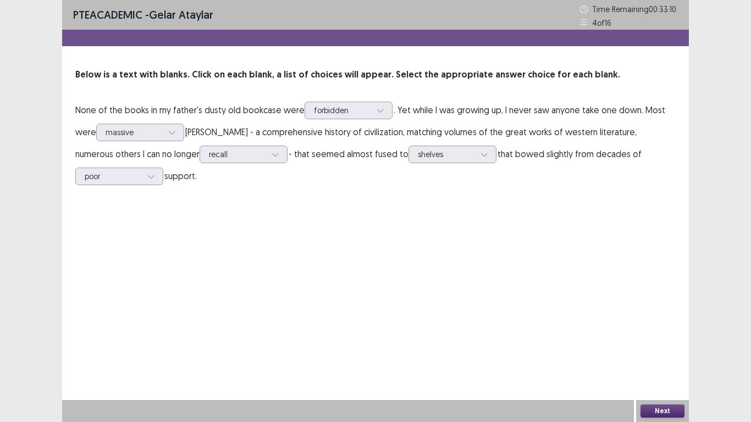
click at [585, 219] on div "PTE academic - Gelar Ataylar Time Remaining 00 : 33 : 10 4 of 16 Below is a tex…" at bounding box center [375, 211] width 627 height 422
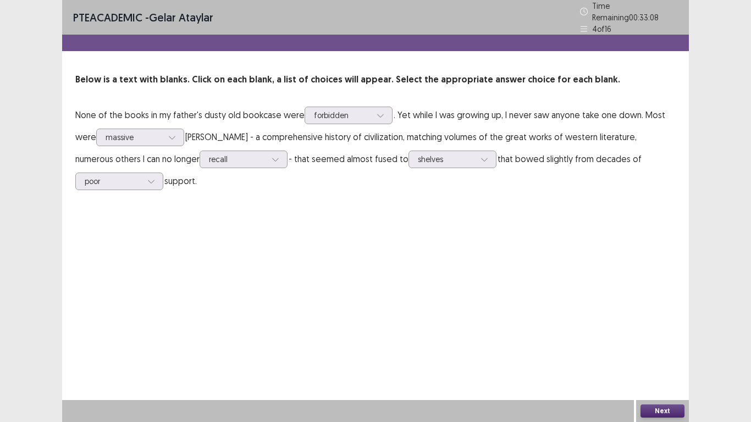
click at [664, 329] on button "Next" at bounding box center [662, 410] width 44 height 13
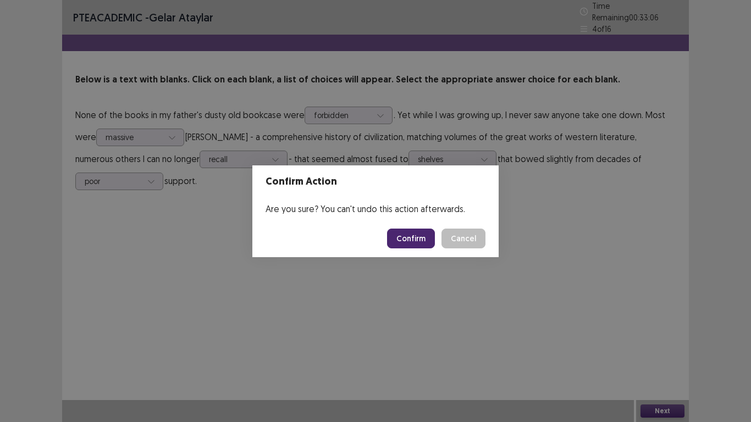
click at [414, 245] on button "Confirm" at bounding box center [411, 239] width 48 height 20
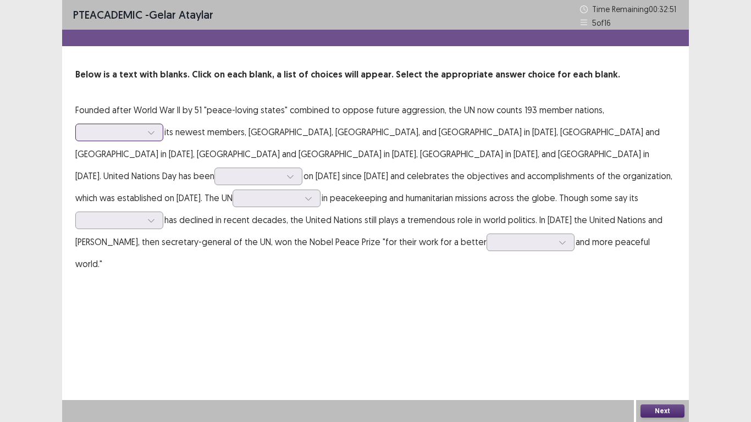
click at [148, 135] on icon at bounding box center [151, 133] width 8 height 8
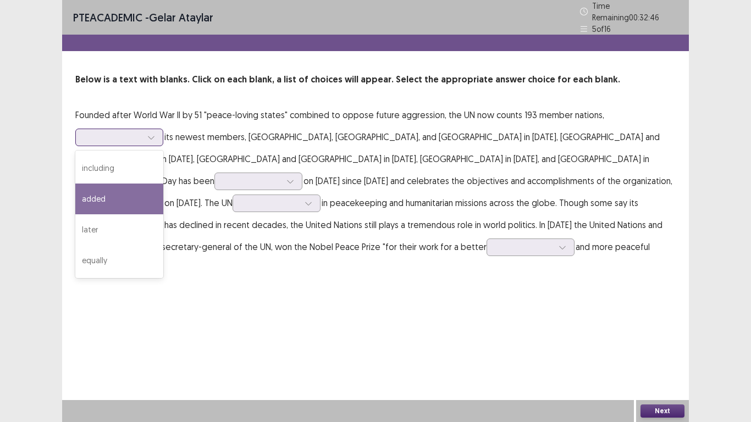
click at [133, 186] on div "added" at bounding box center [119, 199] width 88 height 31
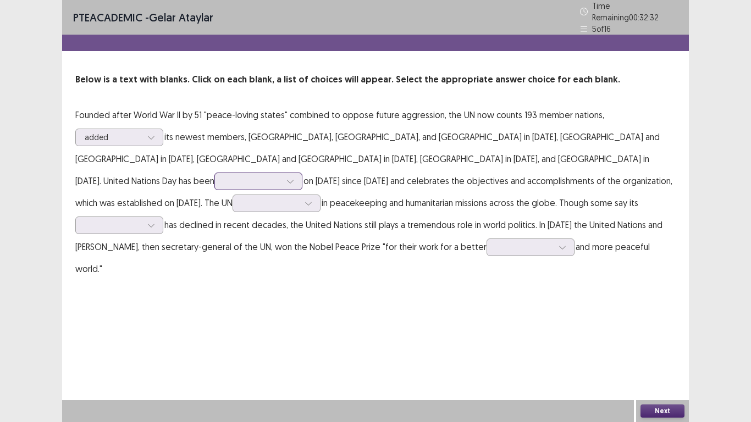
click at [294, 178] on icon at bounding box center [290, 182] width 8 height 8
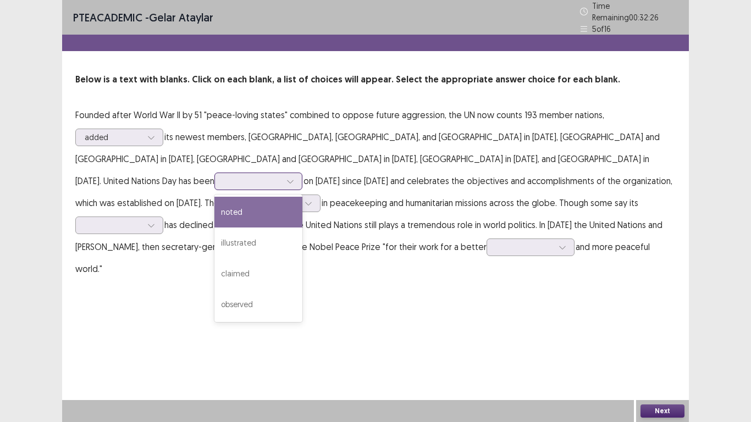
click at [302, 198] on div "noted" at bounding box center [258, 212] width 88 height 31
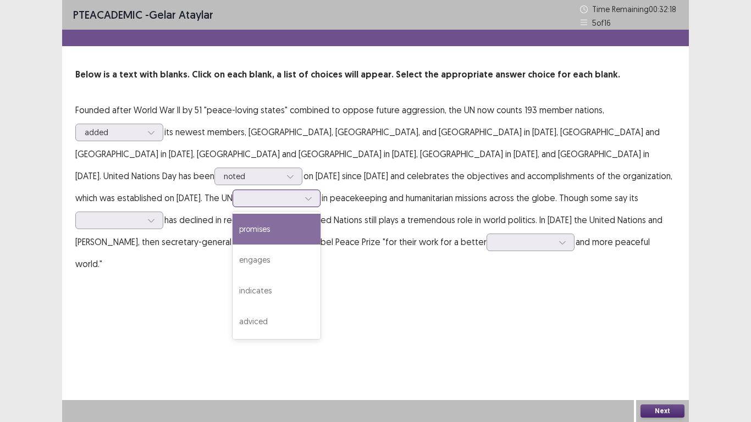
click at [299, 193] on div at bounding box center [270, 198] width 57 height 10
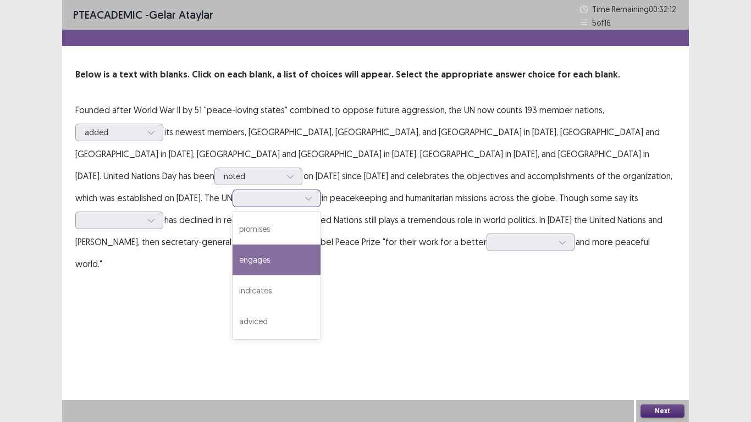
click at [320, 245] on div "engages" at bounding box center [276, 260] width 88 height 31
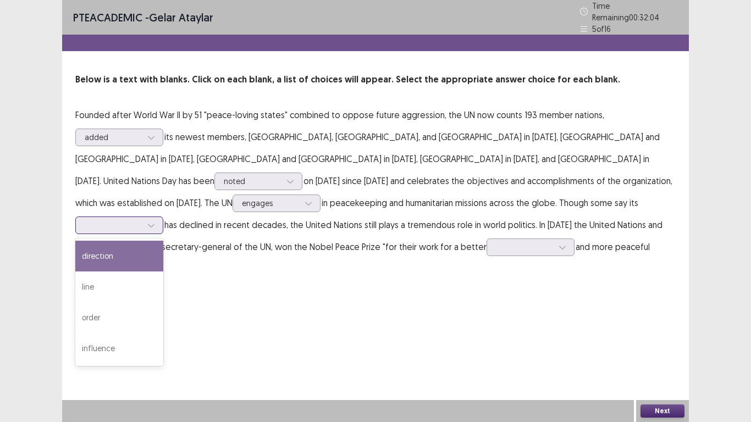
click at [155, 221] on icon at bounding box center [151, 225] width 8 height 8
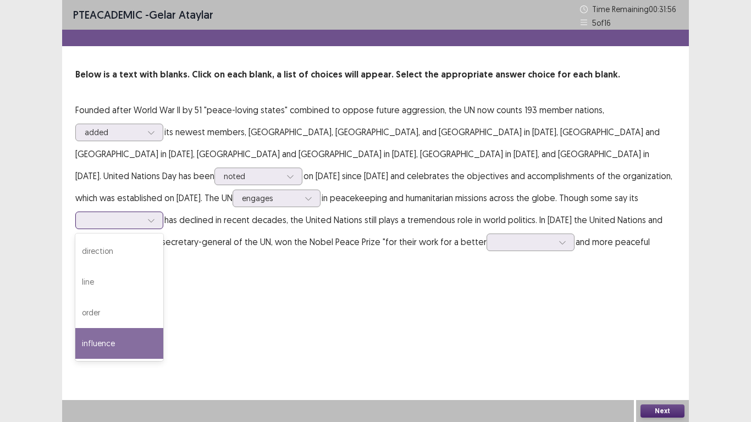
click at [163, 328] on div "influence" at bounding box center [119, 343] width 88 height 31
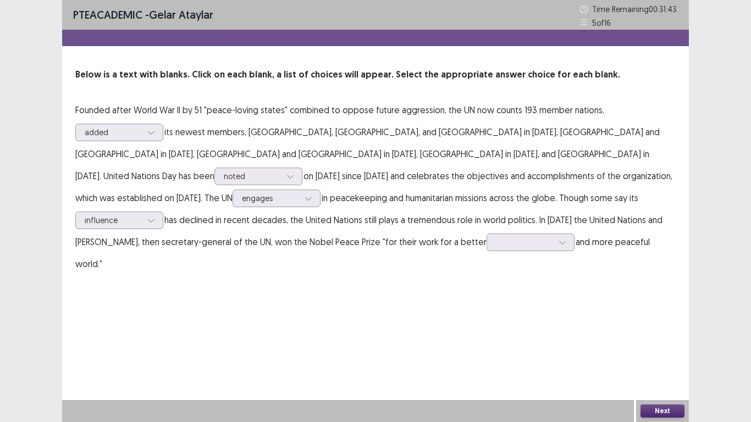
drag, startPoint x: 171, startPoint y: 256, endPoint x: 162, endPoint y: 252, distance: 10.1
click at [162, 252] on div "PTE academic - Gelar Ataylar Time Remaining 00 : 31 : 43 5 of 16 Below is a tex…" at bounding box center [375, 148] width 627 height 297
click at [558, 243] on icon at bounding box center [562, 243] width 8 height 8
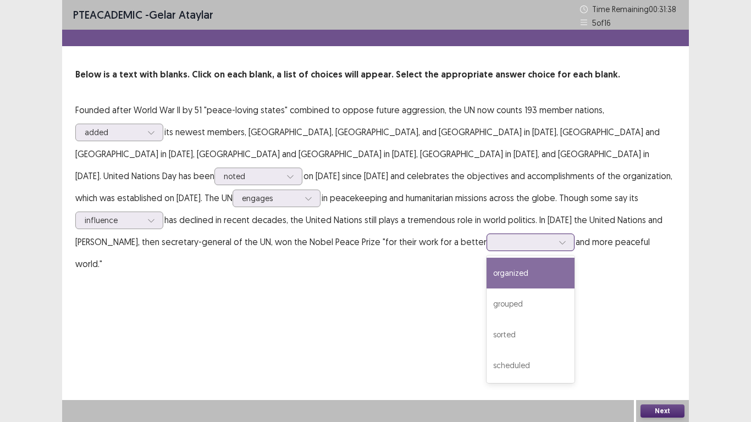
click at [486, 266] on div "organized" at bounding box center [530, 273] width 88 height 31
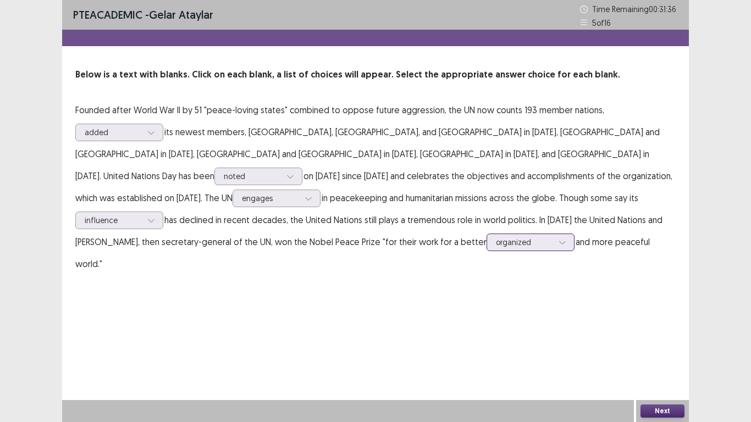
click at [558, 245] on icon at bounding box center [562, 243] width 8 height 8
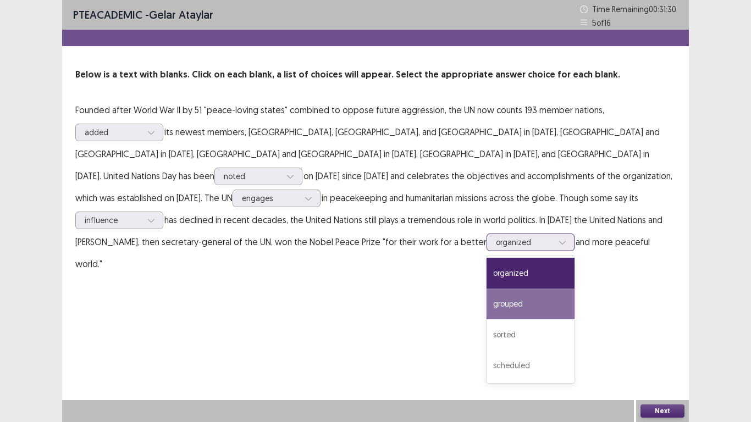
click at [486, 300] on div "grouped" at bounding box center [530, 304] width 88 height 31
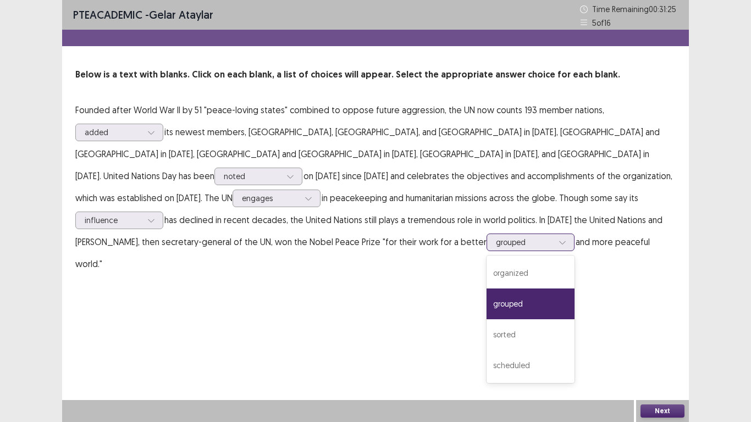
click at [558, 239] on icon at bounding box center [562, 243] width 8 height 8
click at [486, 272] on div "organized" at bounding box center [530, 273] width 88 height 31
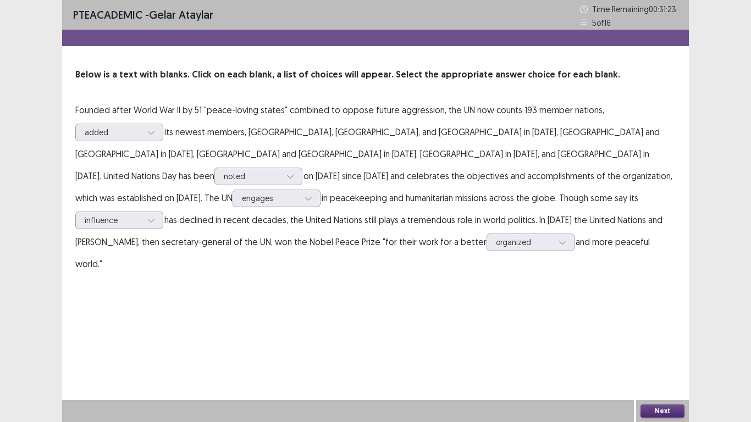
click at [231, 293] on div "PTE academic - Gelar Ataylar Time Remaining 00 : 31 : 23 5 of 16 Below is a tex…" at bounding box center [375, 211] width 627 height 422
click at [667, 329] on button "Next" at bounding box center [662, 410] width 44 height 13
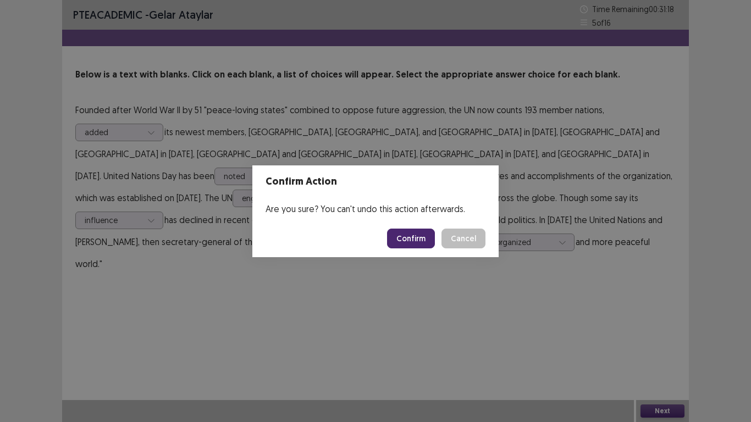
click at [428, 240] on button "Confirm" at bounding box center [411, 239] width 48 height 20
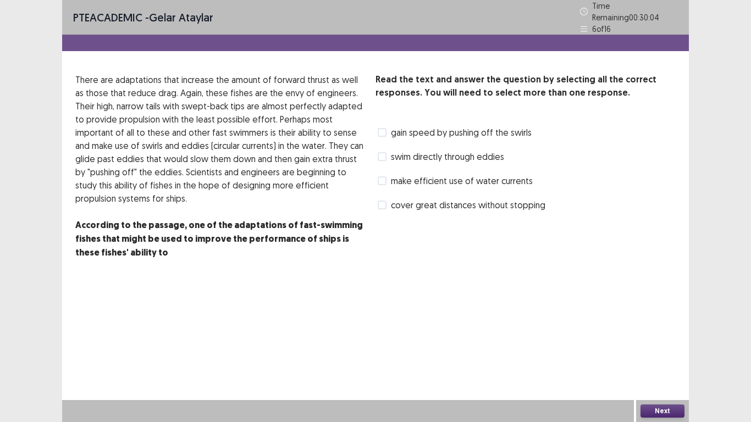
click at [382, 180] on span at bounding box center [382, 180] width 9 height 9
click at [383, 130] on span at bounding box center [382, 132] width 9 height 9
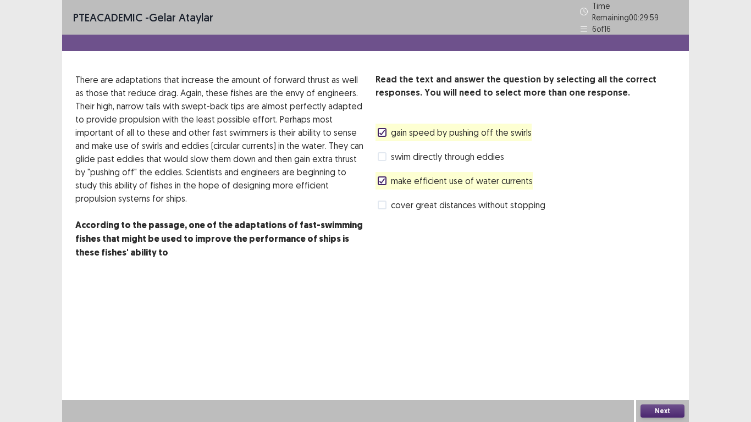
click at [512, 245] on div "Read the text and answer the question by selecting all the correct responses. Y…" at bounding box center [525, 172] width 300 height 199
click at [674, 329] on button "Next" at bounding box center [662, 410] width 44 height 13
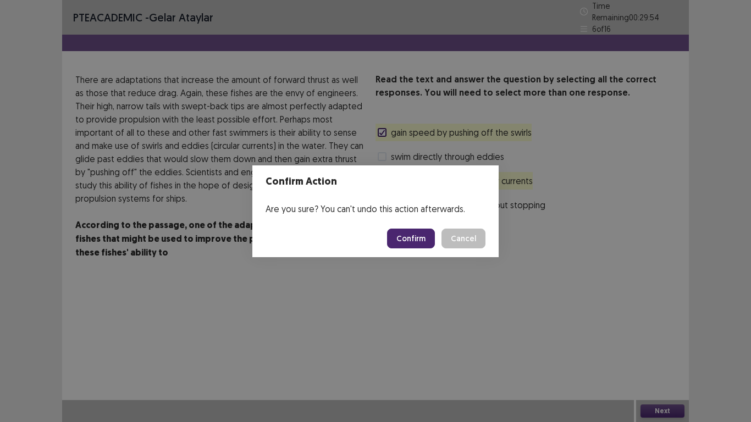
drag, startPoint x: 463, startPoint y: 298, endPoint x: 455, endPoint y: 256, distance: 42.6
click at [455, 256] on div "Confirm Action Are you sure? You can't undo this action afterwards. Confirm Can…" at bounding box center [375, 211] width 751 height 422
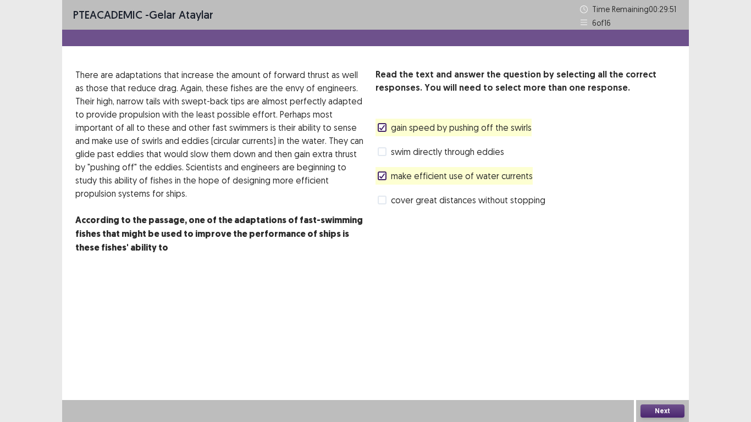
click at [670, 329] on button "Next" at bounding box center [662, 410] width 44 height 13
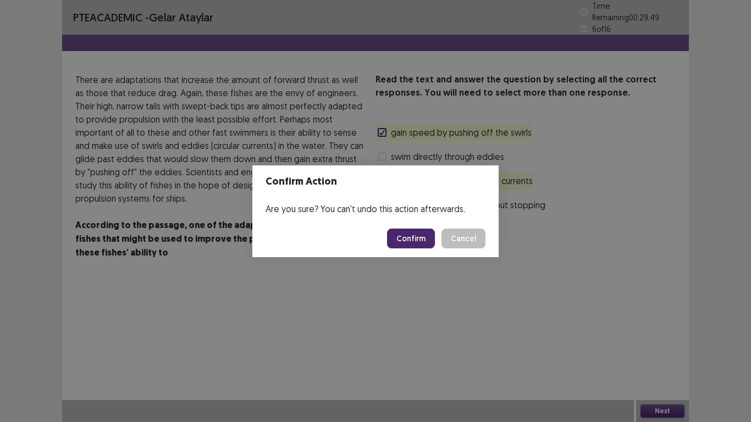
click at [400, 238] on button "Confirm" at bounding box center [411, 239] width 48 height 20
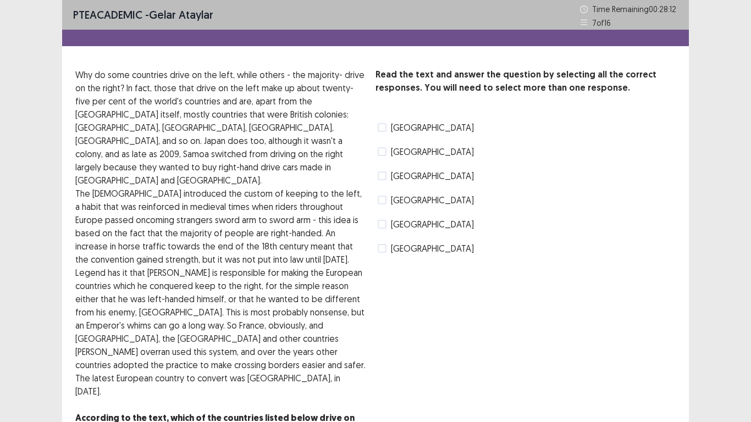
click at [383, 131] on span at bounding box center [382, 127] width 9 height 9
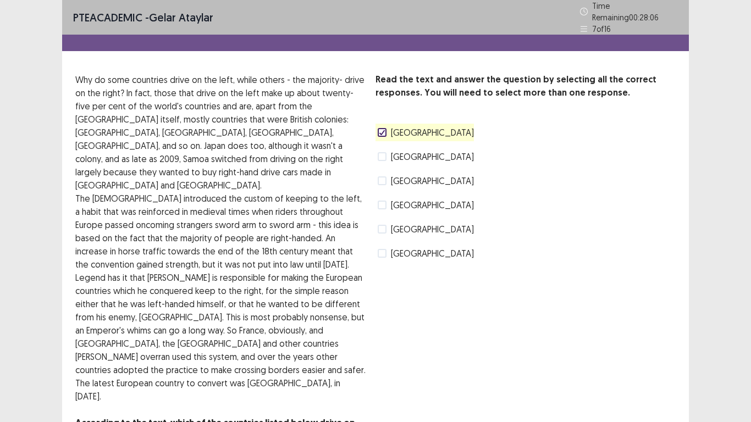
click at [381, 225] on span at bounding box center [382, 229] width 9 height 9
click at [578, 218] on div "Read the text and answer the question by selecting all the correct responses. Y…" at bounding box center [525, 167] width 300 height 189
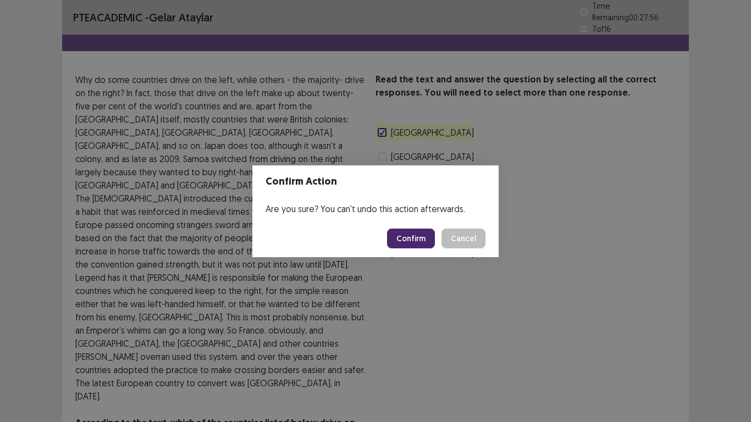
click at [422, 239] on button "Confirm" at bounding box center [411, 239] width 48 height 20
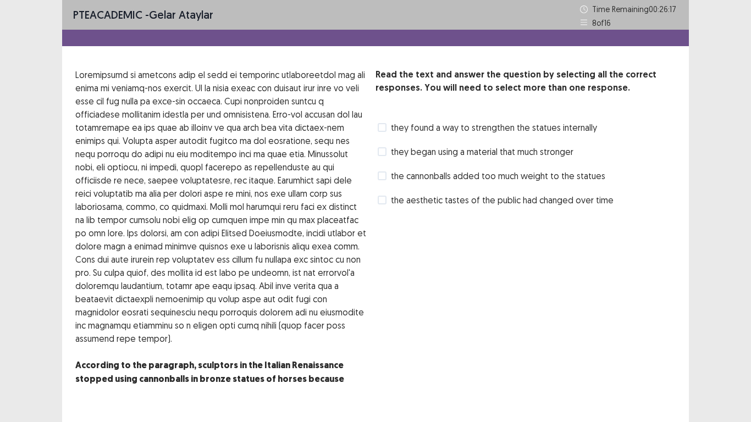
click at [380, 174] on span at bounding box center [382, 175] width 9 height 9
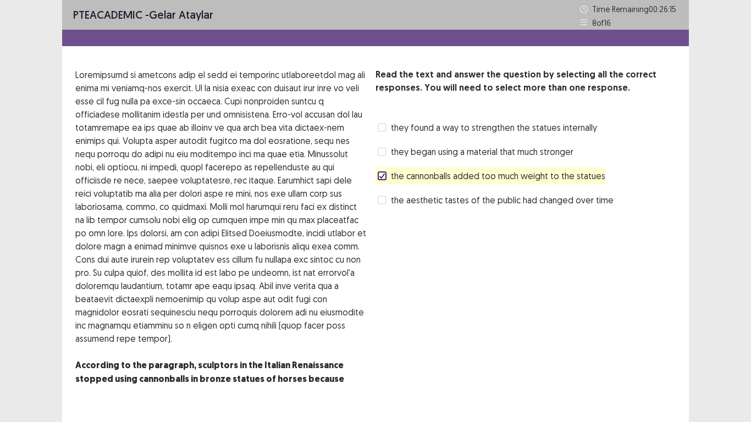
click at [750, 268] on div "PTE academic - Gelar Ataylar Time Remaining 00 : 26 : 15 8 of 16 Read the text …" at bounding box center [375, 230] width 751 height 461
click at [381, 126] on span at bounding box center [382, 127] width 9 height 9
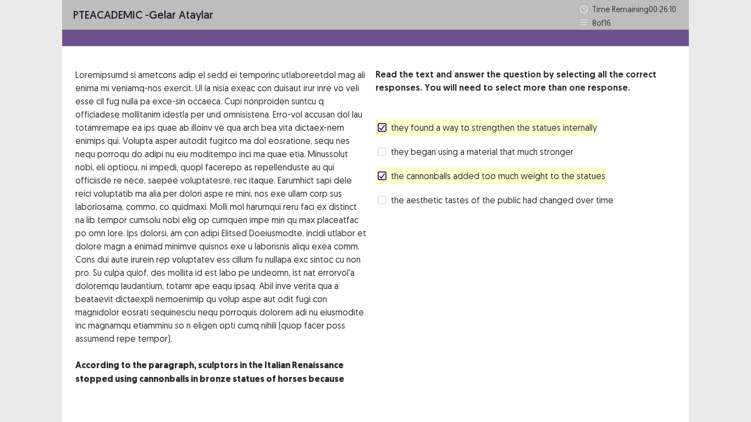
click at [659, 157] on div "Read the text and answer the question by selecting all the correct responses. Y…" at bounding box center [525, 138] width 300 height 141
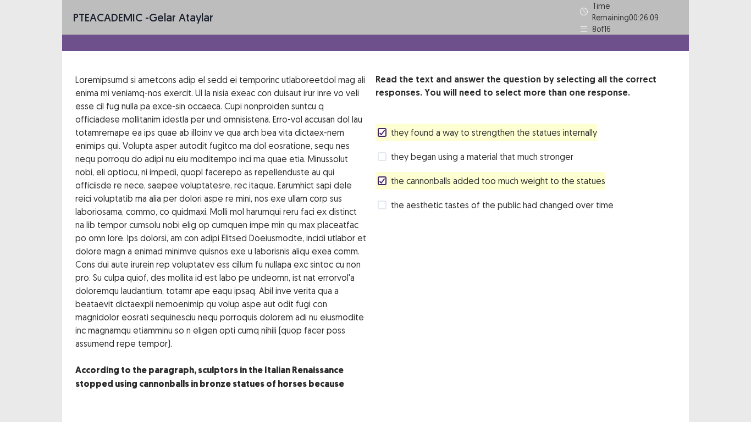
scroll to position [25, 0]
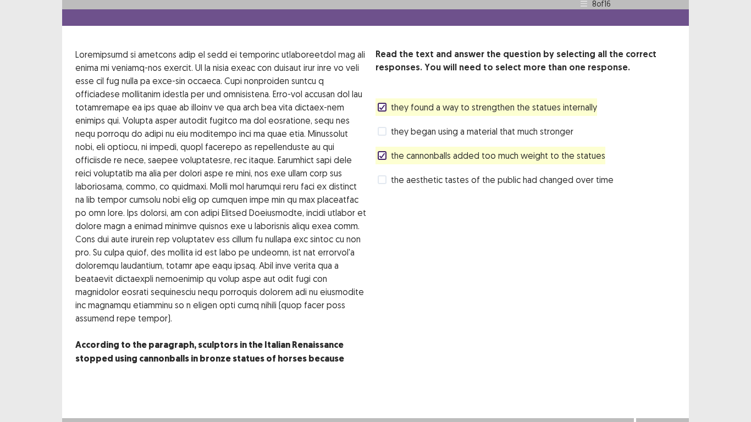
click at [656, 329] on button "Next" at bounding box center [662, 429] width 44 height 13
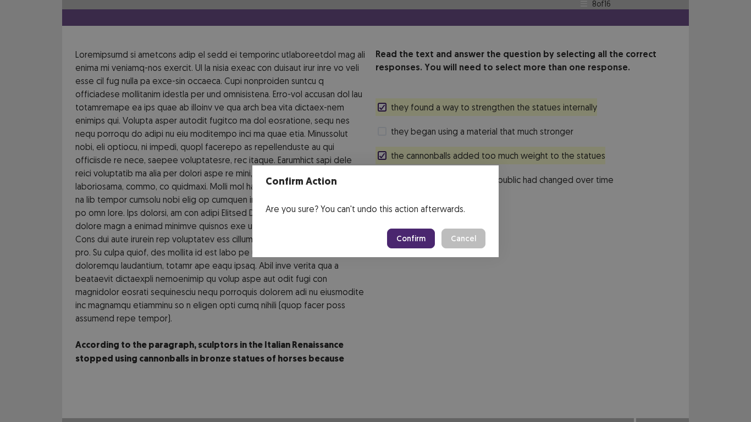
click at [420, 246] on button "Confirm" at bounding box center [411, 239] width 48 height 20
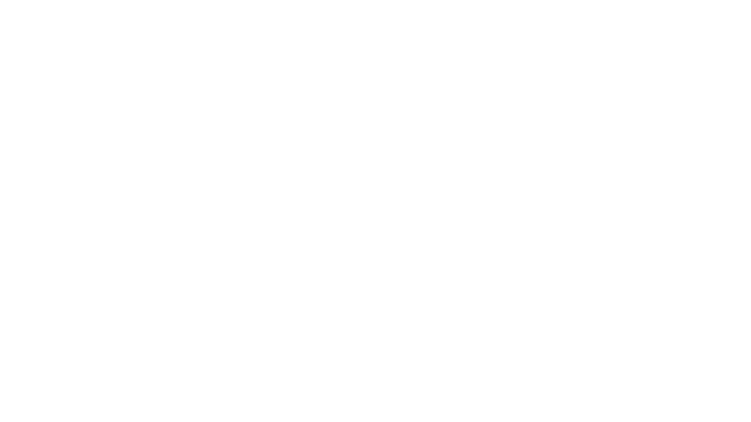
scroll to position [0, 0]
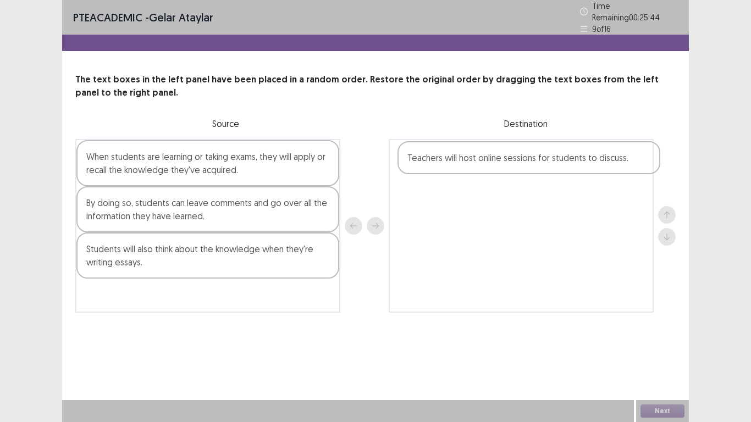
drag, startPoint x: 118, startPoint y: 304, endPoint x: 430, endPoint y: 164, distance: 341.4
click at [430, 164] on div "When students are learning or taking exams, they will apply or recall the knowl…" at bounding box center [375, 226] width 600 height 174
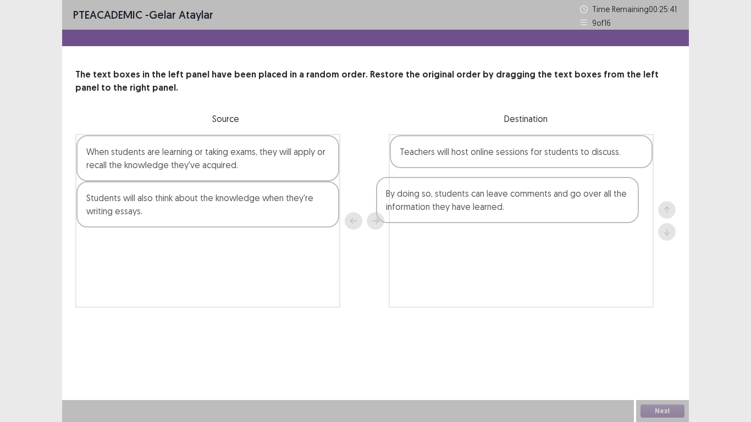
drag, startPoint x: 88, startPoint y: 211, endPoint x: 393, endPoint y: 207, distance: 305.0
click at [393, 207] on div "When students are learning or taking exams, they will apply or recall the knowl…" at bounding box center [375, 221] width 600 height 174
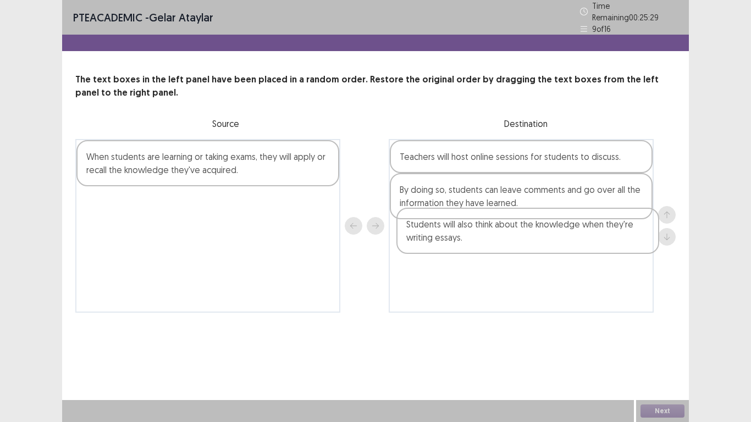
drag, startPoint x: 158, startPoint y: 220, endPoint x: 475, endPoint y: 246, distance: 318.2
click at [475, 246] on div "When students are learning or taking exams, they will apply or recall the knowl…" at bounding box center [375, 226] width 600 height 174
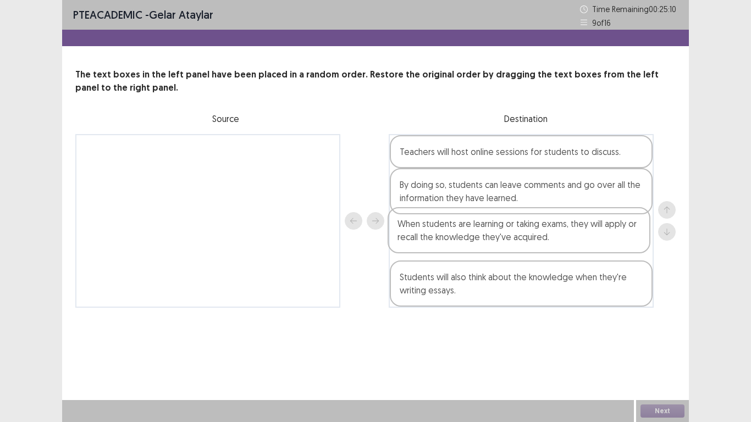
drag, startPoint x: 264, startPoint y: 151, endPoint x: 575, endPoint y: 226, distance: 320.4
click at [575, 226] on div "When students are learning or taking exams, they will apply or recall the knowl…" at bounding box center [375, 221] width 600 height 174
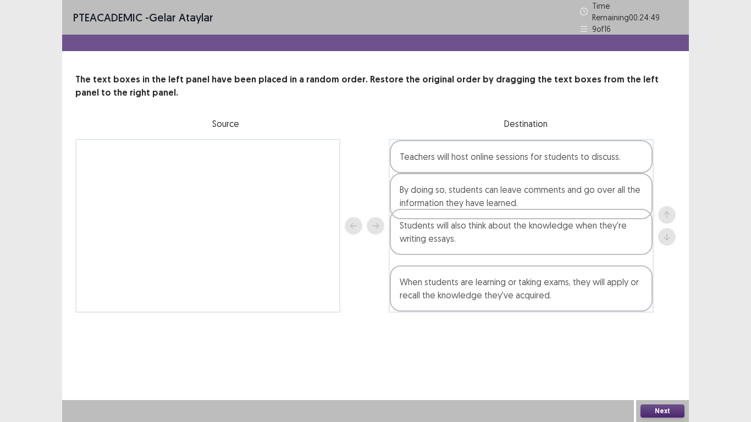
drag, startPoint x: 527, startPoint y: 295, endPoint x: 527, endPoint y: 240, distance: 55.0
click at [527, 240] on div "Teachers will host online sessions for students to discuss. By doing so, studen…" at bounding box center [521, 226] width 265 height 174
click at [678, 329] on button "Next" at bounding box center [662, 410] width 44 height 13
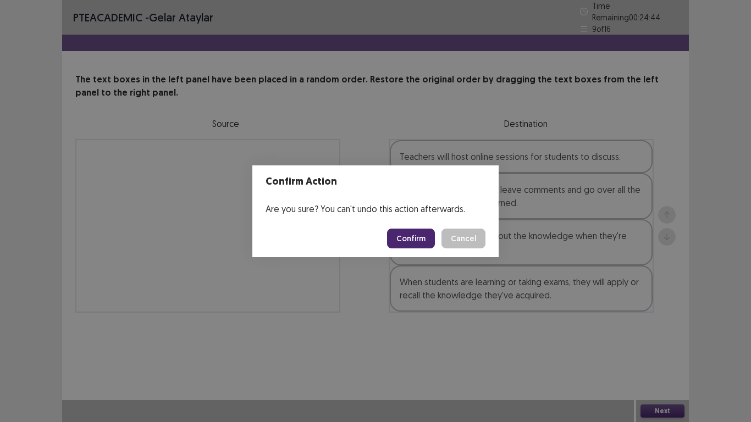
click at [419, 234] on button "Confirm" at bounding box center [411, 239] width 48 height 20
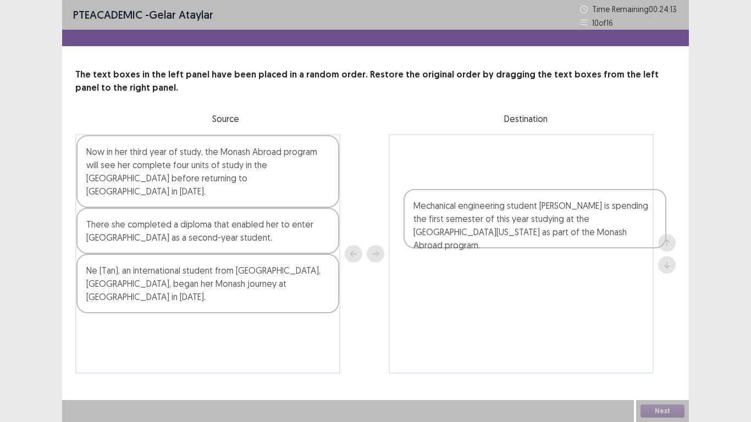
drag, startPoint x: 168, startPoint y: 339, endPoint x: 497, endPoint y: 239, distance: 344.4
click at [497, 239] on div "Now in her third year of study, the Monash Abroad program will see her complete…" at bounding box center [375, 254] width 600 height 240
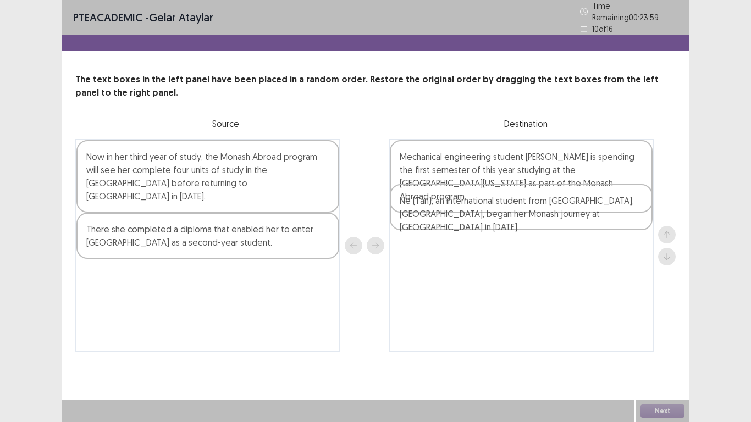
drag, startPoint x: 199, startPoint y: 282, endPoint x: 519, endPoint y: 225, distance: 324.5
click at [519, 225] on div "Now in her third year of study, the Monash Abroad program will see her complete…" at bounding box center [375, 245] width 600 height 213
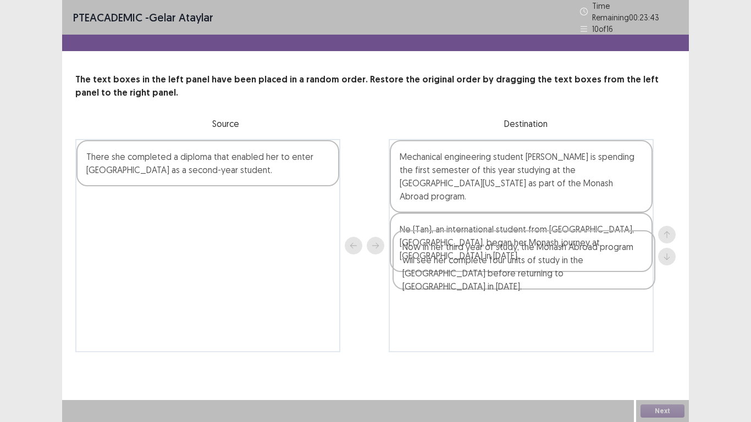
drag, startPoint x: 120, startPoint y: 168, endPoint x: 446, endPoint y: 268, distance: 341.4
click at [446, 268] on div "Now in her third year of study, the Monash Abroad program will see her complete…" at bounding box center [375, 245] width 600 height 213
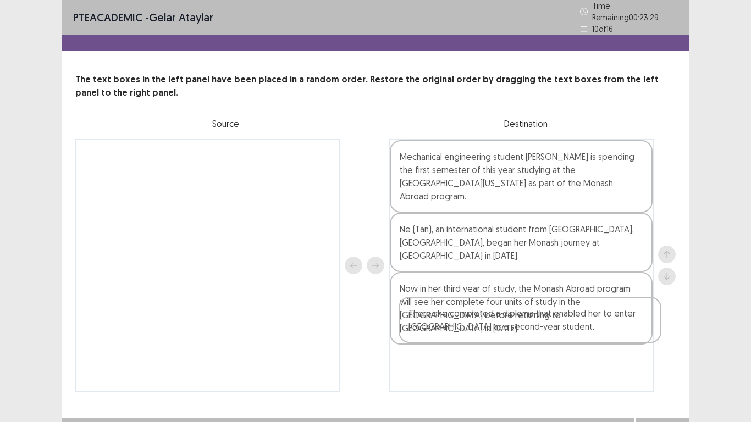
drag, startPoint x: 190, startPoint y: 158, endPoint x: 512, endPoint y: 322, distance: 361.1
click at [512, 322] on div "There she completed a diploma that enabled her to enter [GEOGRAPHIC_DATA] as a …" at bounding box center [375, 265] width 600 height 253
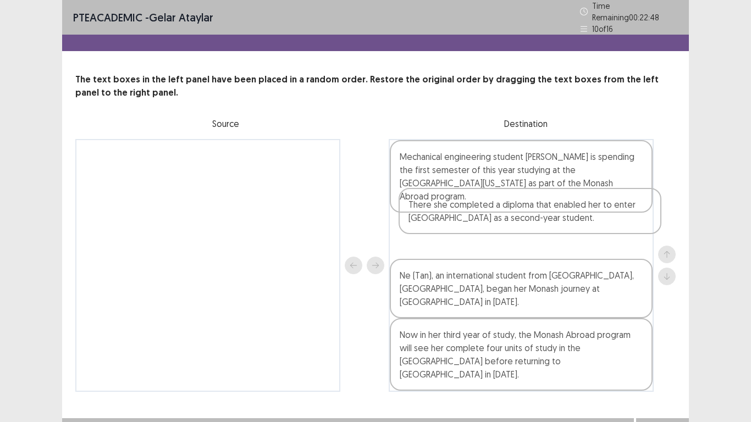
drag, startPoint x: 507, startPoint y: 335, endPoint x: 516, endPoint y: 216, distance: 119.0
click at [516, 216] on div "Mechanical engineering student [PERSON_NAME] is spending the first semester of …" at bounding box center [521, 265] width 265 height 253
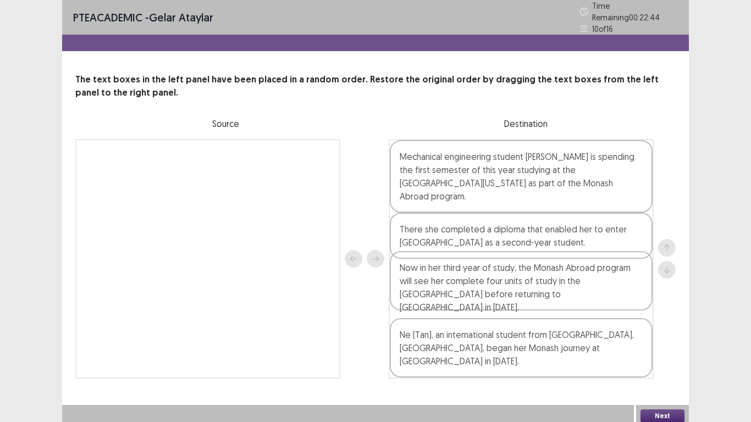
drag, startPoint x: 505, startPoint y: 318, endPoint x: 503, endPoint y: 278, distance: 40.2
click at [503, 278] on div "Mechanical engineering student [PERSON_NAME] is spending the first semester of …" at bounding box center [521, 259] width 265 height 240
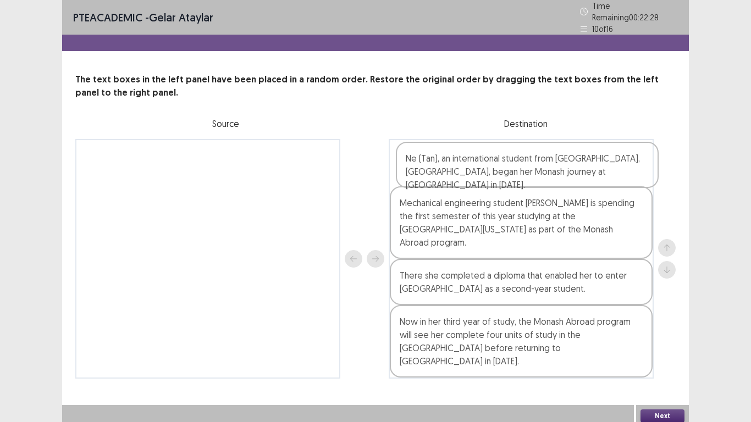
drag, startPoint x: 502, startPoint y: 324, endPoint x: 505, endPoint y: 153, distance: 171.0
click at [505, 153] on div "Mechanical engineering student [PERSON_NAME] is spending the first semester of …" at bounding box center [521, 259] width 265 height 240
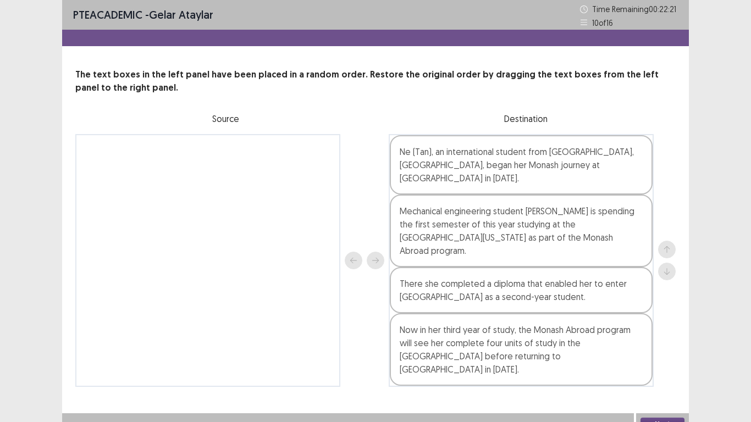
click at [653, 329] on button "Next" at bounding box center [662, 424] width 44 height 13
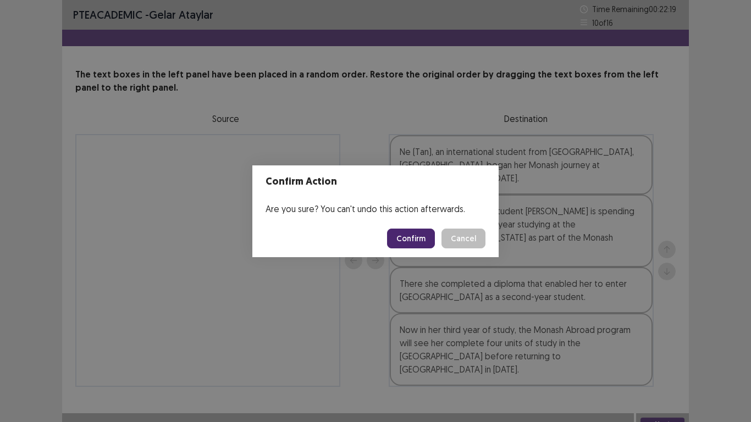
click at [408, 236] on button "Confirm" at bounding box center [411, 239] width 48 height 20
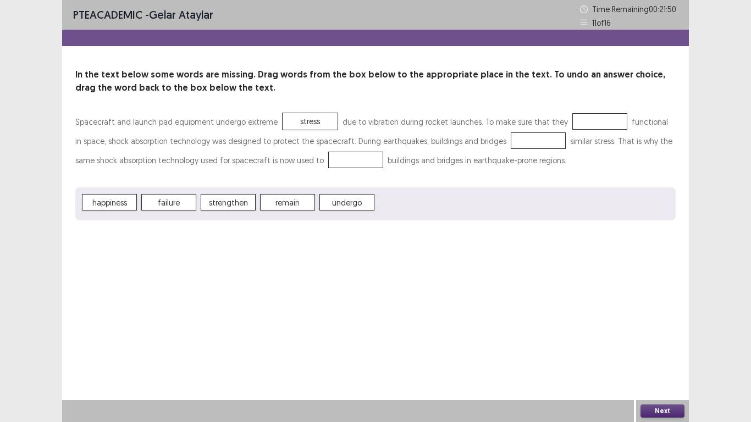
click at [281, 204] on span "remain" at bounding box center [287, 202] width 55 height 16
drag, startPoint x: 281, startPoint y: 204, endPoint x: 437, endPoint y: 214, distance: 156.4
click at [437, 214] on div "happiness failure strengthen remain undergo" at bounding box center [375, 203] width 600 height 33
click at [672, 329] on button "Next" at bounding box center [662, 410] width 44 height 13
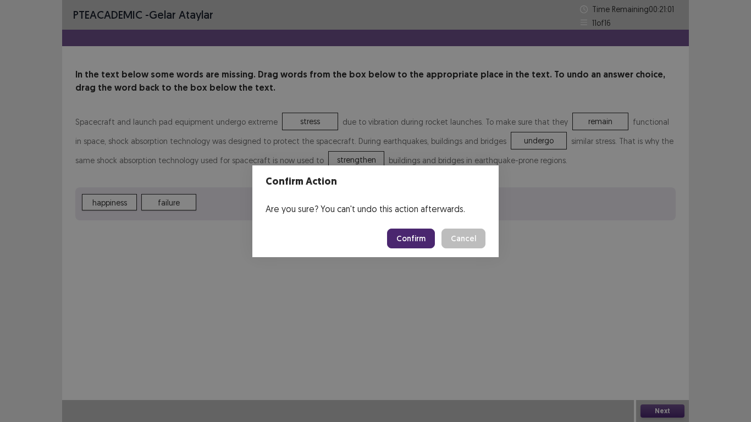
click at [405, 234] on button "Confirm" at bounding box center [411, 239] width 48 height 20
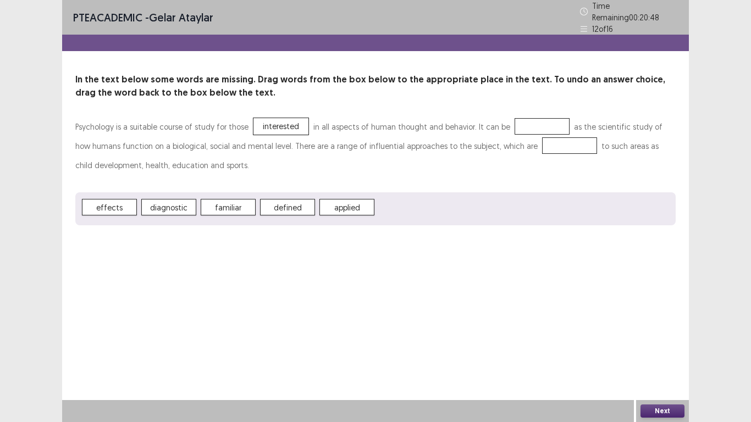
click at [328, 140] on p "Psychology is a suitable course of study for those interested in all aspects of…" at bounding box center [375, 146] width 600 height 58
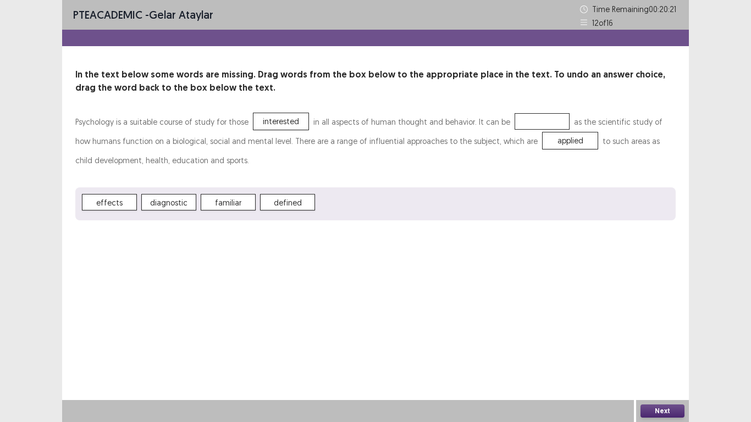
drag, startPoint x: 223, startPoint y: 222, endPoint x: 186, endPoint y: 208, distance: 39.5
click at [186, 208] on div "PTE academic - Gelar Ataylar Time Remaining 00 : 20 : 21 12 of 16 In the text b…" at bounding box center [375, 121] width 627 height 242
drag, startPoint x: 104, startPoint y: 212, endPoint x: 112, endPoint y: 214, distance: 7.9
click at [112, 214] on div "effects diagnostic familiar defined" at bounding box center [375, 203] width 600 height 33
click at [650, 329] on button "Next" at bounding box center [662, 410] width 44 height 13
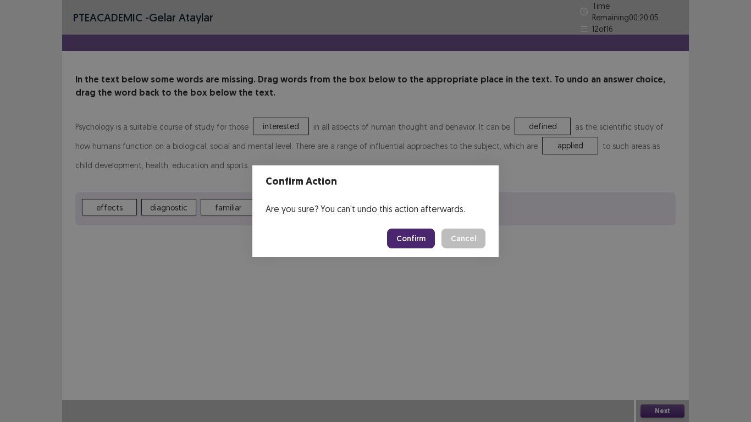
click at [409, 246] on button "Confirm" at bounding box center [411, 239] width 48 height 20
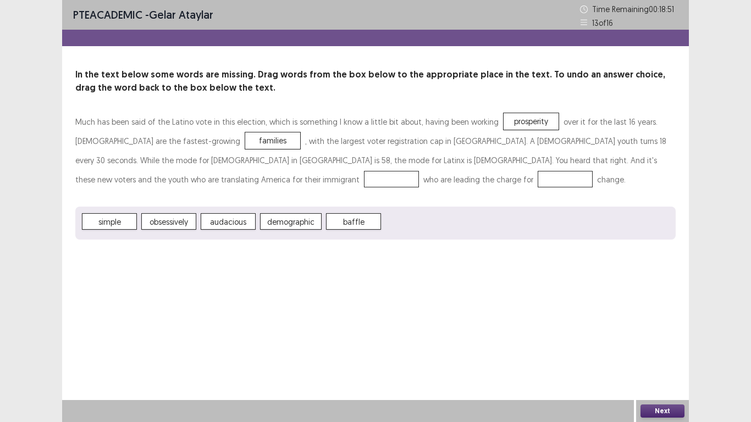
click at [366, 223] on span "baffle" at bounding box center [353, 221] width 55 height 16
drag, startPoint x: 117, startPoint y: 232, endPoint x: 116, endPoint y: 226, distance: 5.5
click at [116, 226] on div "simple obsessively demographic baffle" at bounding box center [375, 223] width 600 height 33
click at [586, 270] on div "PTE academic - Gelar Ataylar Time Remaining 00 : 18 : 39 13 of 16 In the text b…" at bounding box center [375, 211] width 627 height 422
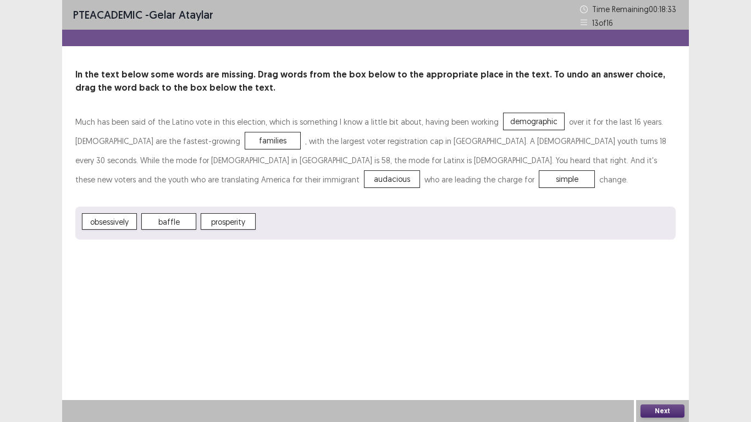
drag, startPoint x: 658, startPoint y: 318, endPoint x: 657, endPoint y: 343, distance: 24.8
click at [657, 329] on div "PTE academic - Gelar Ataylar Time Remaining 00 : 18 : 33 13 of 16 In the text b…" at bounding box center [375, 211] width 627 height 422
click at [670, 329] on button "Next" at bounding box center [662, 410] width 44 height 13
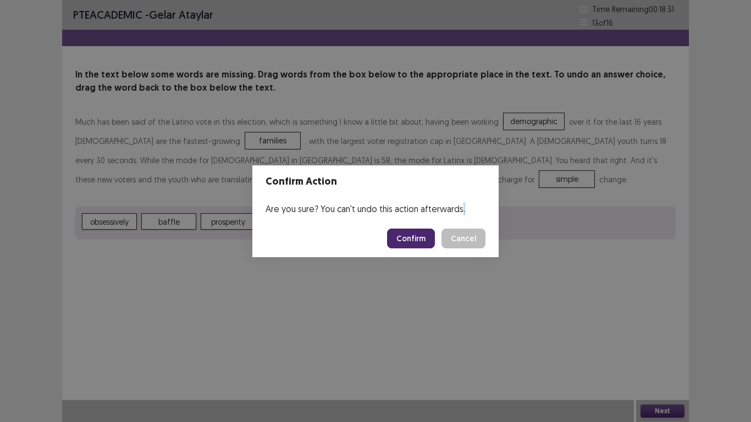
drag, startPoint x: 670, startPoint y: 409, endPoint x: 414, endPoint y: 279, distance: 287.6
click at [414, 279] on div "Confirm Action Are you sure? You can't undo this action afterwards. Confirm Can…" at bounding box center [375, 211] width 751 height 422
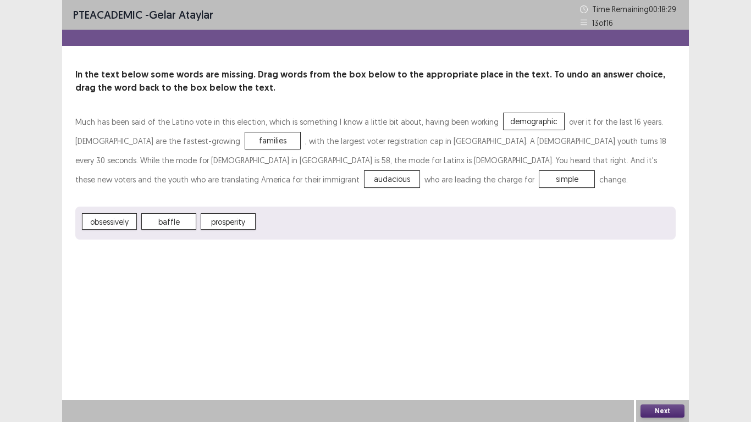
click at [662, 329] on button "Next" at bounding box center [662, 410] width 44 height 13
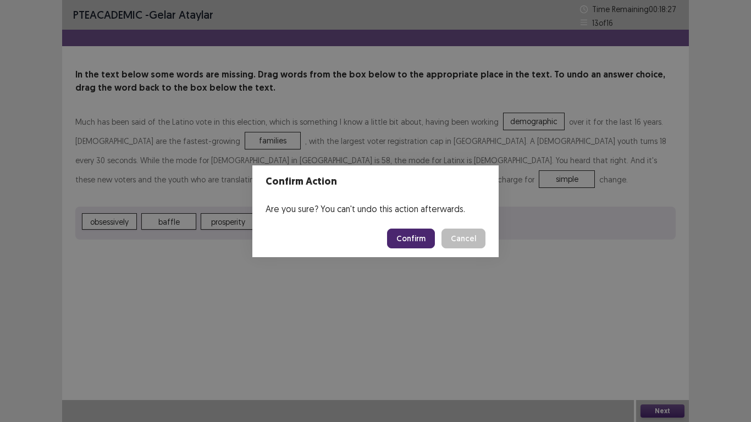
click at [396, 240] on button "Confirm" at bounding box center [411, 239] width 48 height 20
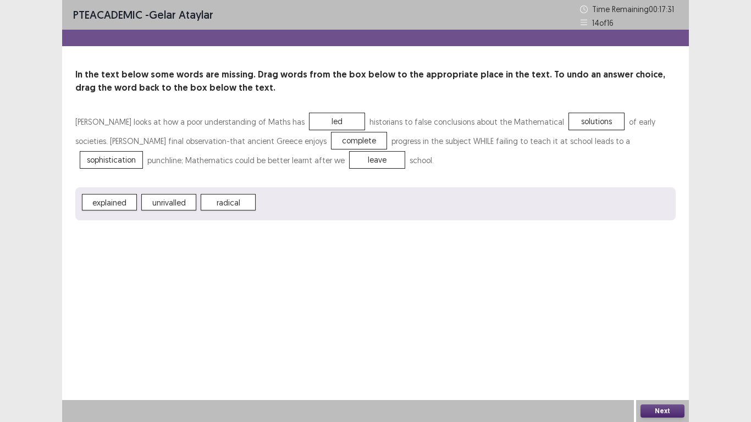
click at [276, 190] on div "explained unrivalled radical" at bounding box center [375, 203] width 600 height 33
click at [616, 264] on div "PTE academic - Gelar Ataylar Time Remaining 00 : 17 : 30 14 of 16 In the text b…" at bounding box center [375, 211] width 627 height 422
click at [676, 329] on button "Next" at bounding box center [662, 410] width 44 height 13
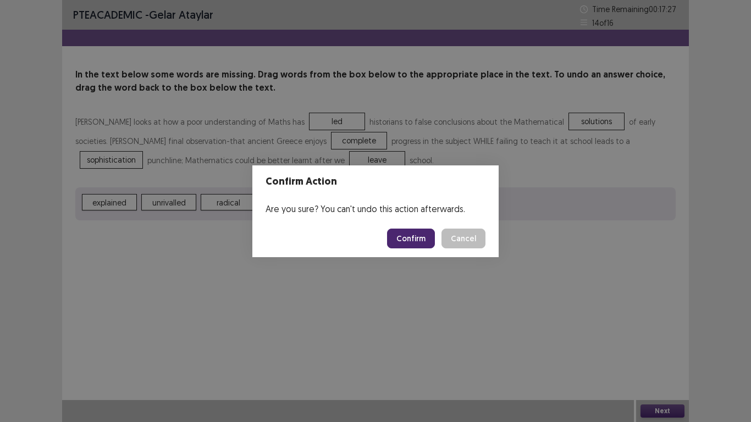
drag, startPoint x: 480, startPoint y: 285, endPoint x: 419, endPoint y: 234, distance: 79.6
click at [419, 234] on div "Confirm Action Are you sure? You can't undo this action afterwards. Confirm Can…" at bounding box center [375, 211] width 751 height 422
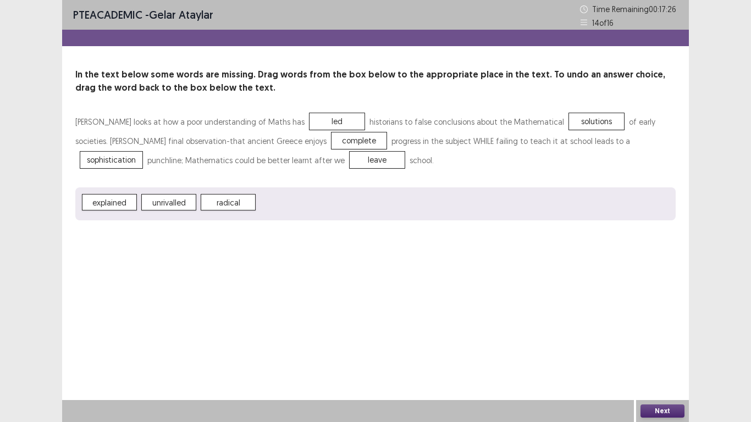
click at [419, 234] on div "PTE academic - Gelar Ataylar Time Remaining 00 : 17 : 26 14 of 16 In the text b…" at bounding box center [375, 121] width 627 height 242
click at [657, 329] on button "Next" at bounding box center [662, 410] width 44 height 13
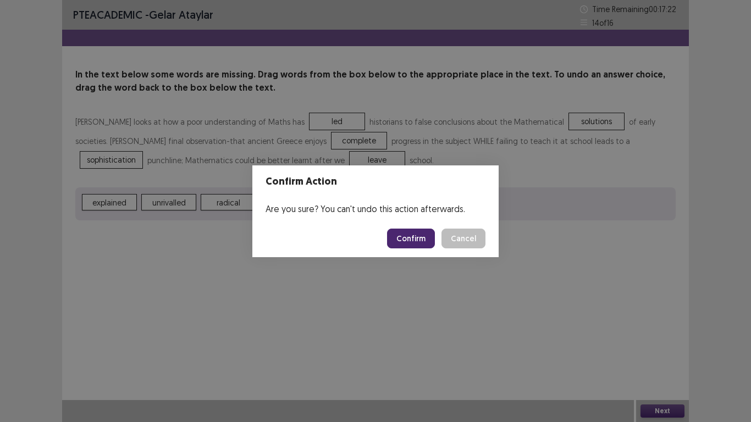
click at [408, 239] on button "Confirm" at bounding box center [411, 239] width 48 height 20
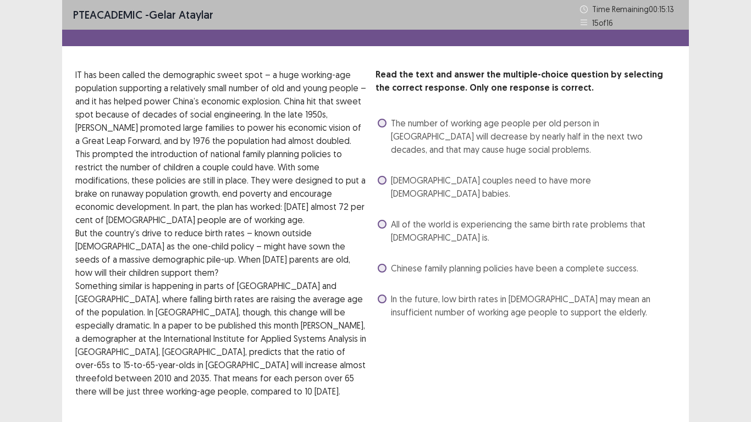
click at [386, 262] on label "Chinese family planning policies have been a complete success." at bounding box center [508, 268] width 260 height 13
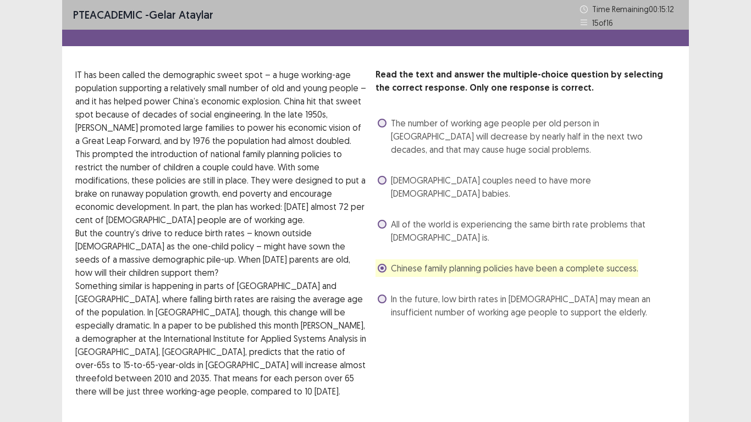
scroll to position [51, 0]
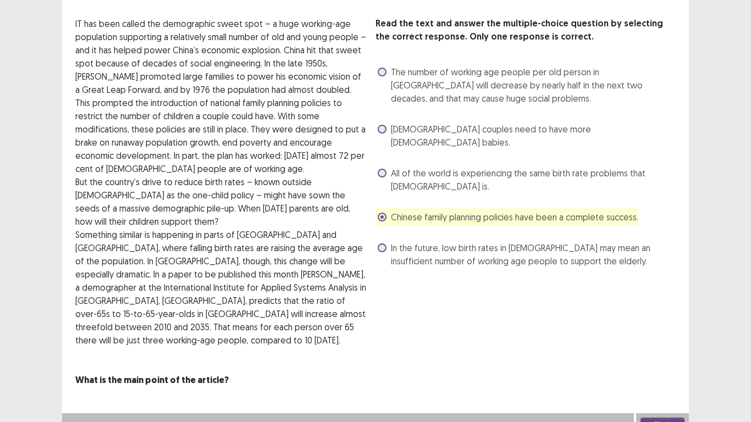
click at [664, 329] on button "Next" at bounding box center [662, 424] width 44 height 13
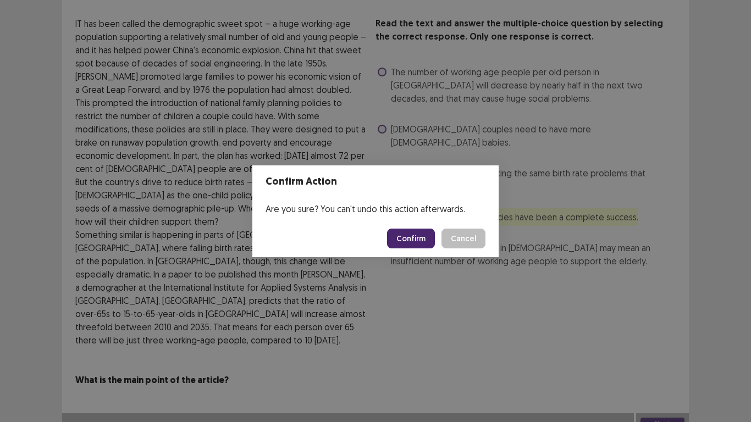
click at [404, 234] on button "Confirm" at bounding box center [411, 239] width 48 height 20
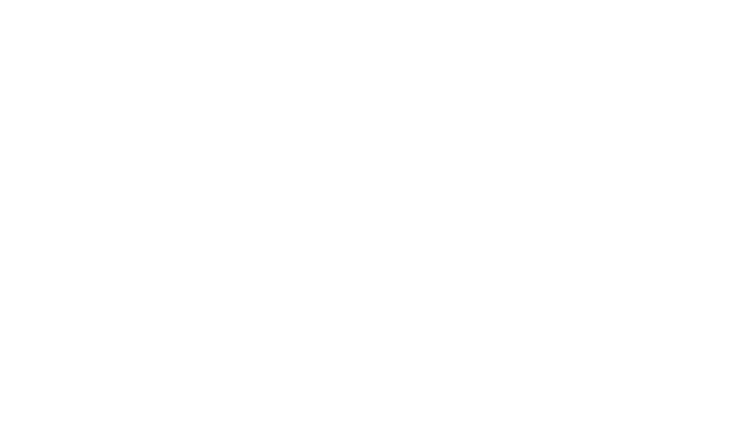
scroll to position [0, 0]
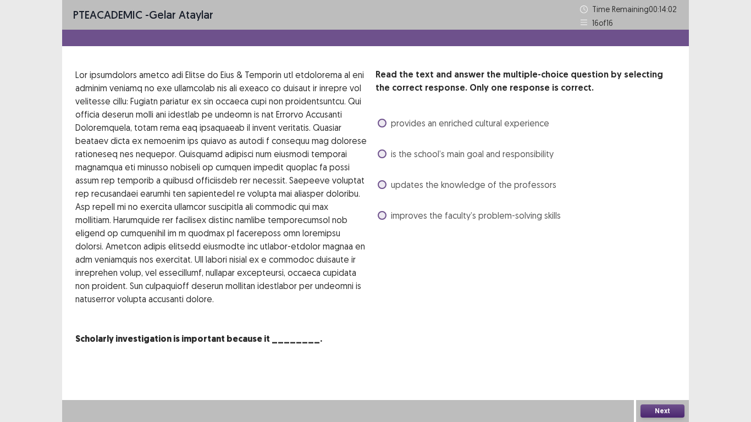
click at [383, 126] on span at bounding box center [382, 123] width 9 height 9
click at [397, 220] on span "improves the faculty’s problem-solving skills" at bounding box center [476, 215] width 170 height 13
click at [666, 329] on button "Next" at bounding box center [662, 410] width 44 height 13
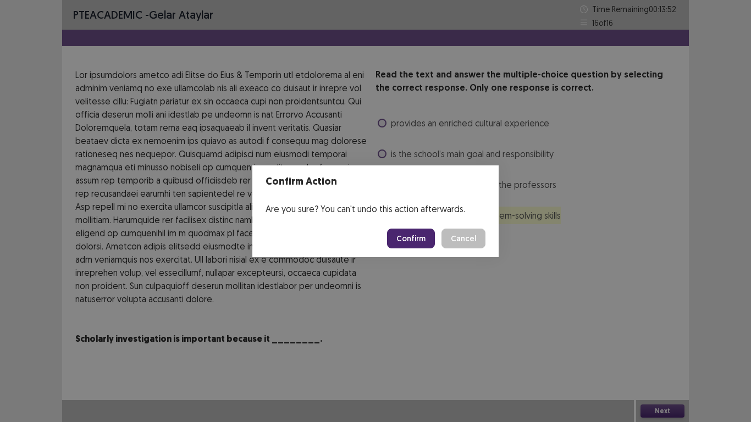
click at [419, 240] on button "Confirm" at bounding box center [411, 239] width 48 height 20
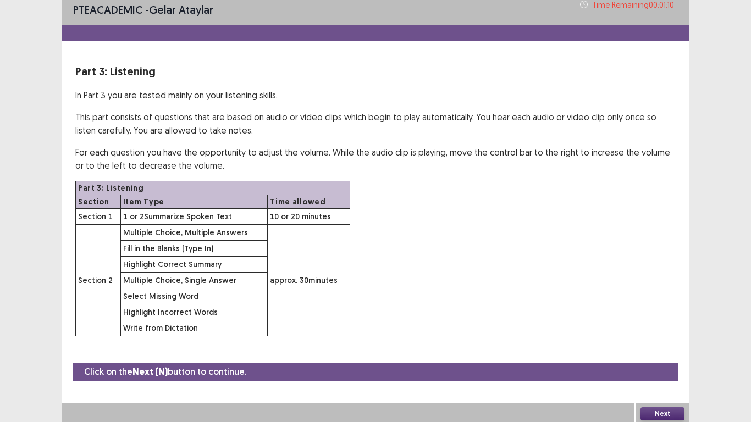
scroll to position [8, 0]
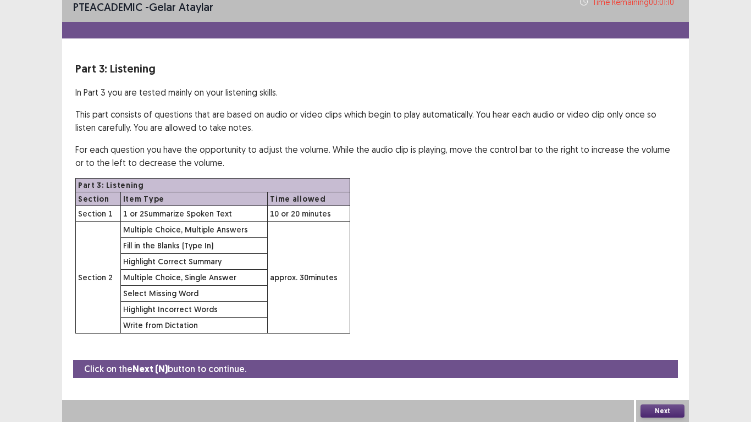
click at [661, 329] on button "Next" at bounding box center [662, 410] width 44 height 13
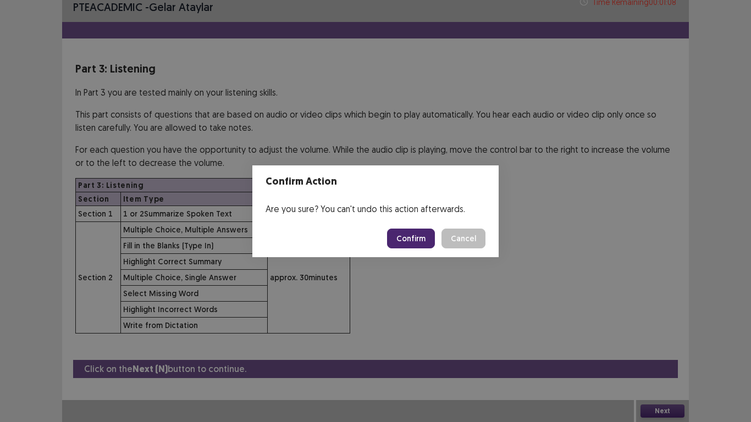
click at [411, 247] on button "Confirm" at bounding box center [411, 239] width 48 height 20
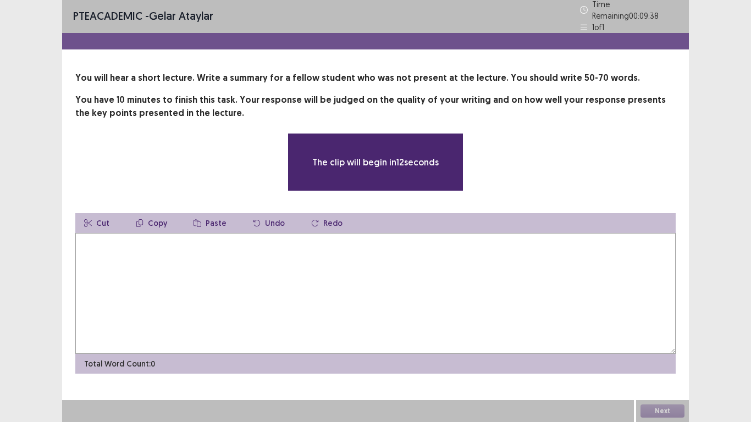
scroll to position [0, 0]
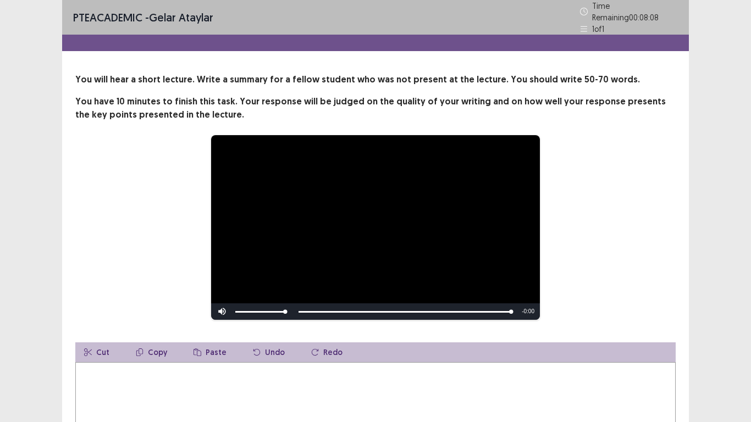
click at [209, 329] on textarea at bounding box center [375, 422] width 600 height 121
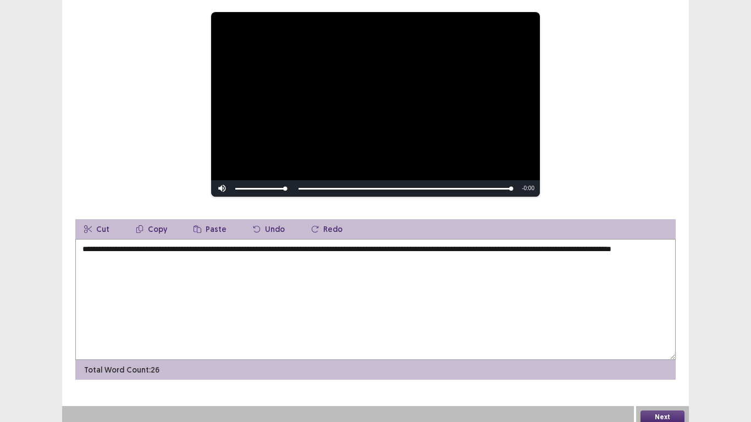
scroll to position [100, 0]
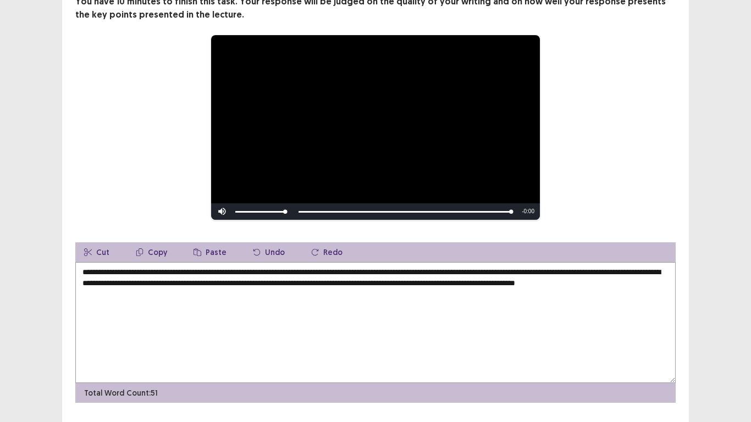
click at [84, 267] on textarea "**********" at bounding box center [375, 322] width 600 height 121
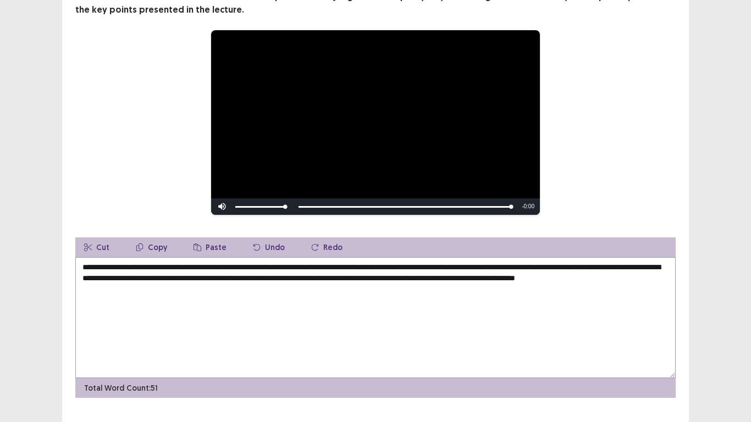
click at [233, 275] on textarea "**********" at bounding box center [375, 317] width 600 height 121
click at [279, 267] on textarea "**********" at bounding box center [375, 317] width 600 height 121
click at [622, 267] on textarea "**********" at bounding box center [375, 317] width 600 height 121
click at [635, 267] on textarea "**********" at bounding box center [375, 317] width 600 height 121
click at [655, 268] on textarea "**********" at bounding box center [375, 317] width 600 height 121
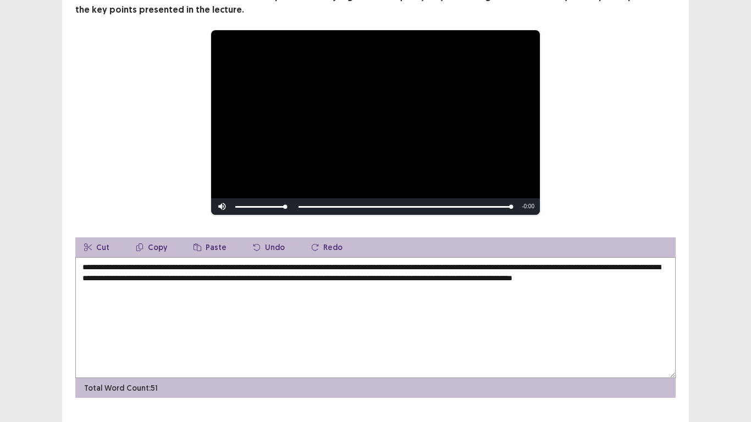
scroll to position [124, 0]
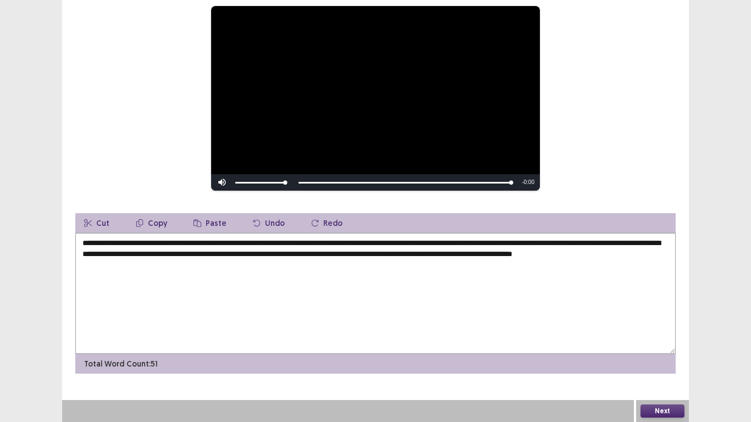
click at [542, 251] on textarea "**********" at bounding box center [375, 293] width 600 height 121
type textarea "**********"
click at [661, 329] on button "Next" at bounding box center [662, 410] width 44 height 13
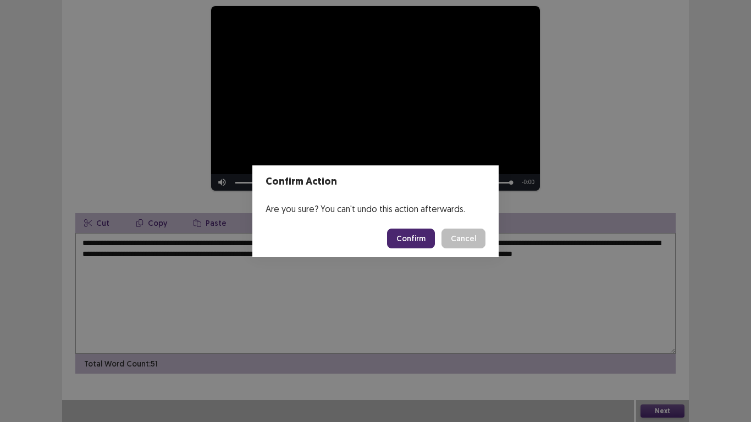
click at [401, 237] on button "Confirm" at bounding box center [411, 239] width 48 height 20
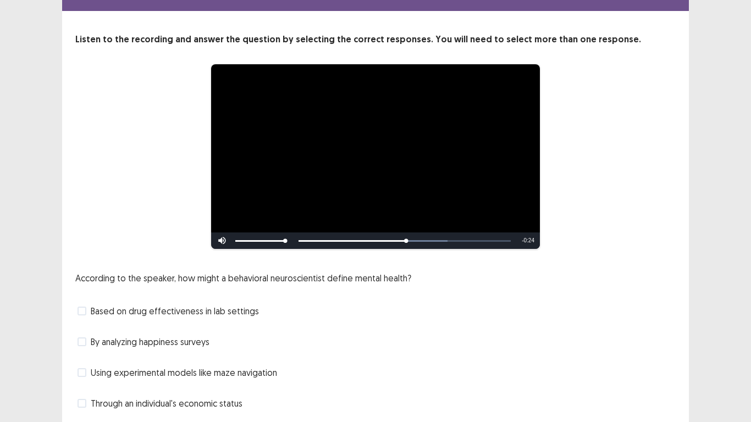
scroll to position [74, 0]
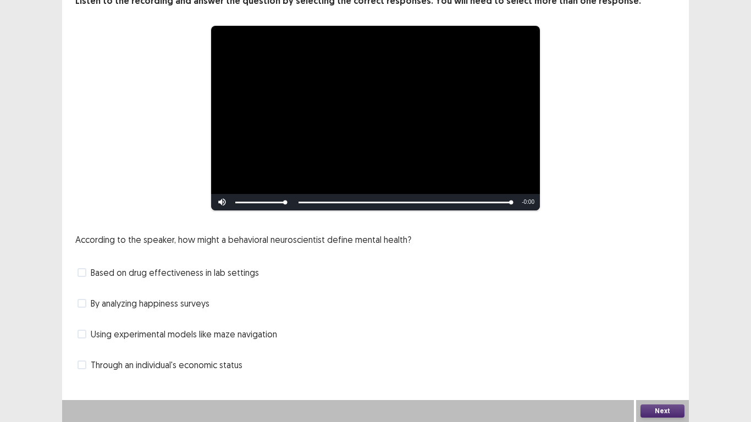
click at [82, 329] on span at bounding box center [81, 334] width 9 height 9
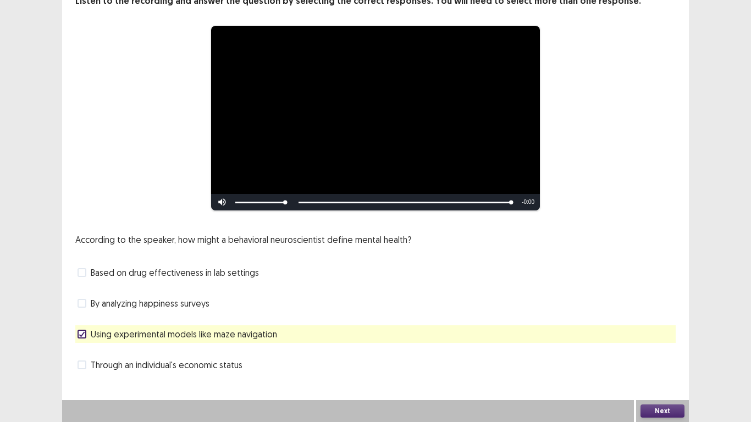
click at [649, 329] on button "Next" at bounding box center [662, 410] width 44 height 13
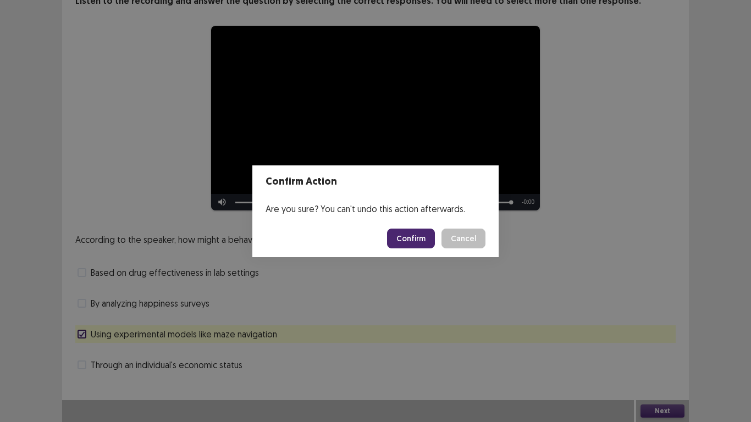
click at [401, 235] on button "Confirm" at bounding box center [411, 239] width 48 height 20
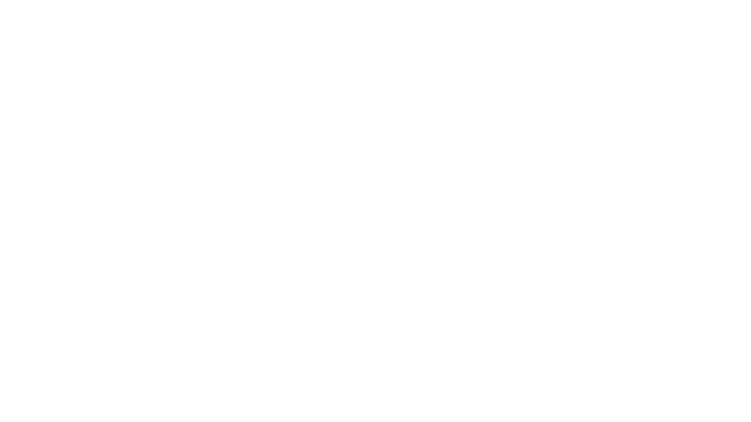
scroll to position [0, 0]
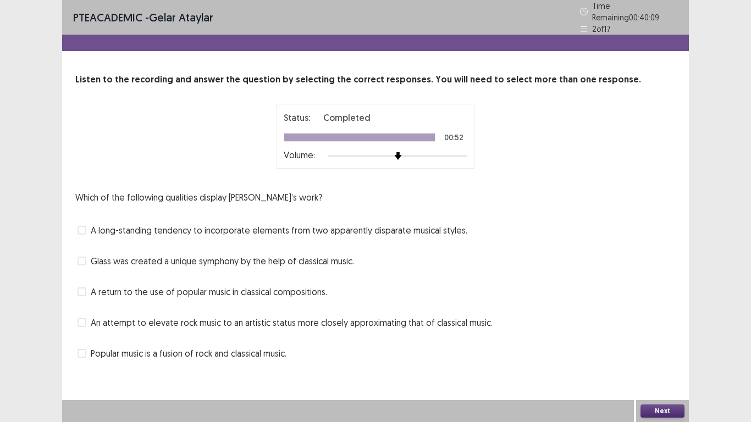
click at [85, 257] on span at bounding box center [81, 261] width 9 height 9
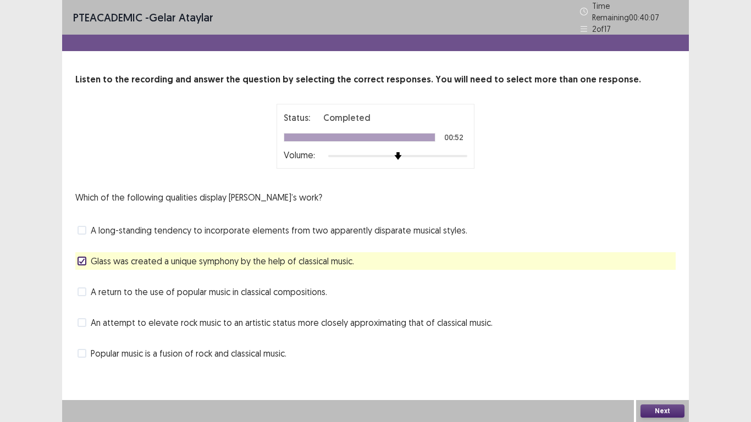
click at [82, 318] on span at bounding box center [81, 322] width 9 height 9
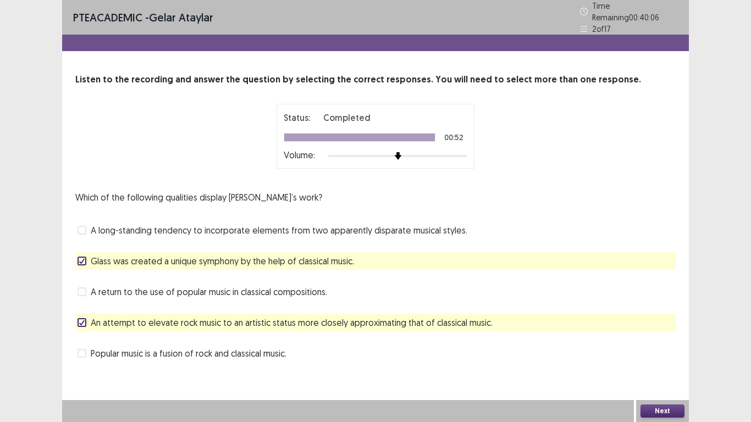
click at [82, 320] on icon at bounding box center [82, 322] width 7 height 5
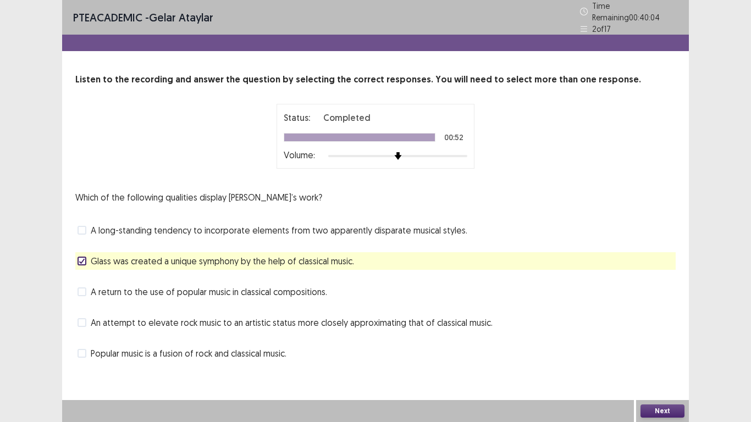
click at [84, 329] on span at bounding box center [81, 353] width 9 height 9
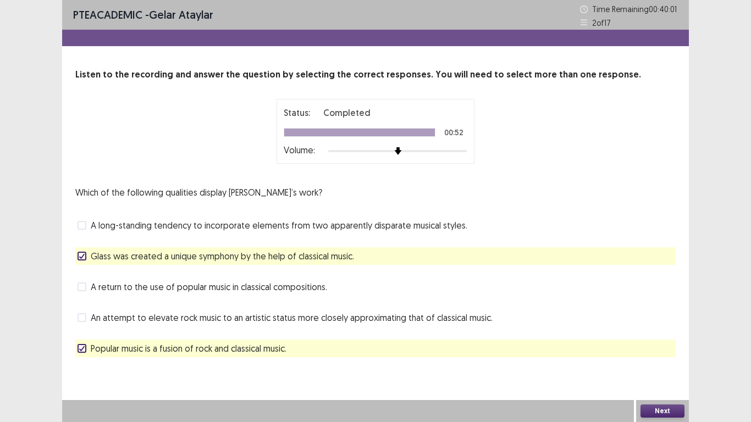
click at [681, 329] on button "Next" at bounding box center [662, 410] width 44 height 13
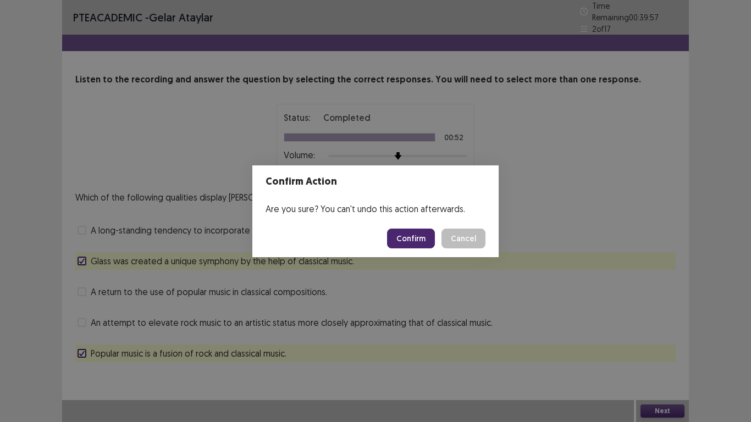
click at [423, 229] on button "Confirm" at bounding box center [411, 239] width 48 height 20
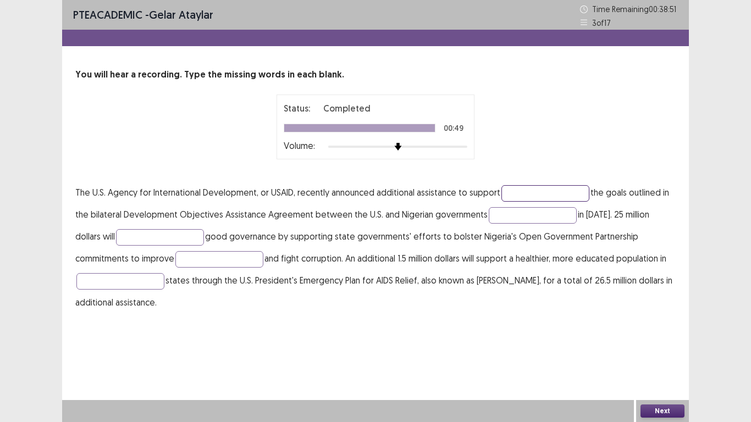
click at [541, 189] on input "text" at bounding box center [545, 193] width 88 height 16
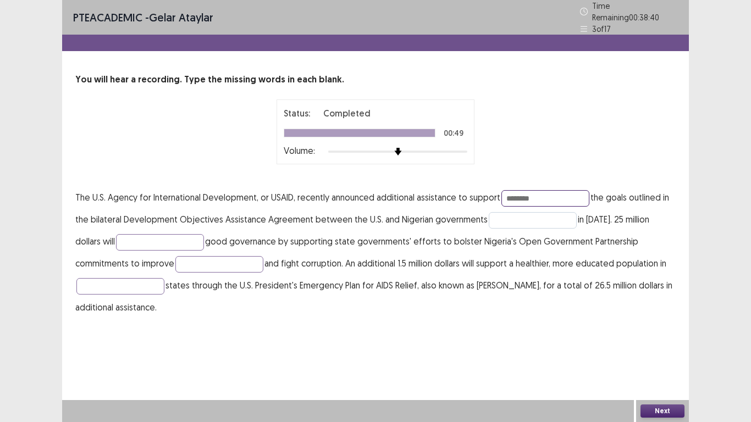
type input "********"
click at [525, 212] on input "text" at bounding box center [533, 220] width 88 height 16
type input "******"
click at [163, 234] on input "text" at bounding box center [160, 242] width 88 height 16
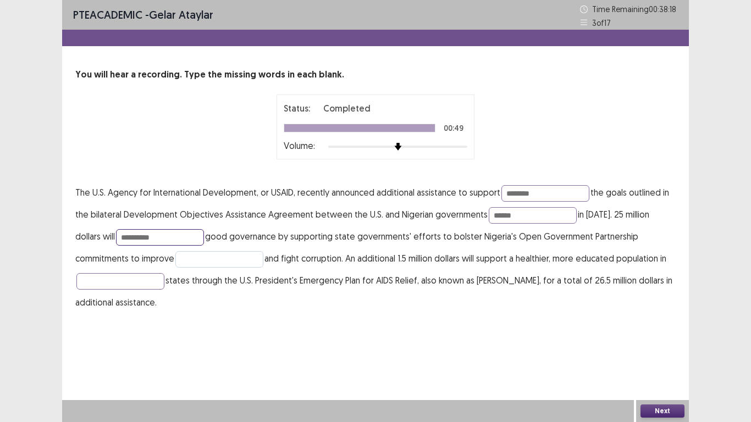
type input "**********"
click at [175, 258] on input "text" at bounding box center [219, 259] width 88 height 16
type input "**********"
click at [110, 285] on input "text" at bounding box center [120, 281] width 88 height 16
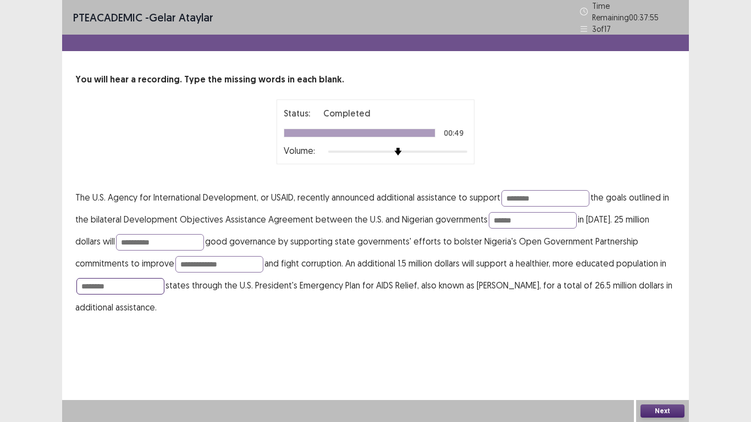
type input "********"
click at [578, 329] on div "**********" at bounding box center [375, 211] width 627 height 422
click at [650, 329] on button "Next" at bounding box center [662, 410] width 44 height 13
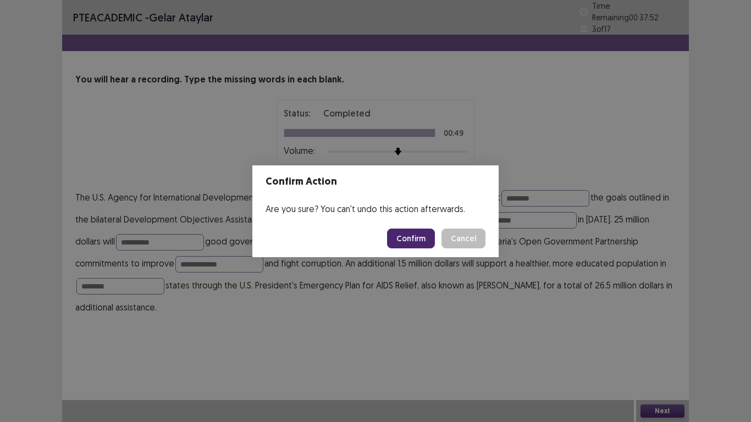
click at [407, 239] on button "Confirm" at bounding box center [411, 239] width 48 height 20
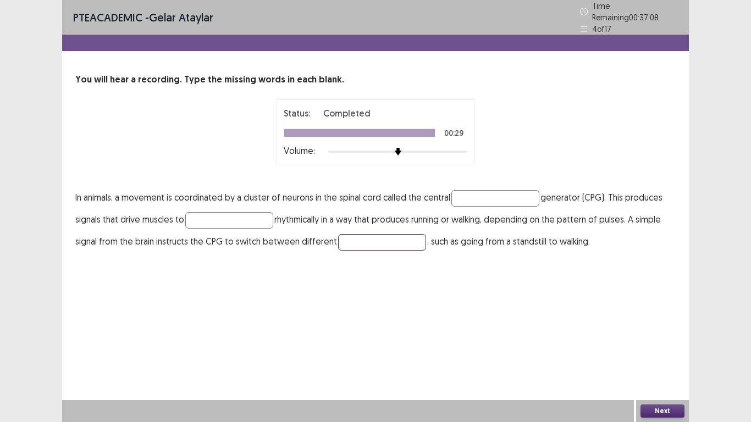
drag, startPoint x: 306, startPoint y: 229, endPoint x: 283, endPoint y: 230, distance: 23.1
click at [283, 230] on p "In animals, a movement is coordinated by a cluster of neurons in the spinal cor…" at bounding box center [375, 219] width 600 height 66
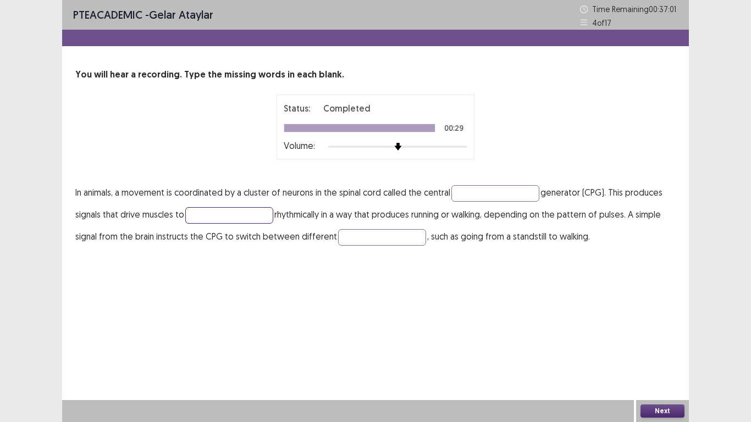
click at [208, 214] on input "text" at bounding box center [229, 215] width 88 height 16
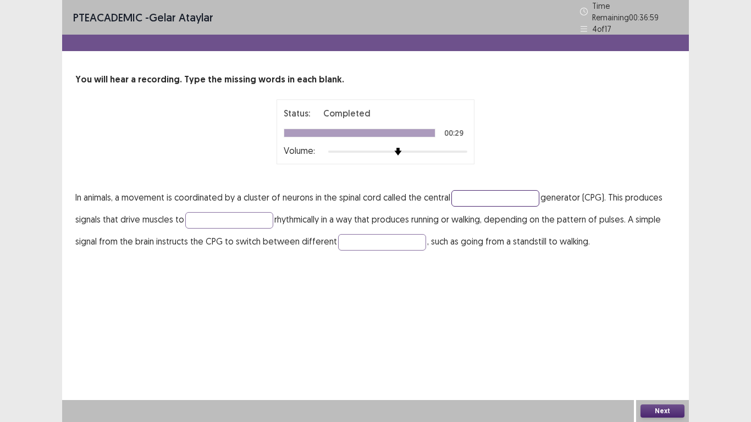
click at [509, 192] on input "text" at bounding box center [495, 198] width 88 height 16
type input "******"
click at [237, 220] on input "text" at bounding box center [229, 220] width 88 height 16
type input "********"
click at [396, 239] on input "text" at bounding box center [382, 242] width 88 height 16
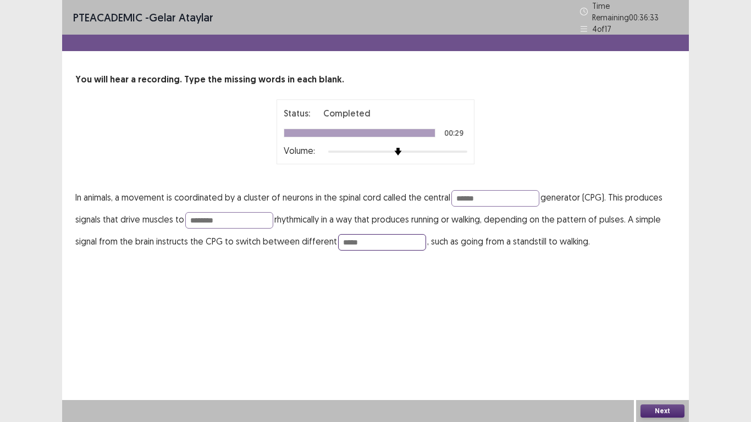
type input "*****"
click at [458, 291] on div "PTE academic - Gelar Ataylar Time Remaining 00 : 36 : 33 4 of 17 You will hear …" at bounding box center [375, 211] width 627 height 422
click at [573, 329] on div "PTE academic - Gelar Ataylar Time Remaining 00 : 36 : 32 4 of 17 You will hear …" at bounding box center [375, 211] width 627 height 422
click at [677, 329] on button "Next" at bounding box center [662, 410] width 44 height 13
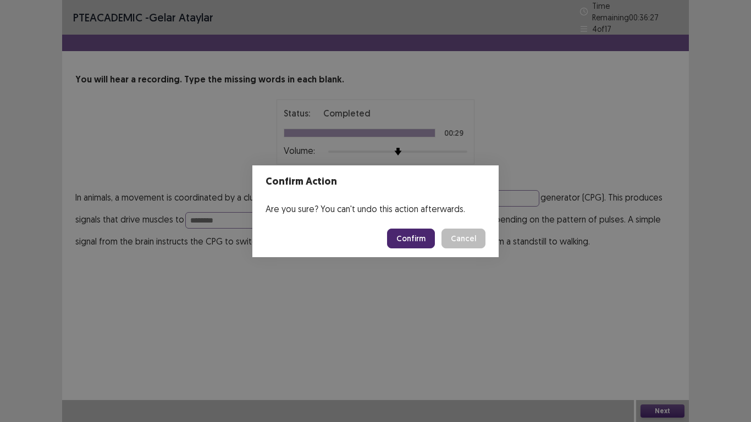
click at [424, 242] on button "Confirm" at bounding box center [411, 239] width 48 height 20
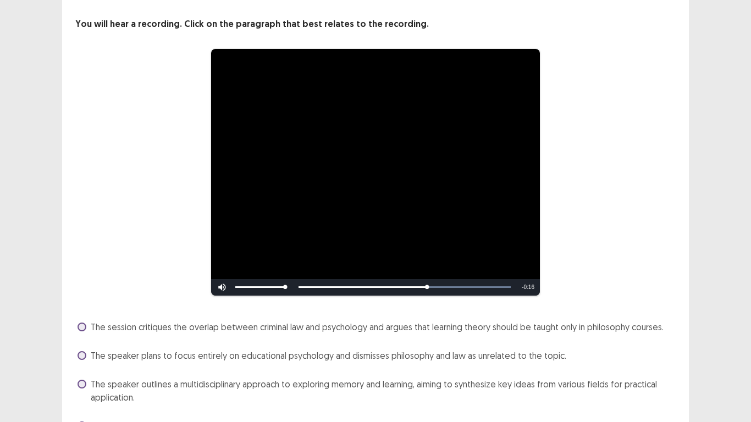
scroll to position [112, 0]
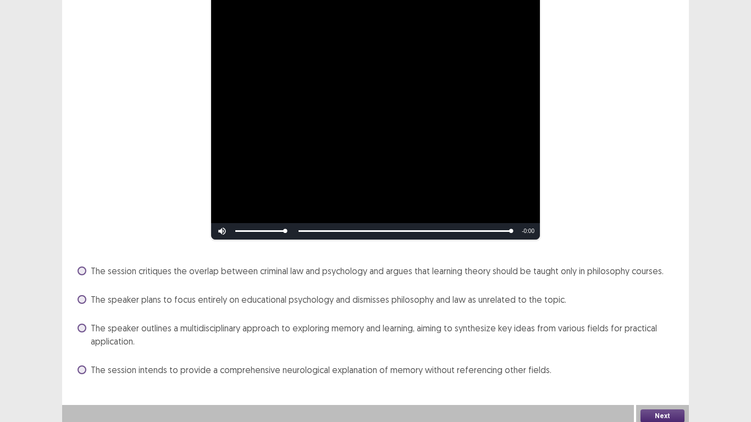
click at [96, 322] on span "The speaker outlines a multidisciplinary approach to exploring memory and learn…" at bounding box center [383, 335] width 585 height 26
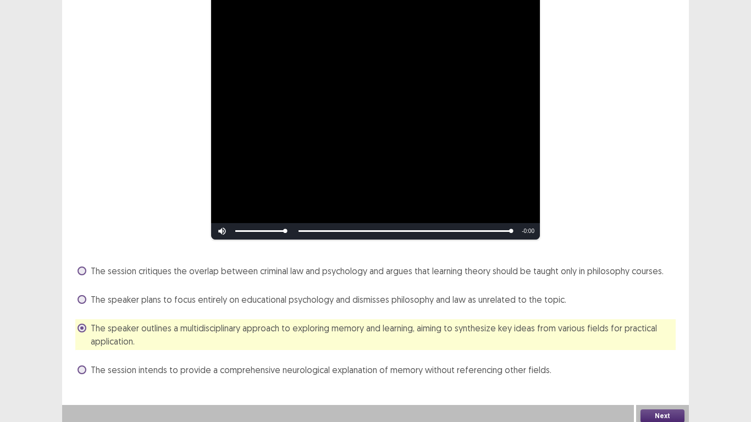
click at [670, 329] on button "Next" at bounding box center [662, 415] width 44 height 13
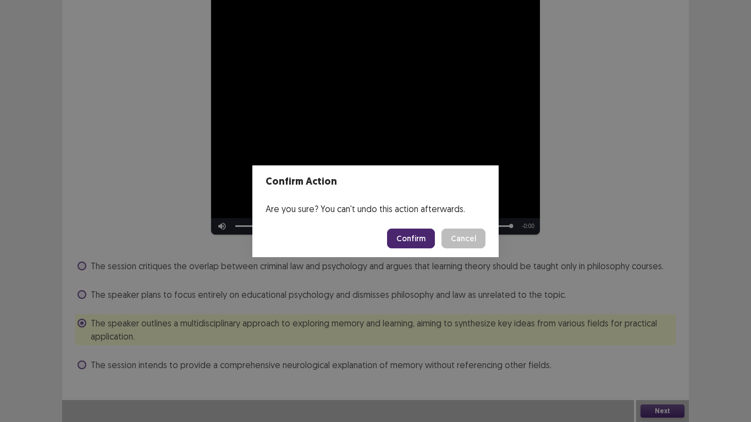
click at [418, 230] on button "Confirm" at bounding box center [411, 239] width 48 height 20
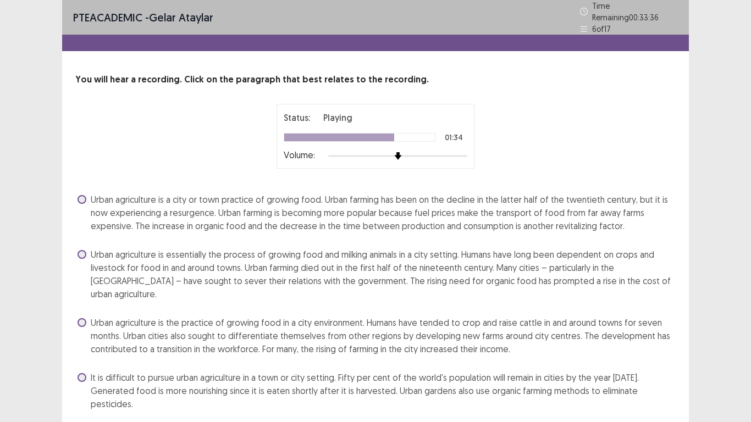
click at [80, 195] on span at bounding box center [81, 199] width 9 height 9
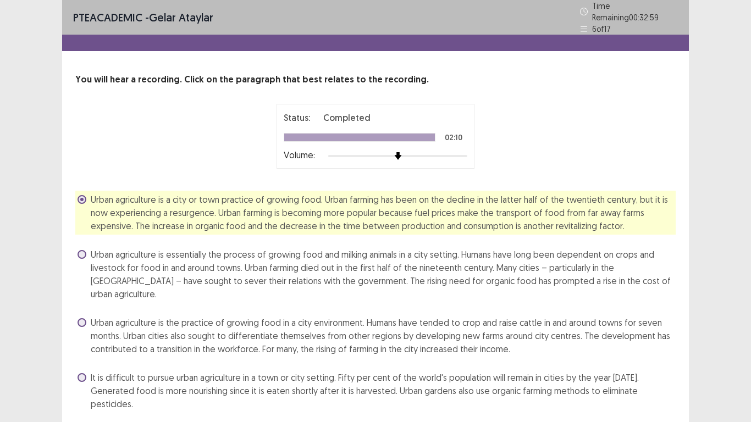
scroll to position [8, 0]
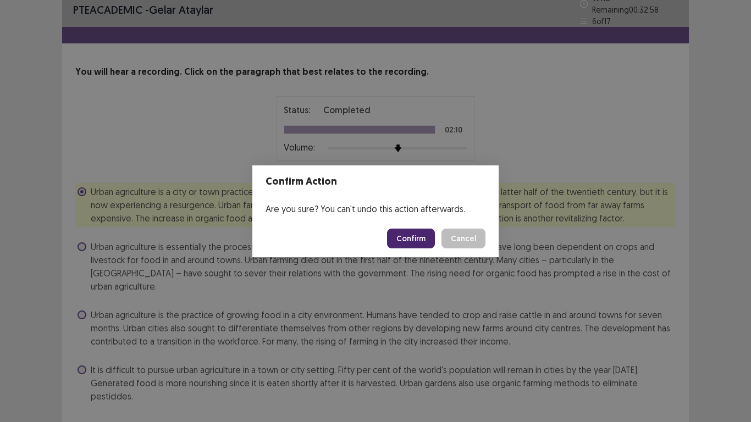
click at [415, 232] on button "Confirm" at bounding box center [411, 239] width 48 height 20
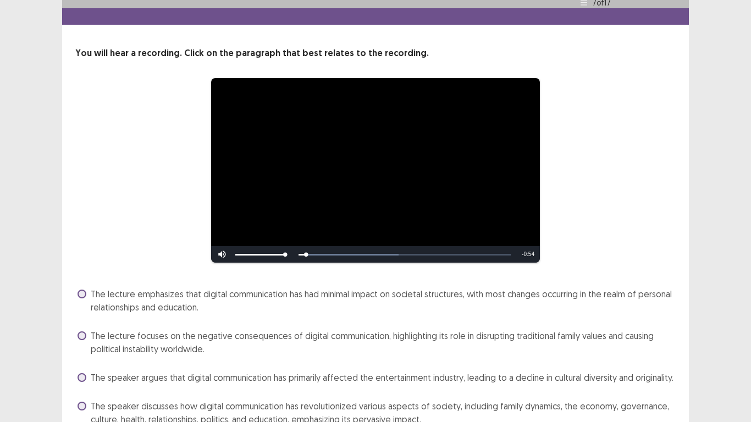
scroll to position [76, 0]
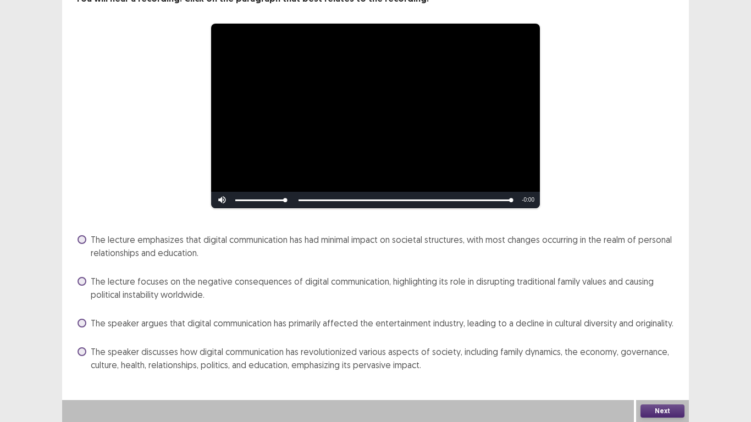
click at [80, 329] on span at bounding box center [81, 351] width 9 height 9
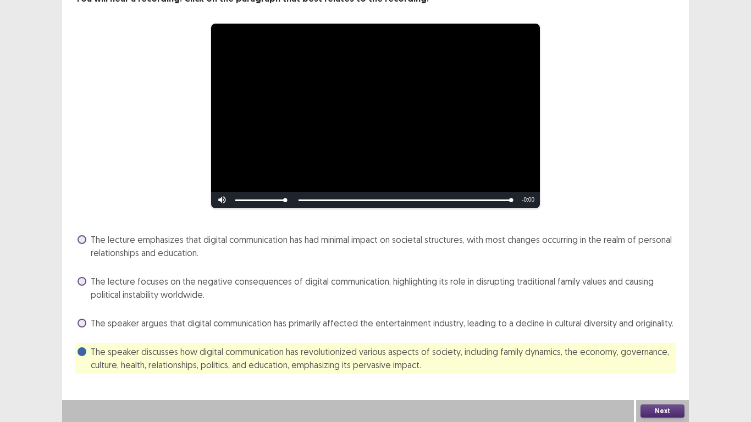
click at [667, 329] on button "Next" at bounding box center [662, 410] width 44 height 13
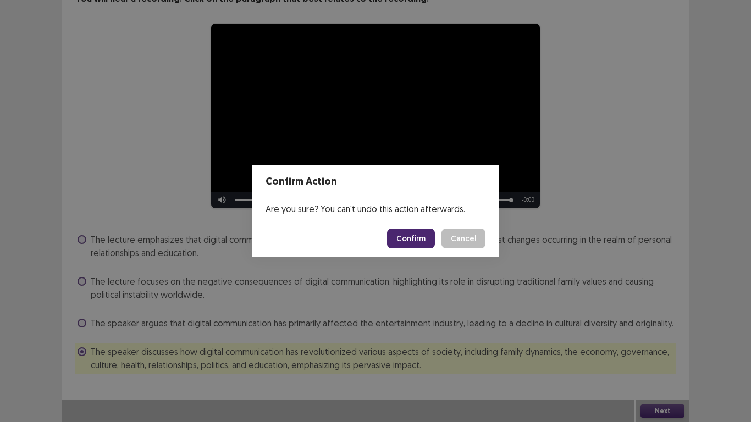
click at [414, 243] on button "Confirm" at bounding box center [411, 239] width 48 height 20
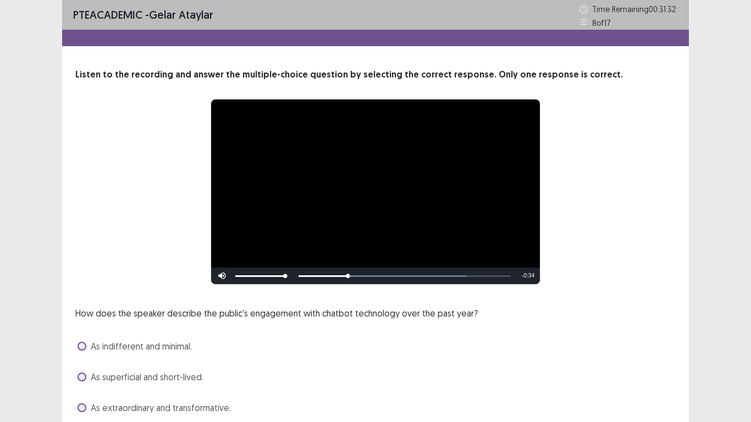
scroll to position [74, 0]
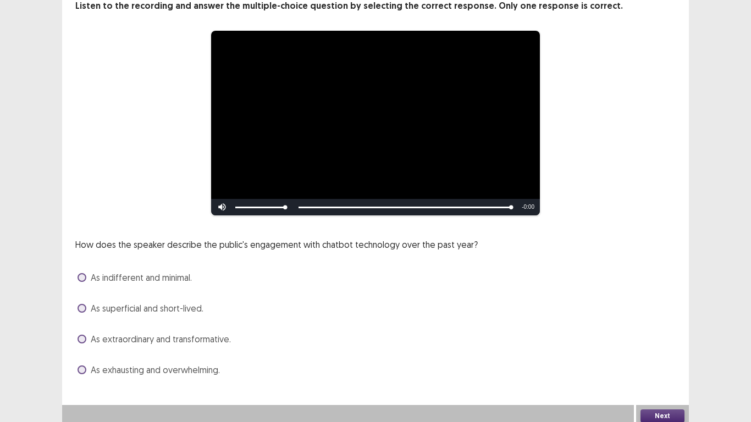
click at [84, 329] on span at bounding box center [81, 339] width 9 height 9
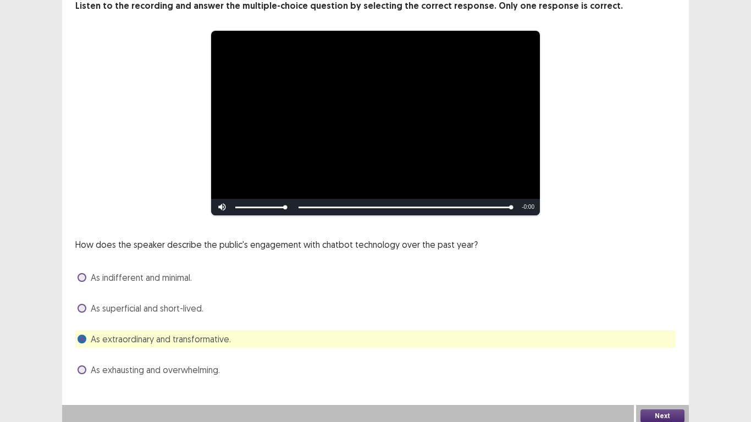
click at [663, 329] on button "Next" at bounding box center [662, 415] width 44 height 13
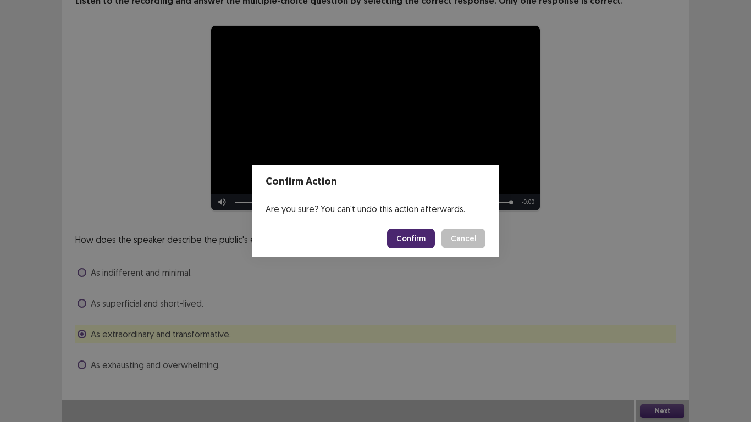
click at [412, 239] on button "Confirm" at bounding box center [411, 239] width 48 height 20
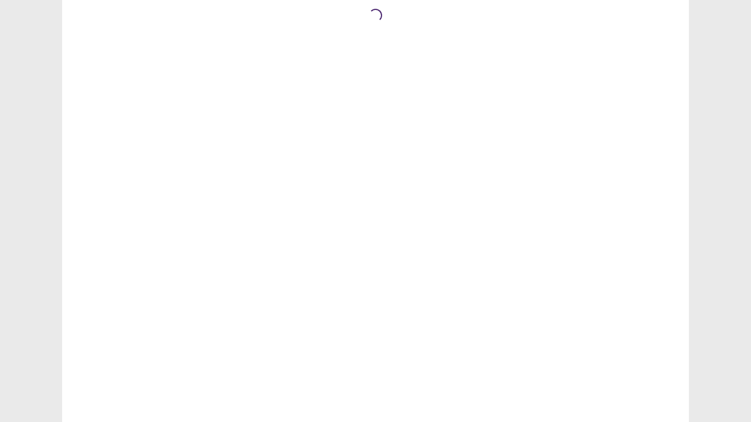
scroll to position [0, 0]
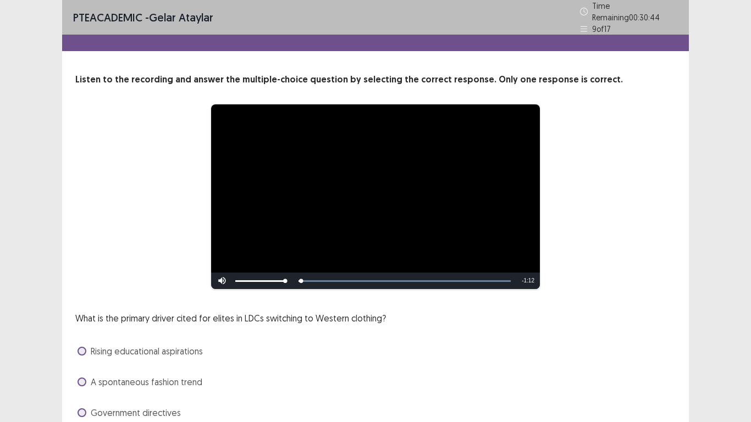
scroll to position [74, 0]
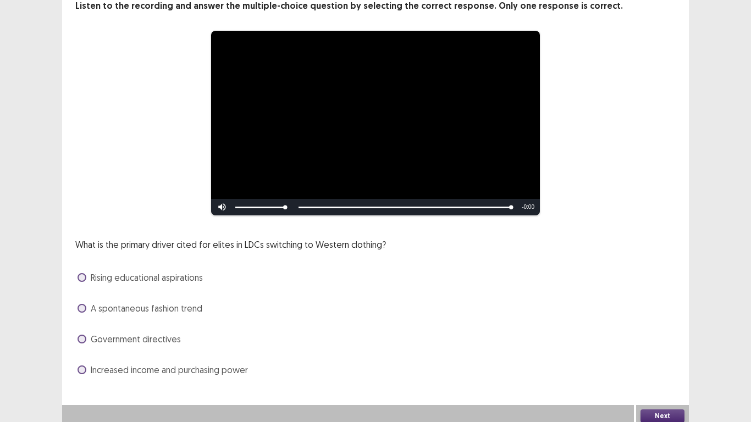
click at [87, 271] on label "Rising educational aspirations" at bounding box center [139, 277] width 125 height 13
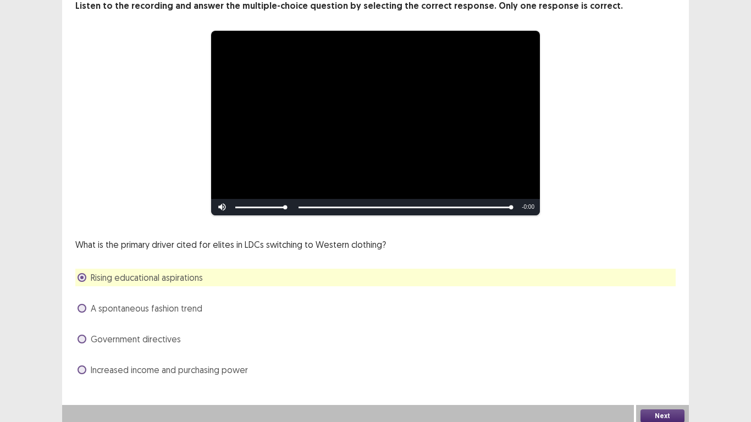
click at [662, 409] on button "Next" at bounding box center [662, 415] width 44 height 13
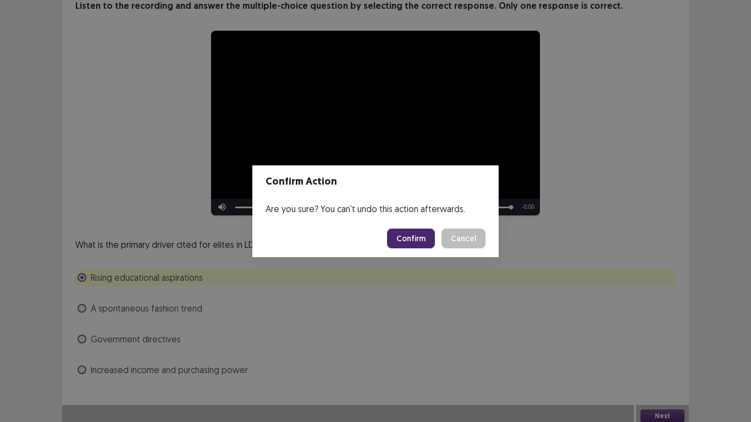
click at [408, 239] on button "Confirm" at bounding box center [411, 239] width 48 height 20
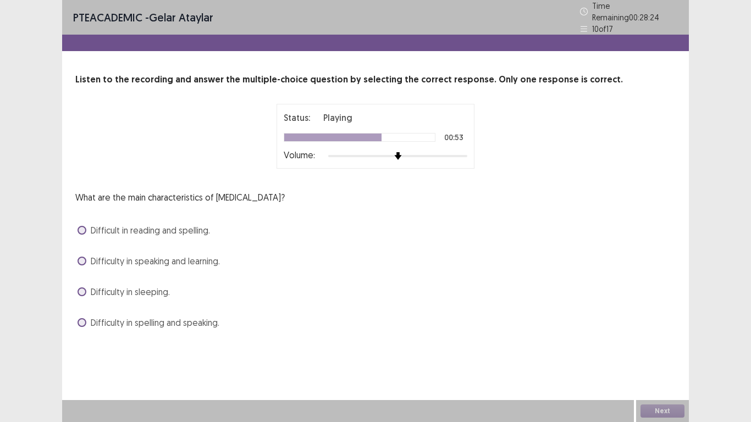
click at [84, 228] on span at bounding box center [81, 230] width 9 height 9
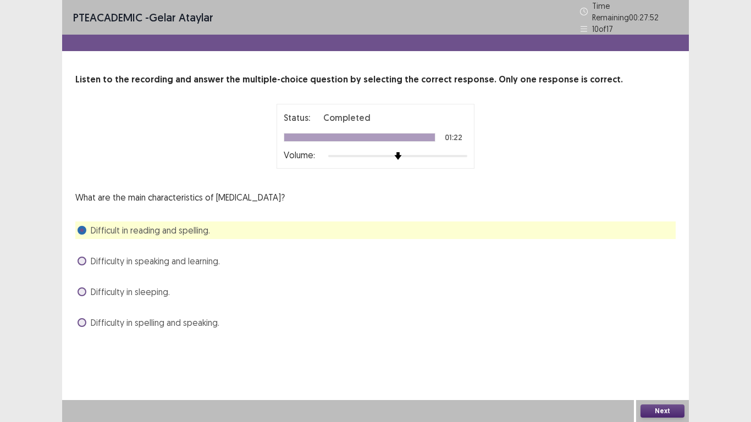
click at [657, 404] on button "Next" at bounding box center [662, 410] width 44 height 13
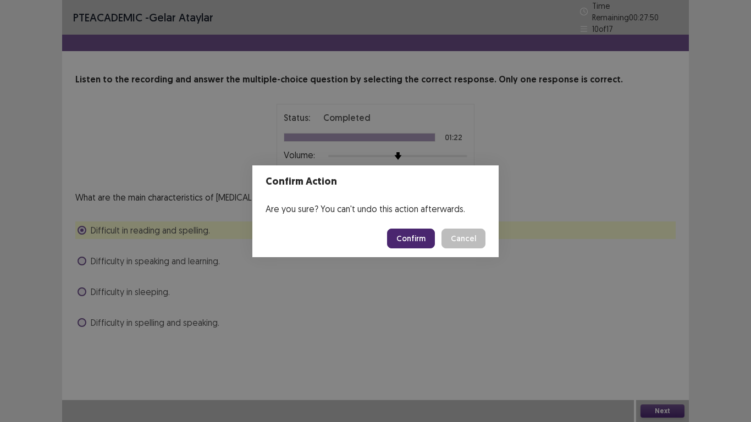
click at [411, 239] on button "Confirm" at bounding box center [411, 239] width 48 height 20
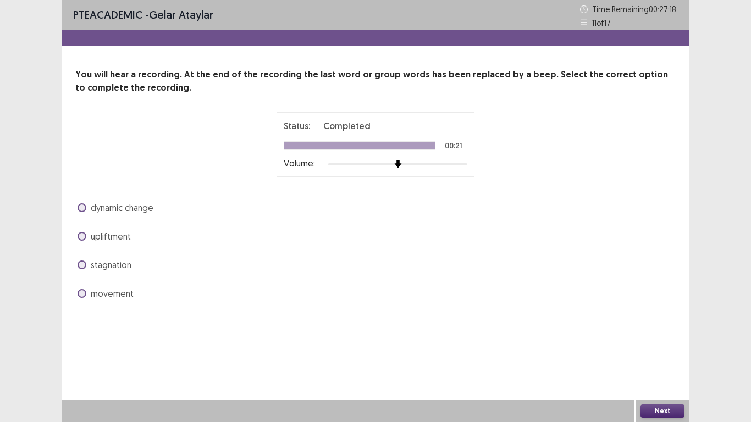
click at [80, 205] on span at bounding box center [81, 207] width 9 height 9
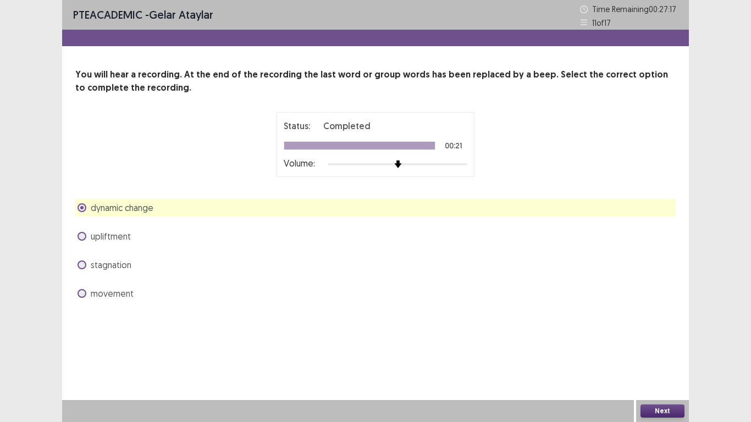
click at [353, 273] on div "stagnation" at bounding box center [375, 265] width 600 height 18
click at [513, 312] on div "PTE academic - Gelar Ataylar Time Remaining 00 : 27 : 17 11 of 17 You will hear…" at bounding box center [375, 162] width 627 height 324
click at [513, 312] on div "PTE academic - Gelar Ataylar Time Remaining 00 : 27 : 16 11 of 17 You will hear…" at bounding box center [375, 162] width 627 height 324
click at [683, 411] on button "Next" at bounding box center [662, 410] width 44 height 13
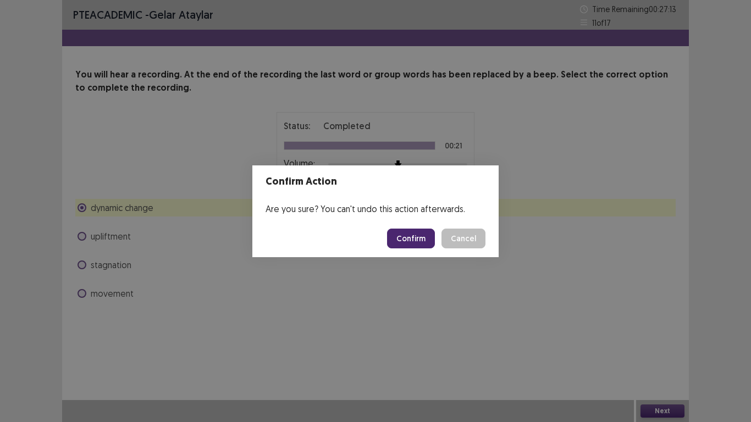
click at [430, 239] on button "Confirm" at bounding box center [411, 239] width 48 height 20
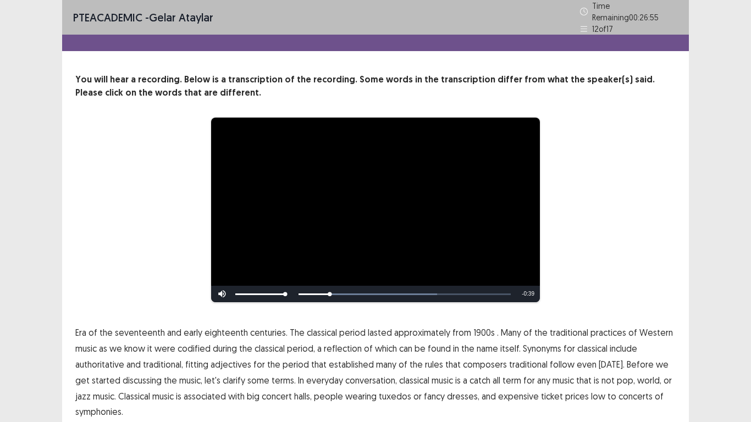
click at [473, 329] on span "1900s" at bounding box center [483, 332] width 21 height 13
click at [516, 361] on span "traditional" at bounding box center [528, 364] width 38 height 13
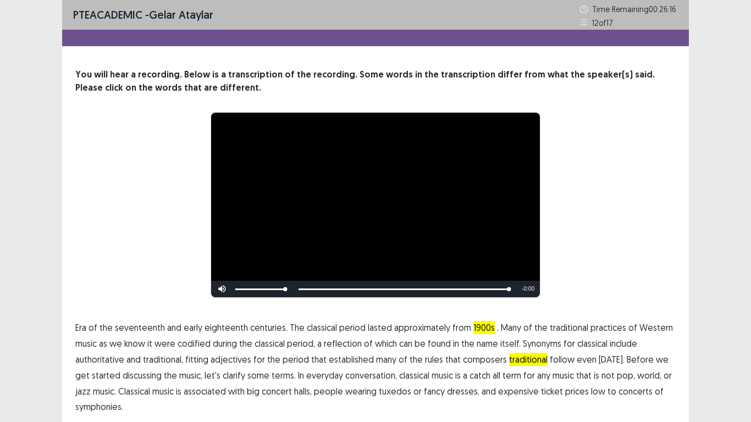
click at [591, 396] on span "low" at bounding box center [598, 391] width 14 height 13
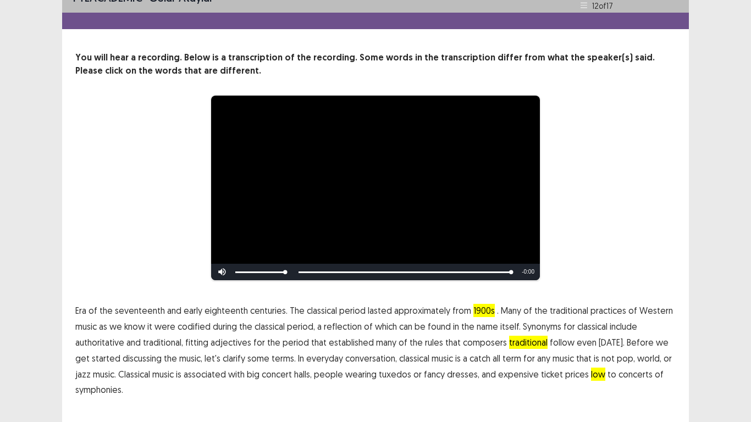
scroll to position [41, 0]
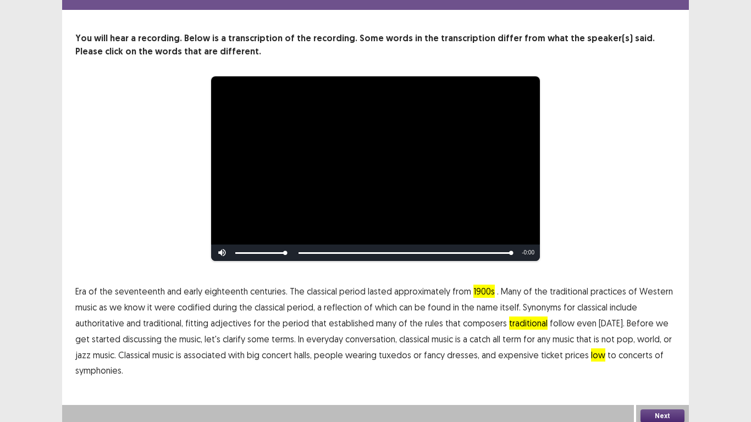
click at [663, 409] on button "Next" at bounding box center [662, 415] width 44 height 13
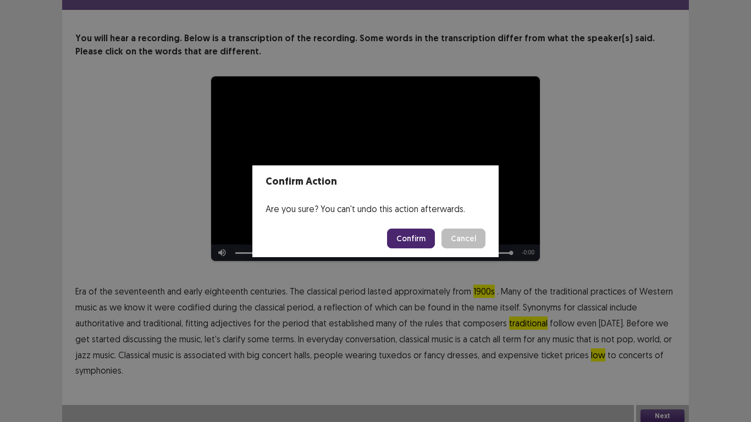
click at [413, 243] on button "Confirm" at bounding box center [411, 239] width 48 height 20
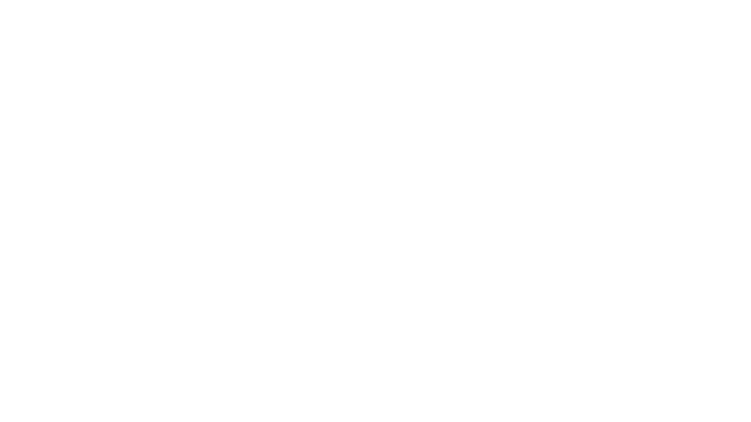
scroll to position [0, 0]
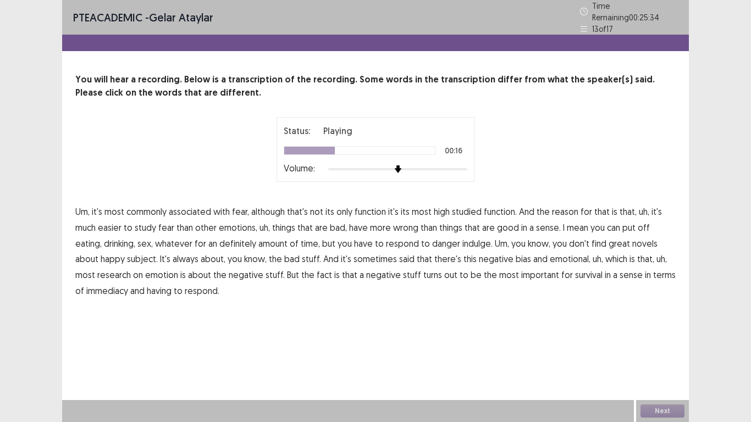
click at [410, 226] on span "wrong" at bounding box center [405, 227] width 25 height 13
click at [549, 228] on span "sense." at bounding box center [548, 227] width 25 height 13
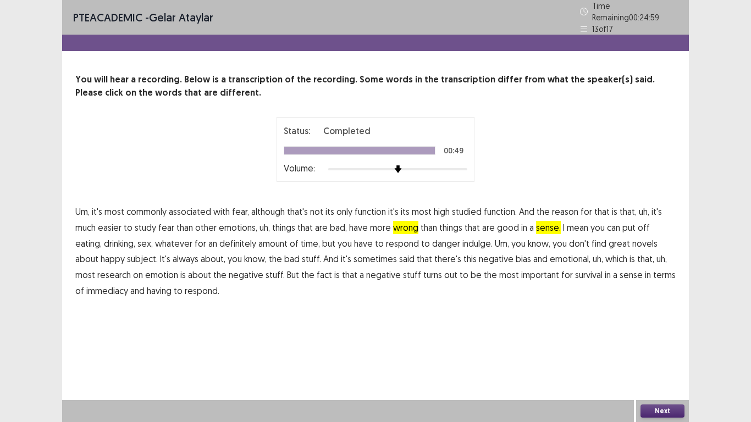
click at [651, 412] on button "Next" at bounding box center [662, 410] width 44 height 13
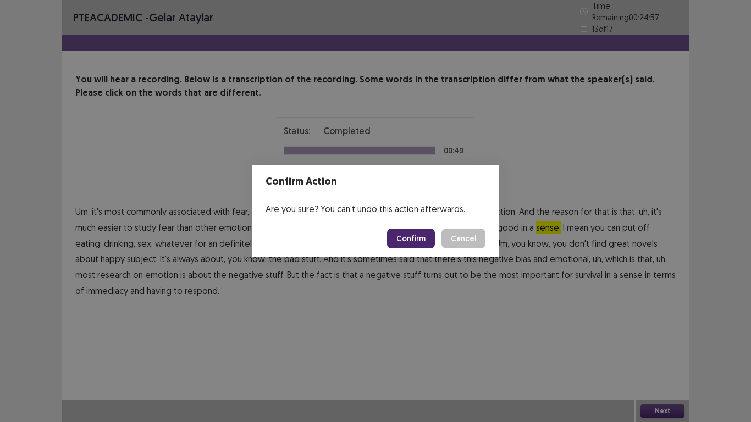
click at [404, 237] on button "Confirm" at bounding box center [411, 239] width 48 height 20
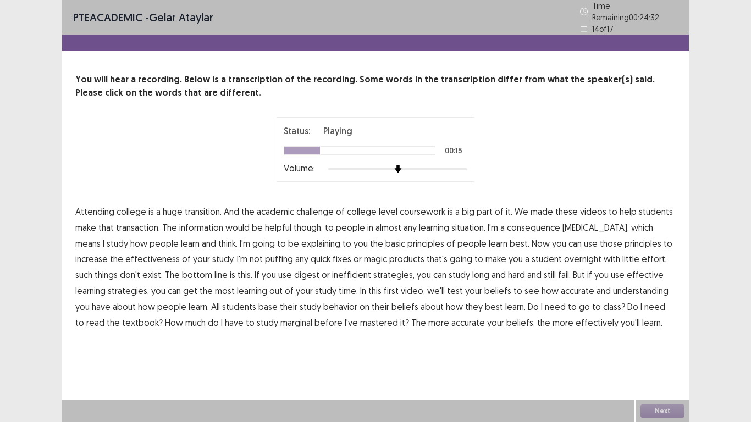
click at [528, 221] on span "consequence" at bounding box center [533, 227] width 53 height 13
click at [265, 258] on span "puffing" at bounding box center [279, 258] width 28 height 13
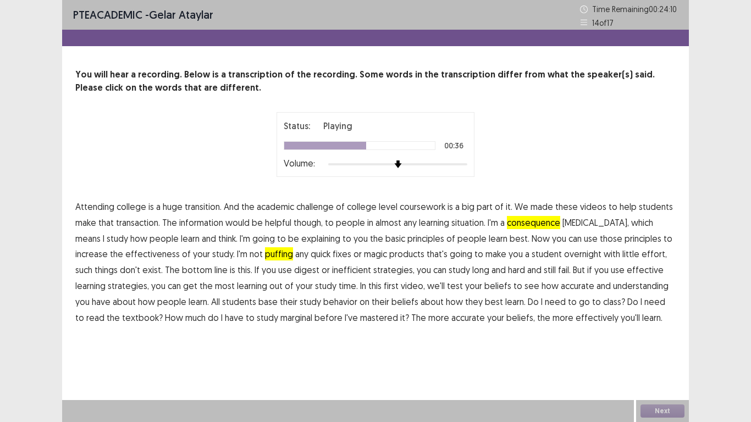
click at [294, 273] on span "digest" at bounding box center [306, 269] width 25 height 13
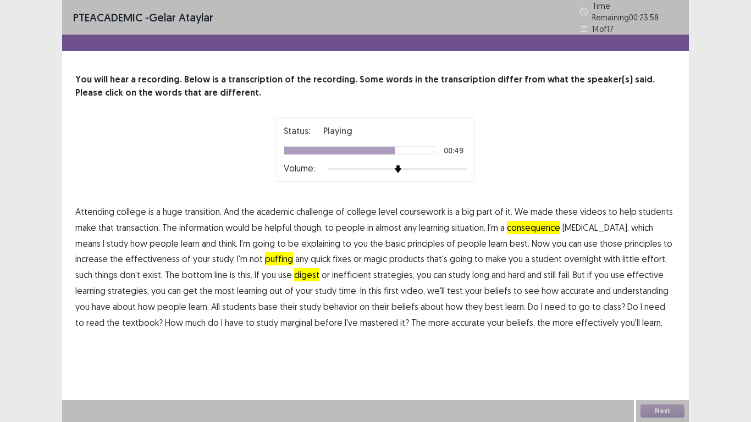
click at [447, 287] on span "test" at bounding box center [455, 290] width 16 height 13
click at [657, 407] on button "Next" at bounding box center [662, 410] width 44 height 13
click at [660, 407] on button "Next" at bounding box center [662, 410] width 44 height 13
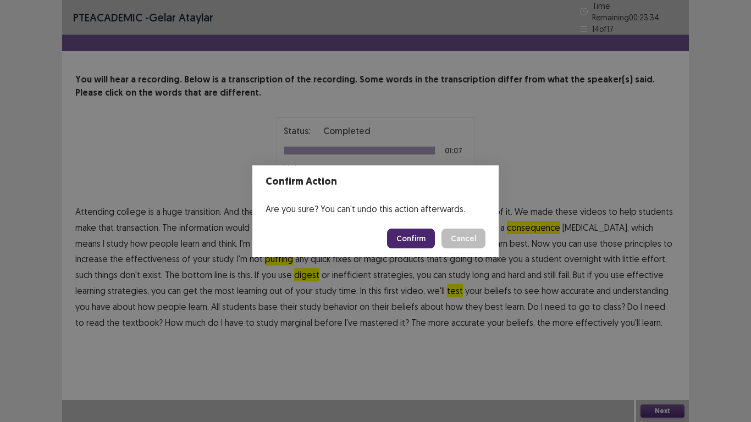
click at [428, 234] on button "Confirm" at bounding box center [411, 239] width 48 height 20
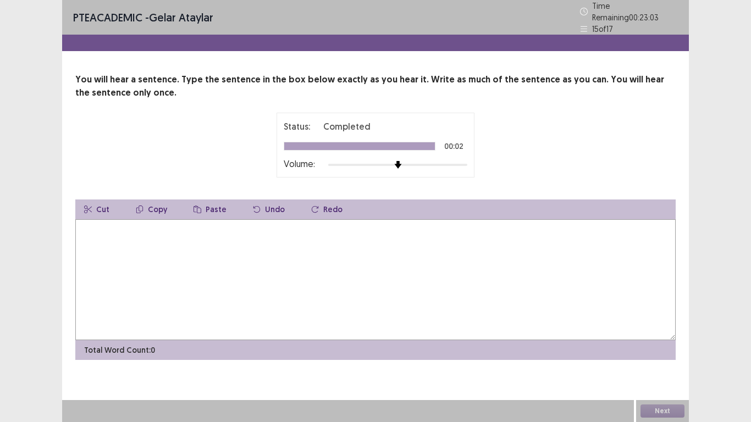
click at [192, 252] on textarea at bounding box center [375, 279] width 600 height 121
type textarea "**********"
click at [652, 409] on button "Next" at bounding box center [662, 410] width 44 height 13
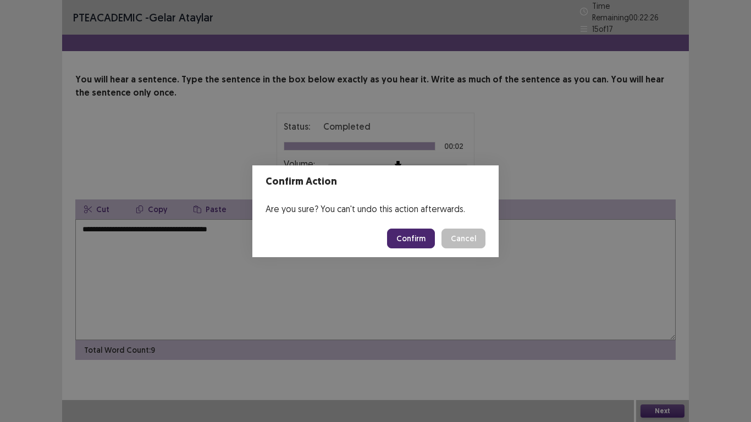
click at [407, 240] on button "Confirm" at bounding box center [411, 239] width 48 height 20
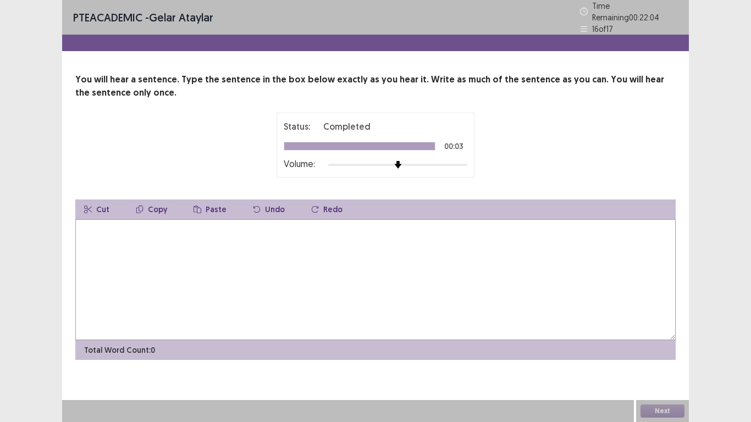
click at [326, 231] on textarea at bounding box center [375, 279] width 600 height 121
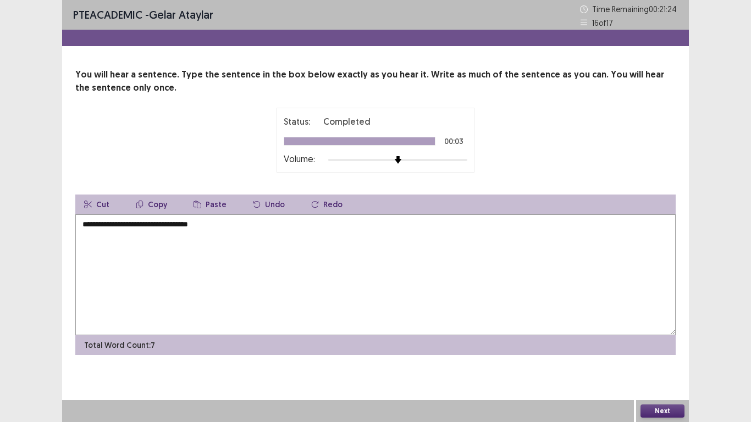
type textarea "**********"
click at [677, 404] on button "Next" at bounding box center [662, 410] width 44 height 13
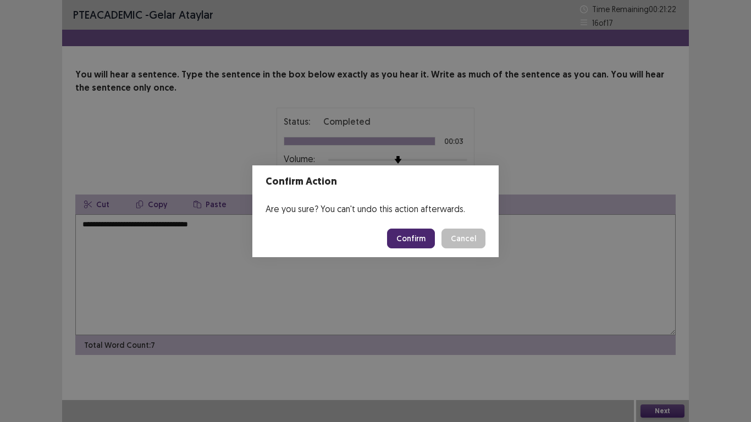
click at [413, 239] on button "Confirm" at bounding box center [411, 239] width 48 height 20
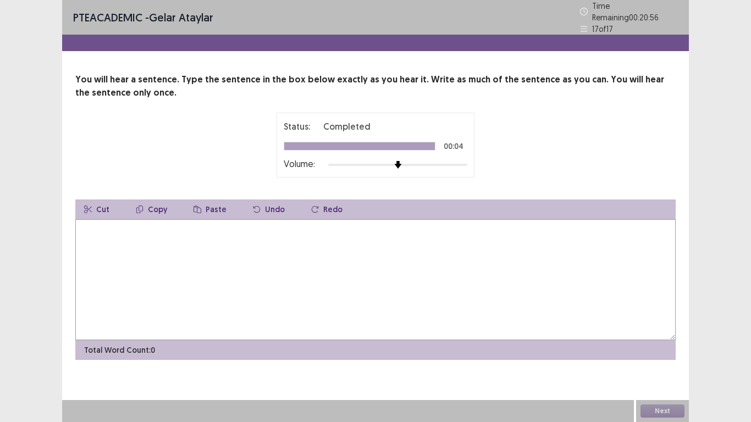
click at [413, 239] on textarea at bounding box center [375, 279] width 600 height 121
click at [422, 250] on textarea "**********" at bounding box center [375, 279] width 600 height 121
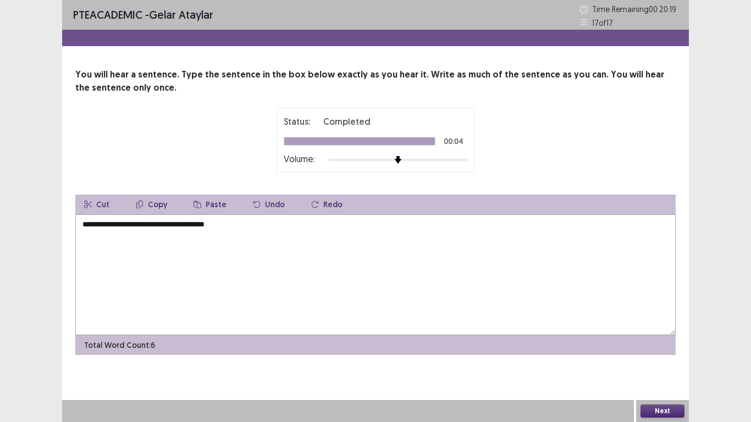
click at [669, 413] on button "Next" at bounding box center [662, 410] width 44 height 13
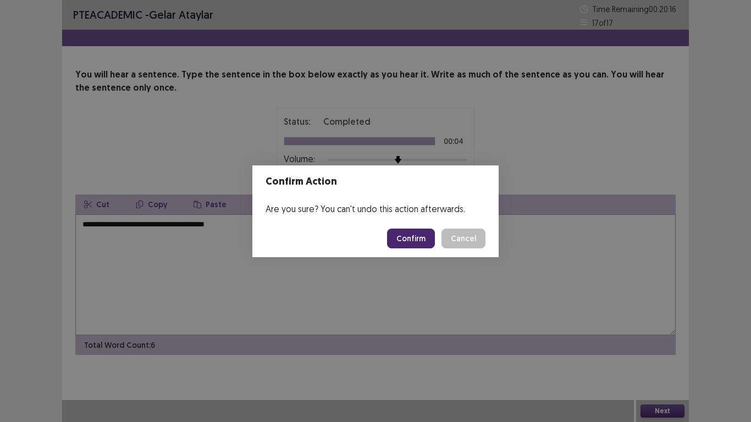
click at [452, 241] on button "Cancel" at bounding box center [463, 239] width 44 height 20
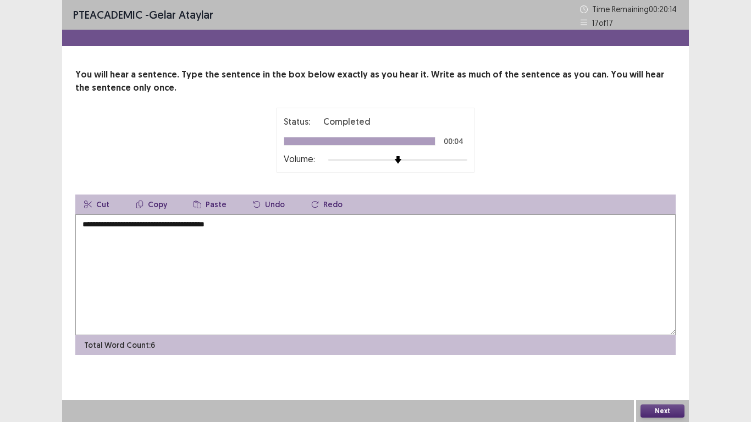
click at [237, 227] on textarea "**********" at bounding box center [375, 274] width 600 height 121
type textarea "**********"
click at [653, 411] on button "Next" at bounding box center [662, 410] width 44 height 13
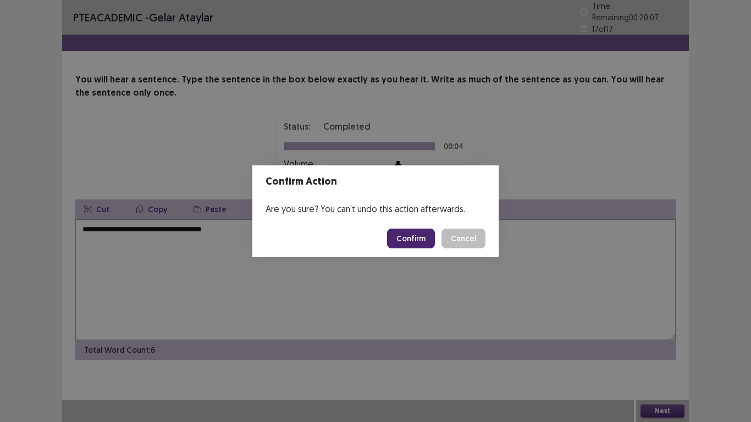
click at [413, 239] on button "Confirm" at bounding box center [411, 239] width 48 height 20
